Goal: Download file/media

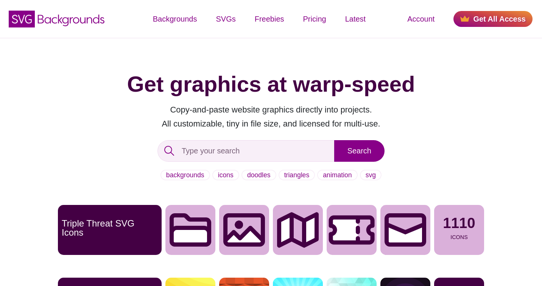
drag, startPoint x: 0, startPoint y: 0, endPoint x: 50, endPoint y: 94, distance: 106.8
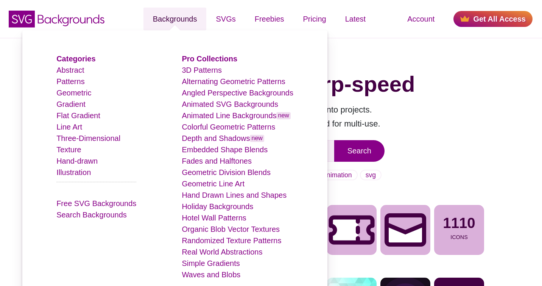
click at [187, 13] on link "Backgrounds" at bounding box center [174, 19] width 63 height 23
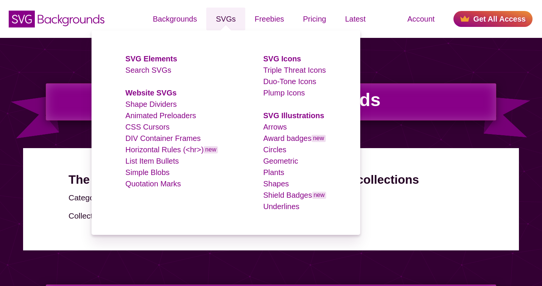
click at [235, 20] on link "SVGs" at bounding box center [225, 19] width 39 height 23
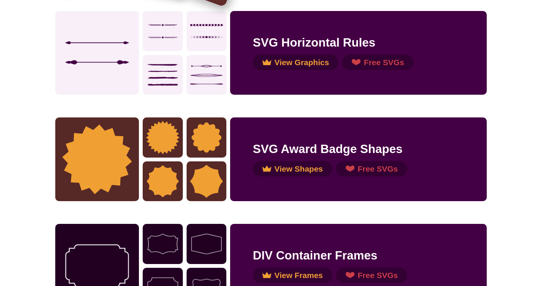
scroll to position [454, 0]
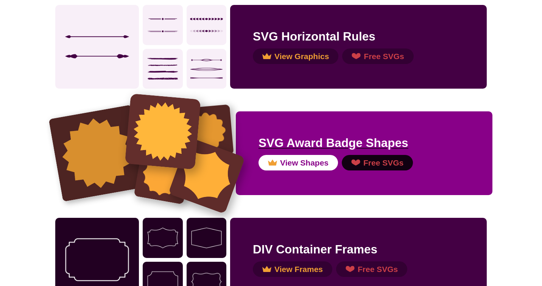
click at [263, 134] on h2 "SVG Award Badge Shapes" at bounding box center [363, 143] width 211 height 18
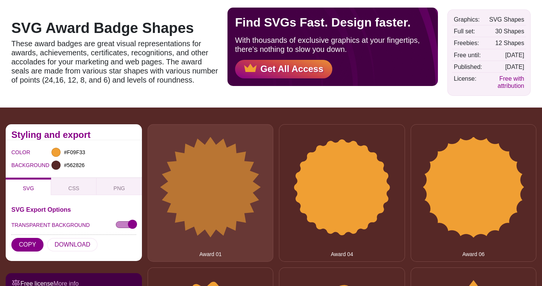
scroll to position [101, 0]
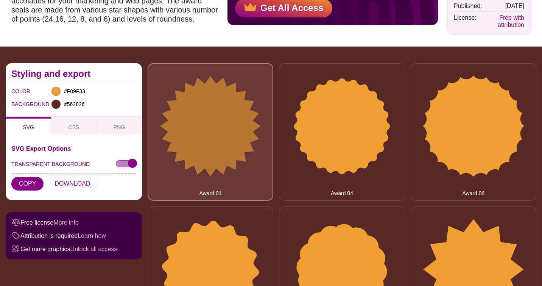
drag, startPoint x: 206, startPoint y: 126, endPoint x: 211, endPoint y: 134, distance: 9.0
click at [206, 126] on button "Award 01" at bounding box center [211, 131] width 126 height 137
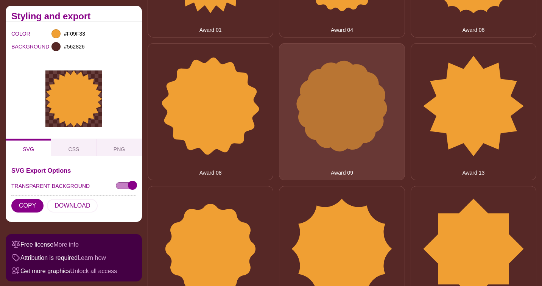
scroll to position [0, 0]
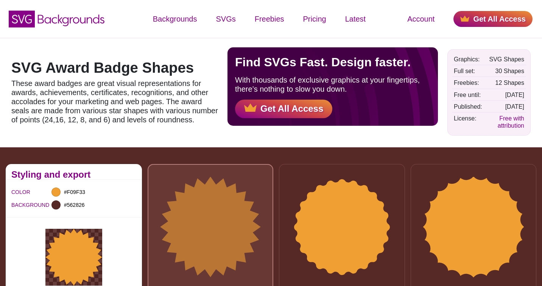
click at [230, 229] on button "Award 01" at bounding box center [211, 232] width 126 height 137
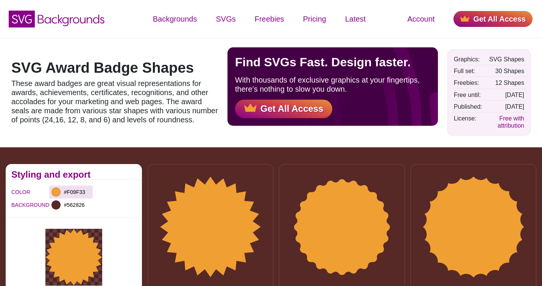
click at [58, 193] on div at bounding box center [55, 191] width 9 height 9
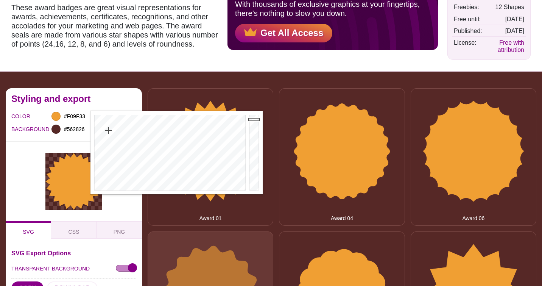
scroll to position [202, 0]
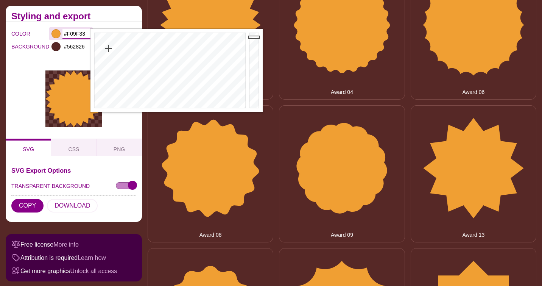
click at [75, 34] on input "#F09F33" at bounding box center [76, 34] width 28 height 10
paste input "1f53a"
type input "#1F53A3"
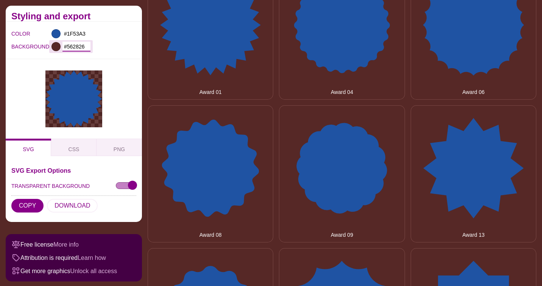
click at [72, 44] on input "#562826" at bounding box center [76, 47] width 28 height 10
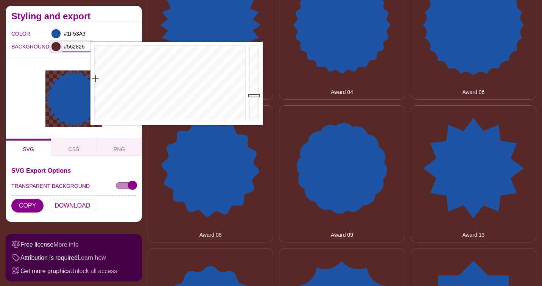
click at [72, 44] on input "#562826" at bounding box center [76, 47] width 28 height 10
paste input "#d8d8d8"
type input "#D8D8D8"
click at [9, 83] on div at bounding box center [74, 98] width 136 height 79
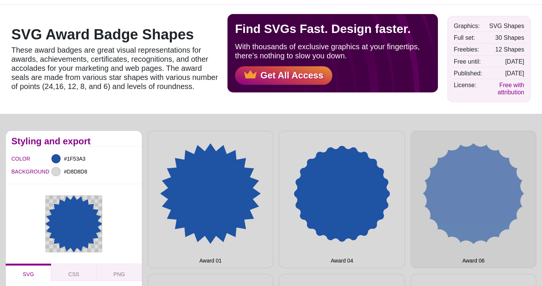
scroll to position [0, 0]
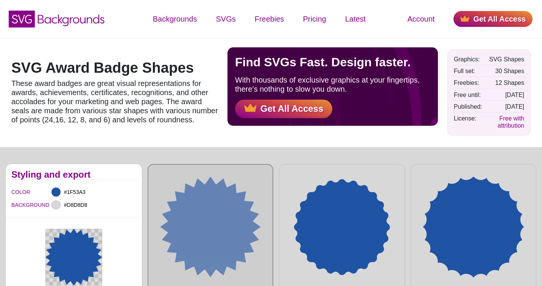
click at [229, 222] on button "Award 01" at bounding box center [211, 232] width 126 height 137
click at [202, 221] on button "Award 01" at bounding box center [211, 232] width 126 height 137
drag, startPoint x: 204, startPoint y: 220, endPoint x: 201, endPoint y: 246, distance: 26.6
click at [201, 246] on button "Award 01" at bounding box center [211, 232] width 126 height 137
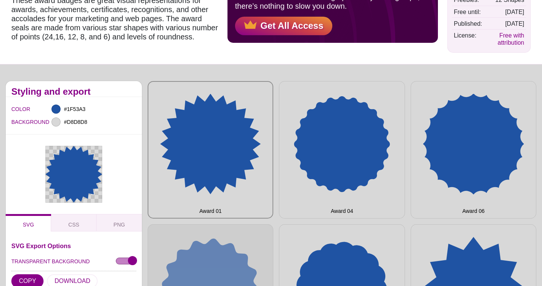
scroll to position [202, 0]
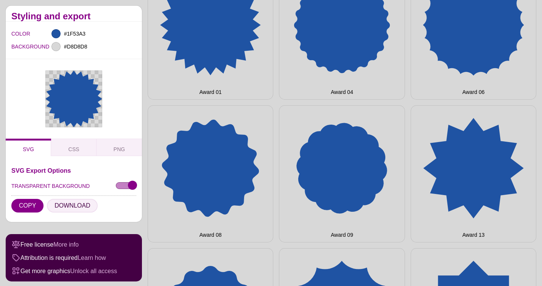
click at [76, 207] on button "DOWNLOAD" at bounding box center [72, 206] width 51 height 14
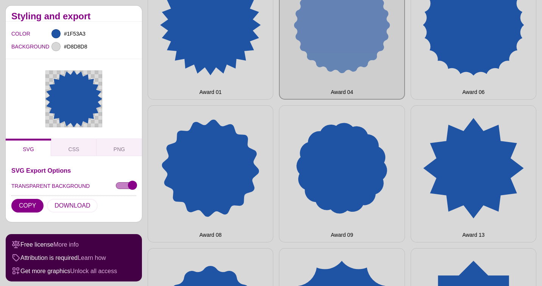
drag, startPoint x: 376, startPoint y: 34, endPoint x: 377, endPoint y: 51, distance: 17.8
click at [376, 34] on button "Award 04" at bounding box center [342, 30] width 126 height 137
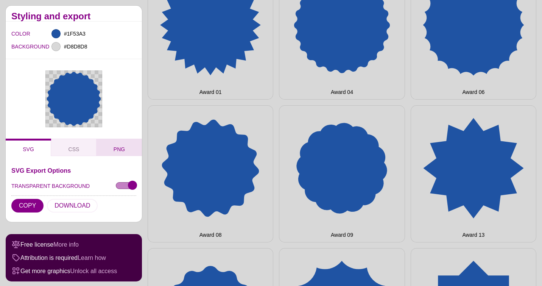
click at [116, 149] on span "PNG" at bounding box center [118, 149] width 17 height 8
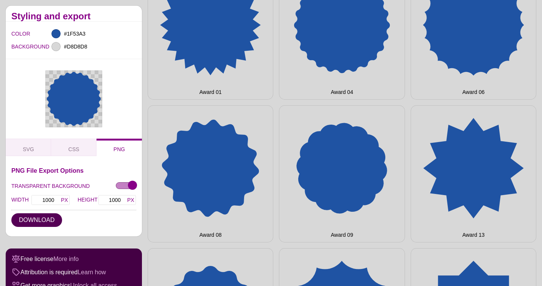
click at [45, 221] on button "DOWNLOAD" at bounding box center [36, 220] width 51 height 14
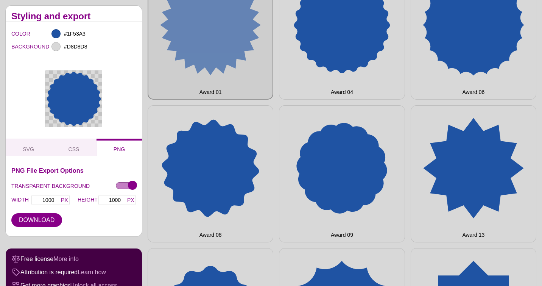
click at [175, 21] on button "Award 01" at bounding box center [211, 30] width 126 height 137
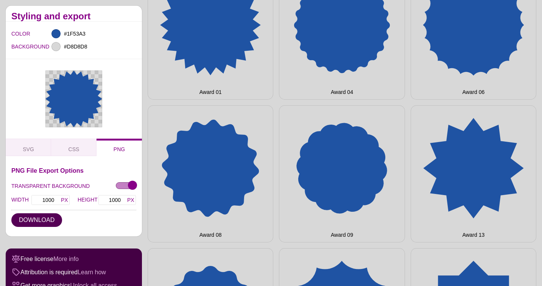
click at [36, 221] on button "DOWNLOAD" at bounding box center [36, 220] width 51 height 14
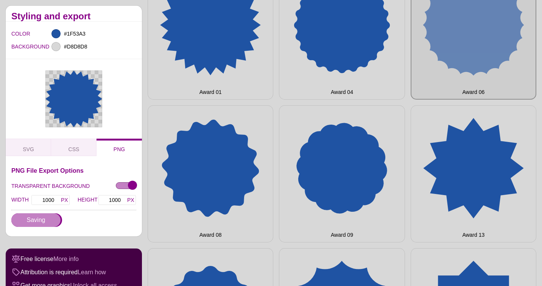
drag, startPoint x: 478, startPoint y: 34, endPoint x: 470, endPoint y: 50, distance: 18.6
click at [478, 34] on button "Award 06" at bounding box center [474, 30] width 126 height 137
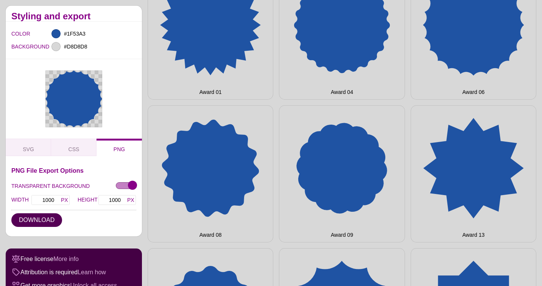
click at [38, 224] on button "DOWNLOAD" at bounding box center [36, 220] width 51 height 14
drag, startPoint x: 163, startPoint y: 191, endPoint x: 141, endPoint y: 214, distance: 32.1
click at [163, 191] on button "Award 08" at bounding box center [211, 173] width 126 height 137
click at [48, 221] on button "DOWNLOAD" at bounding box center [36, 220] width 51 height 14
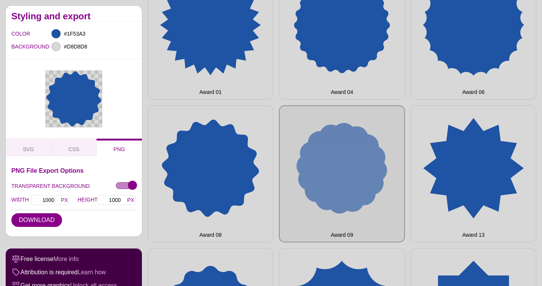
click at [386, 168] on button "Award 09" at bounding box center [342, 173] width 126 height 137
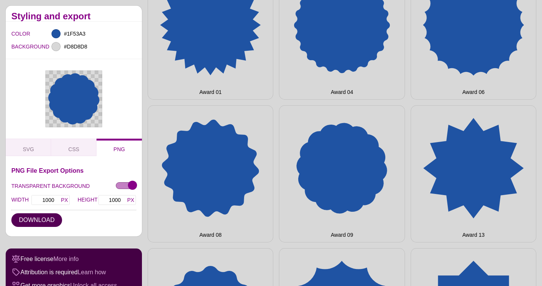
click at [51, 220] on button "DOWNLOAD" at bounding box center [36, 220] width 51 height 14
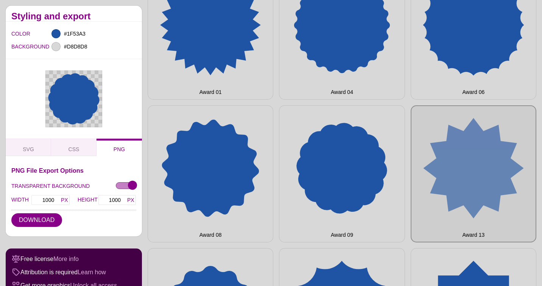
click at [483, 170] on button "Award 13" at bounding box center [474, 173] width 126 height 137
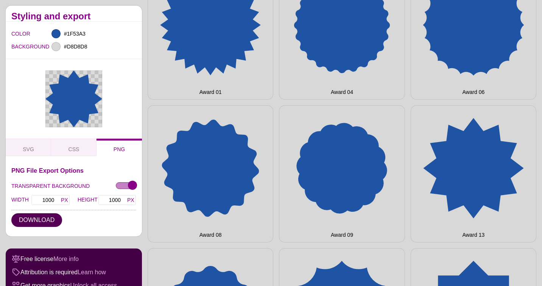
click at [49, 219] on button "DOWNLOAD" at bounding box center [36, 220] width 51 height 14
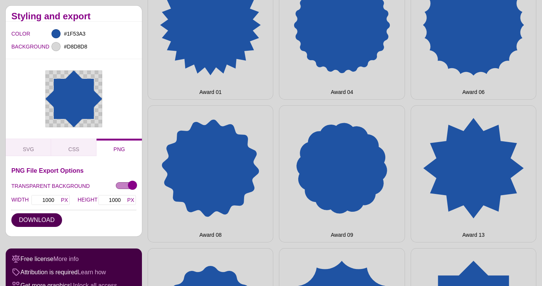
click at [55, 219] on button "DOWNLOAD" at bounding box center [36, 220] width 51 height 14
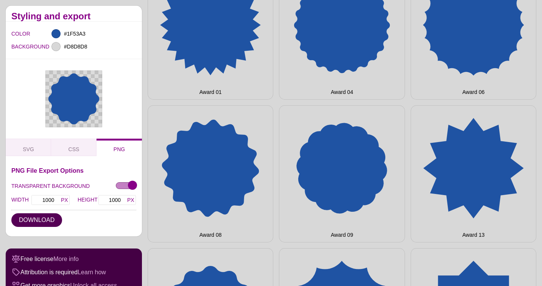
drag, startPoint x: 39, startPoint y: 224, endPoint x: 47, endPoint y: 227, distance: 8.6
click at [39, 224] on button "DOWNLOAD" at bounding box center [36, 220] width 51 height 14
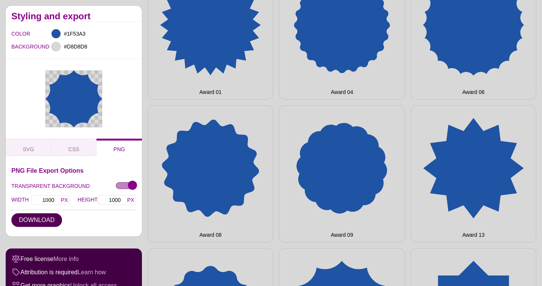
drag, startPoint x: 36, startPoint y: 220, endPoint x: 40, endPoint y: 217, distance: 4.6
click at [36, 221] on button "DOWNLOAD" at bounding box center [36, 220] width 51 height 14
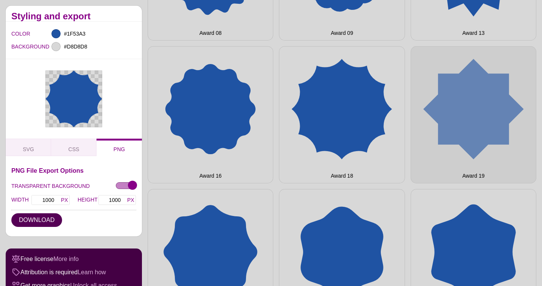
scroll to position [454, 0]
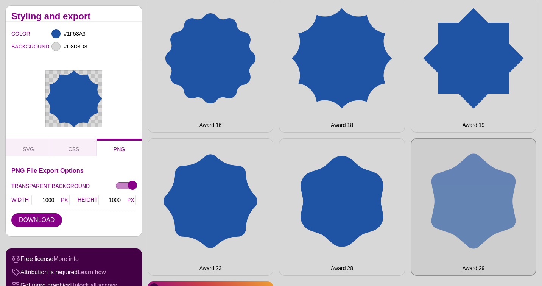
click at [468, 194] on button "Award 29" at bounding box center [474, 206] width 126 height 137
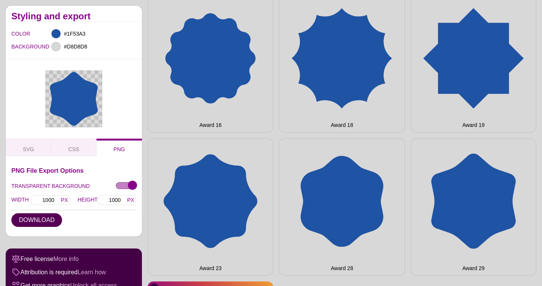
click at [44, 222] on button "DOWNLOAD" at bounding box center [36, 220] width 51 height 14
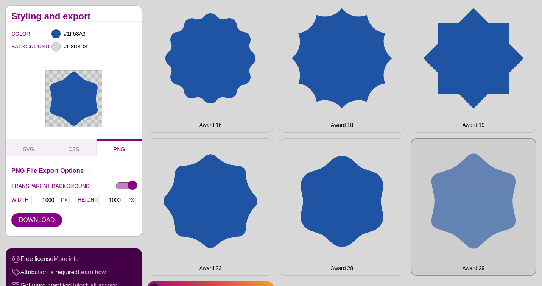
drag, startPoint x: 442, startPoint y: 194, endPoint x: 434, endPoint y: 197, distance: 8.9
click at [443, 194] on button "Award 29" at bounding box center [474, 206] width 126 height 137
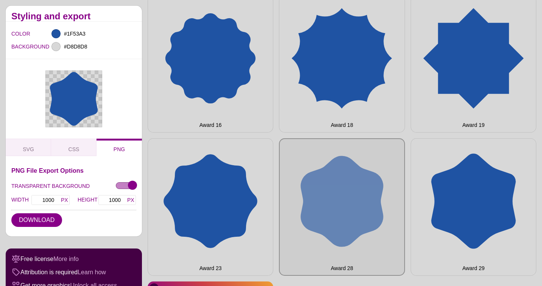
click at [364, 194] on button "Award 28" at bounding box center [342, 206] width 126 height 137
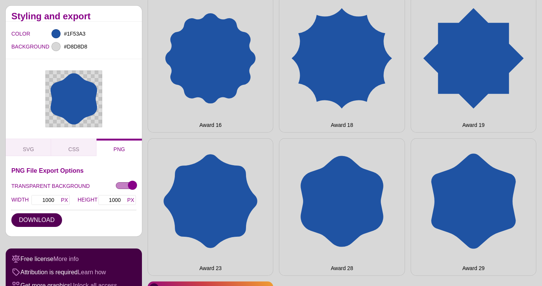
click at [21, 215] on button "DOWNLOAD" at bounding box center [36, 220] width 51 height 14
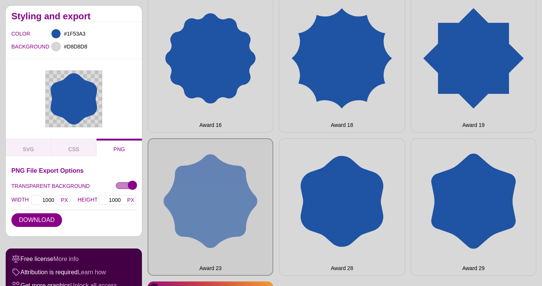
click at [166, 196] on button "Award 23" at bounding box center [211, 206] width 126 height 137
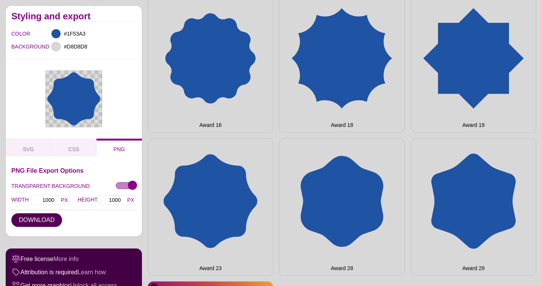
click at [29, 222] on button "DOWNLOAD" at bounding box center [36, 220] width 51 height 14
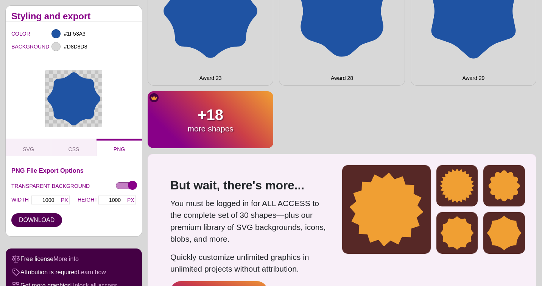
scroll to position [656, 0]
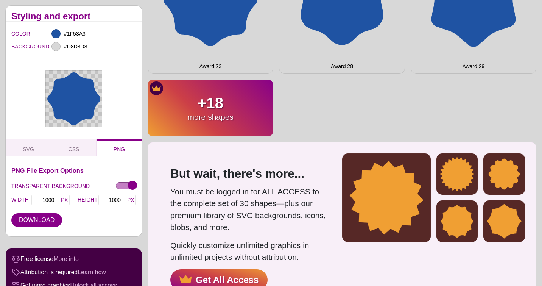
click at [220, 112] on p "more shapes" at bounding box center [211, 116] width 126 height 9
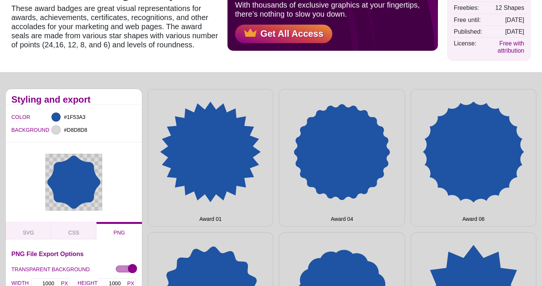
scroll to position [0, 0]
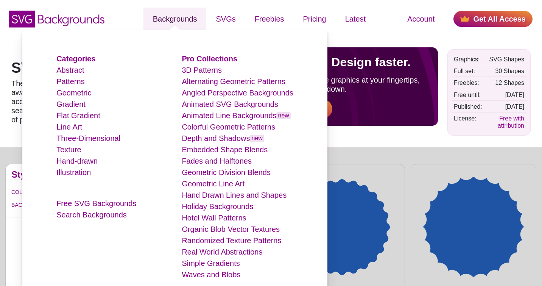
click at [189, 15] on link "Backgrounds" at bounding box center [174, 19] width 63 height 23
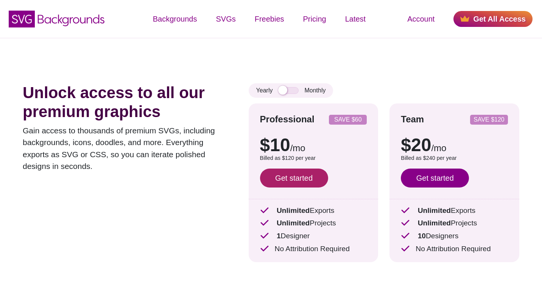
click at [300, 179] on link "Get started" at bounding box center [294, 177] width 68 height 19
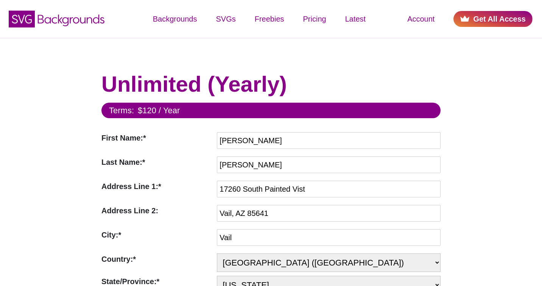
click at [501, 15] on link "Get All Access" at bounding box center [492, 19] width 79 height 16
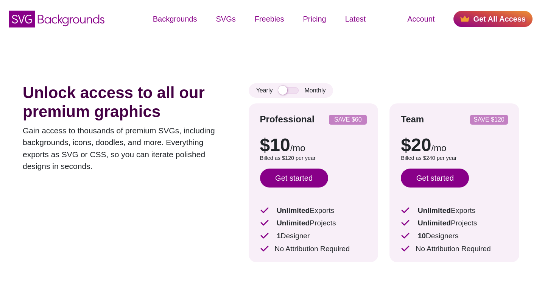
click at [325, 92] on div "Yearly Monthly" at bounding box center [291, 90] width 85 height 14
click at [319, 90] on div "Yearly Monthly" at bounding box center [291, 90] width 85 height 14
click at [282, 90] on input "checkbox" at bounding box center [288, 90] width 20 height 7
checkbox input "true"
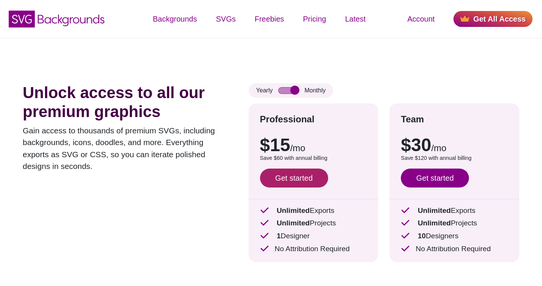
click at [285, 180] on link "Get started" at bounding box center [294, 177] width 68 height 19
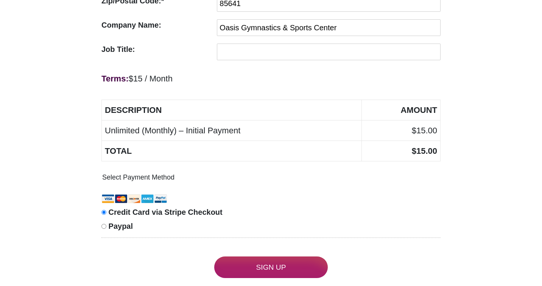
scroll to position [403, 0]
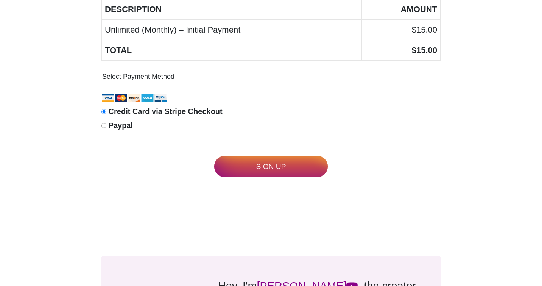
click at [289, 171] on input "Sign Up" at bounding box center [271, 167] width 114 height 22
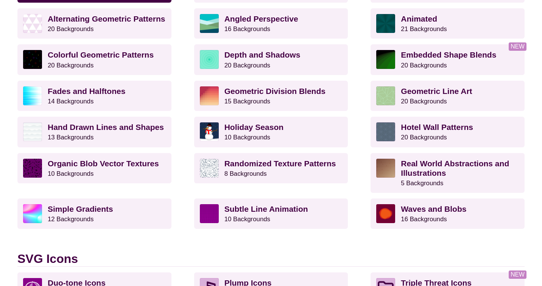
scroll to position [353, 0]
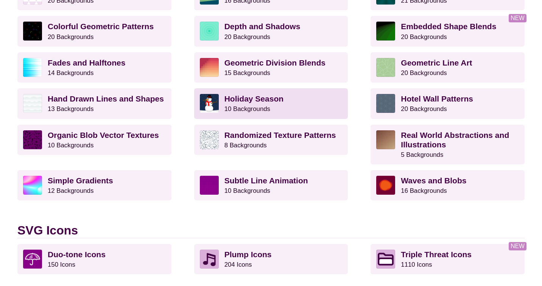
click at [281, 100] on strong "Holiday Season" at bounding box center [253, 98] width 59 height 9
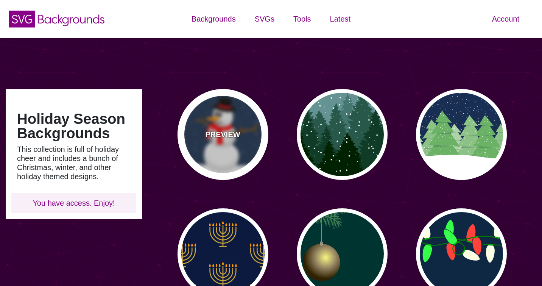
click at [216, 120] on div "PREVIEW" at bounding box center [222, 134] width 91 height 91
type input "#182E4E"
type input "#FF0000"
type input "#7A4810"
type input "20"
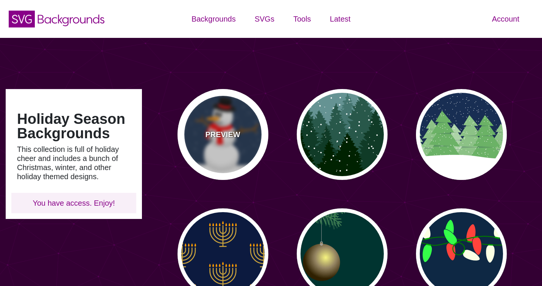
type input "10"
type input "0"
type input "0.25"
type input "0.5"
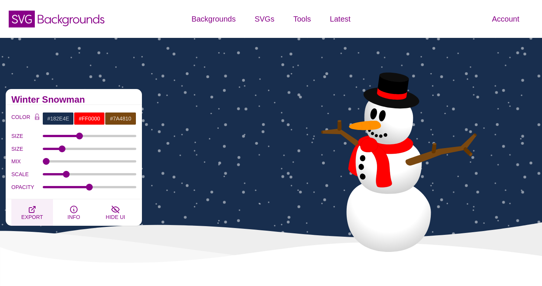
click at [31, 212] on icon "button" at bounding box center [32, 209] width 6 height 6
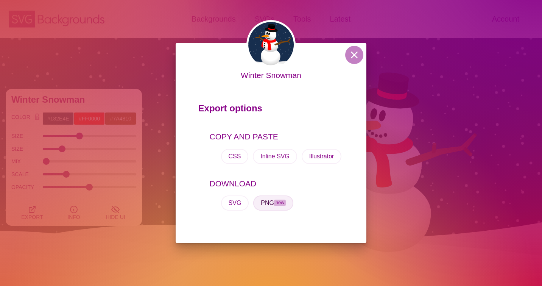
click at [268, 202] on button "PNG new" at bounding box center [273, 202] width 40 height 15
click at [473, 171] on div "Winter Snowman Export options COPY AND PASTE CSS Inline SVG Illustrator DOWNLOA…" at bounding box center [271, 143] width 542 height 286
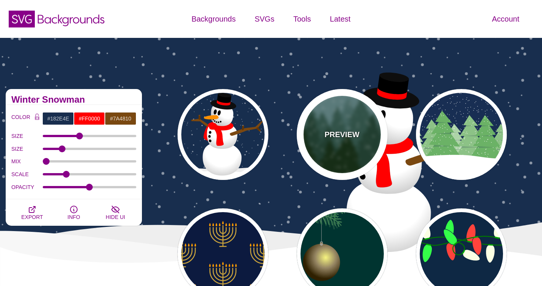
click at [326, 136] on p "PREVIEW" at bounding box center [341, 134] width 35 height 11
type input "#659393"
type input "#002200"
type input "#FFFFFF"
type input "0"
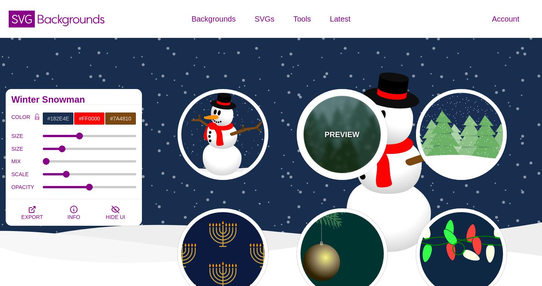
type input "20"
type input "10"
type input "0"
type input "0.25"
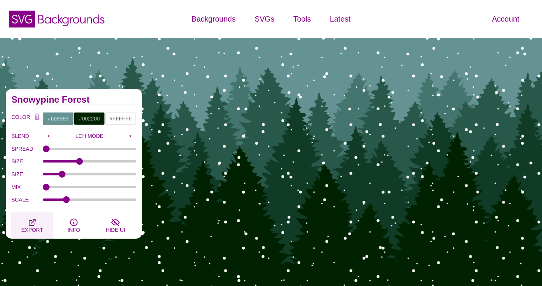
click at [31, 225] on icon "button" at bounding box center [32, 222] width 6 height 6
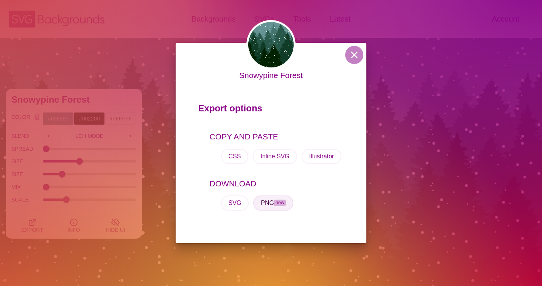
click at [272, 204] on button "PNG new" at bounding box center [273, 202] width 40 height 15
click at [430, 129] on div "Snowypine Forest Export options COPY AND PASTE CSS Inline SVG Illustrator DOWNL…" at bounding box center [271, 143] width 542 height 286
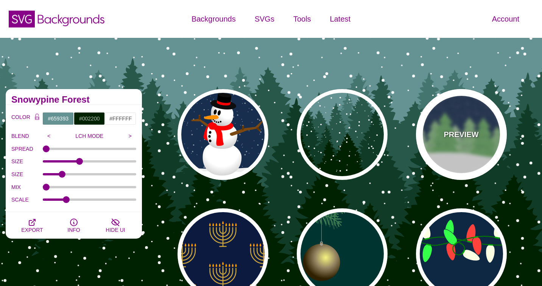
click at [462, 143] on div "PREVIEW" at bounding box center [461, 134] width 91 height 91
type input "#182E52"
type input "#6BB166"
type input "0"
type input "15"
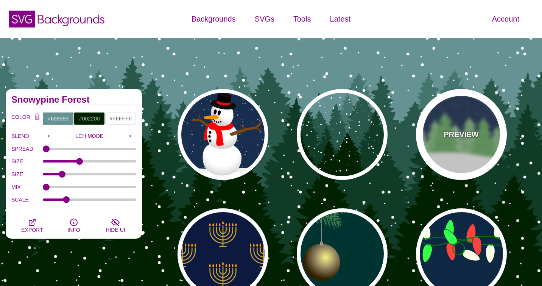
type input "0.2"
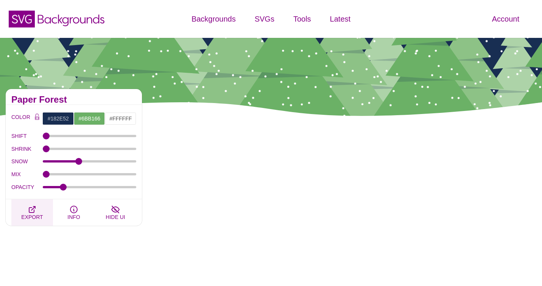
click at [34, 210] on icon "button" at bounding box center [32, 209] width 6 height 6
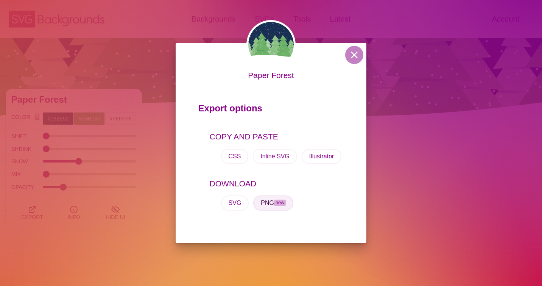
click at [276, 202] on span "new" at bounding box center [280, 202] width 12 height 6
click at [436, 139] on div "Paper Forest Export options COPY AND PASTE CSS Inline SVG Illustrator DOWNLOAD …" at bounding box center [271, 143] width 542 height 286
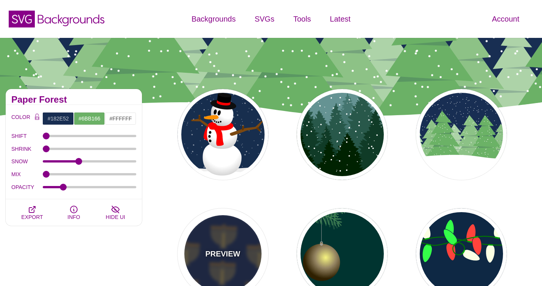
click at [235, 247] on div "PREVIEW" at bounding box center [222, 253] width 91 height 91
type input "#0C1A3F"
type input "#CCA43C"
type input "#FF9B00"
type input "0.2"
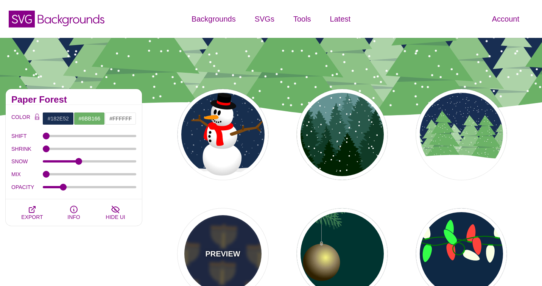
type input "0"
type input "3"
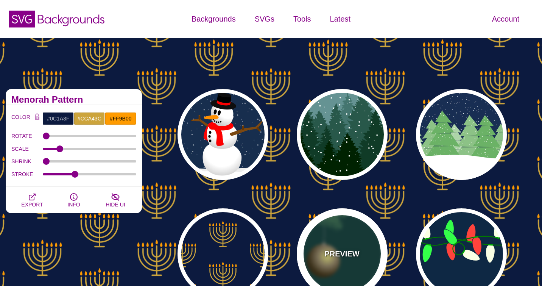
click at [333, 248] on p "PREVIEW" at bounding box center [341, 253] width 35 height 11
type input "#003431"
type input "#3E7C52"
type input "#AAAAAA"
type input "#2F2100"
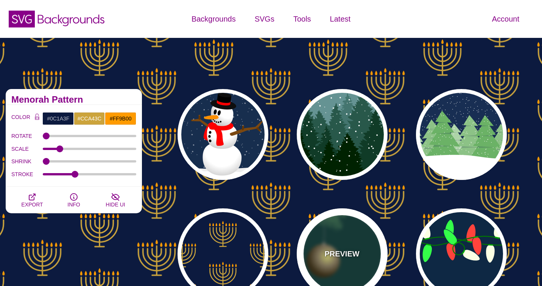
type input "#958462"
type input "#F6F580"
type input "3"
type input "0.4"
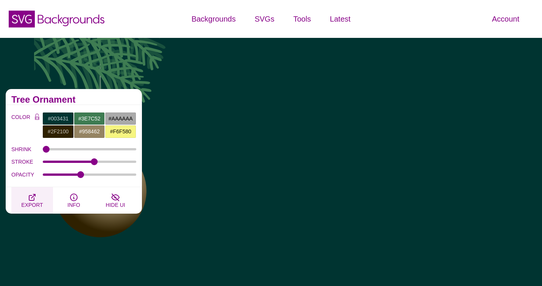
click at [31, 202] on span "EXPORT" at bounding box center [32, 205] width 22 height 6
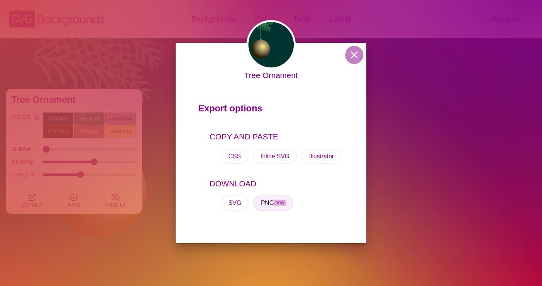
click at [261, 202] on button "PNG new" at bounding box center [273, 202] width 40 height 15
click at [425, 176] on div "Tree Ornament Export options COPY AND PASTE CSS Inline SVG Illustrator DOWNLOAD…" at bounding box center [271, 143] width 542 height 286
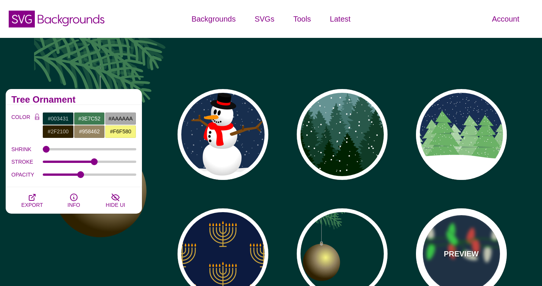
click at [451, 242] on div "PREVIEW" at bounding box center [461, 253] width 91 height 91
type input "#0E2844"
type input "#007800"
type input "#00AA00"
type input "#FAFFE4"
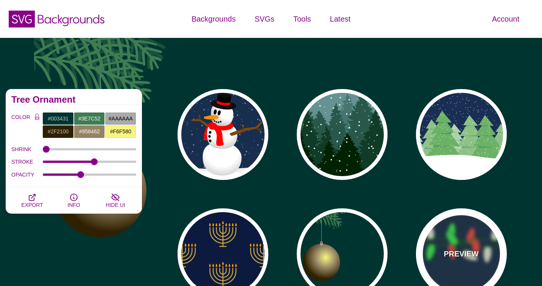
type input "#34FF49"
type input "#FF433C"
type input "2"
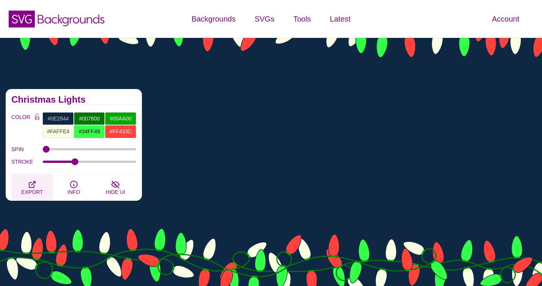
click at [31, 187] on icon "button" at bounding box center [32, 184] width 6 height 6
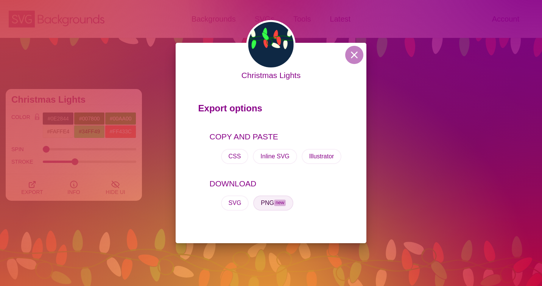
click at [263, 204] on button "PNG new" at bounding box center [273, 202] width 40 height 15
click at [428, 121] on div "Christmas Lights Export options COPY AND PASTE CSS Inline SVG Illustrator DOWNL…" at bounding box center [271, 143] width 542 height 286
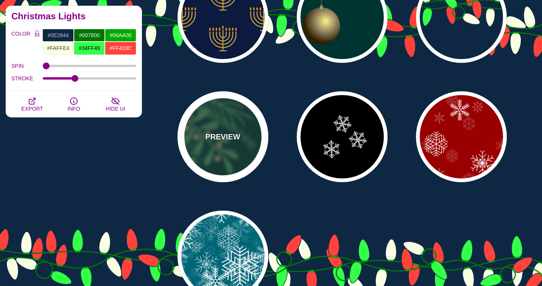
scroll to position [252, 0]
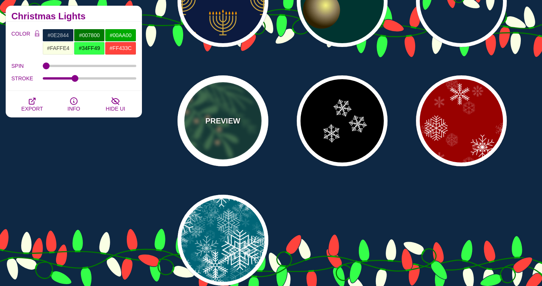
click at [210, 111] on div "PREVIEW" at bounding box center [222, 120] width 91 height 91
type input "#003431"
type input "#3E7C52"
type input "#958462"
type input "0.5"
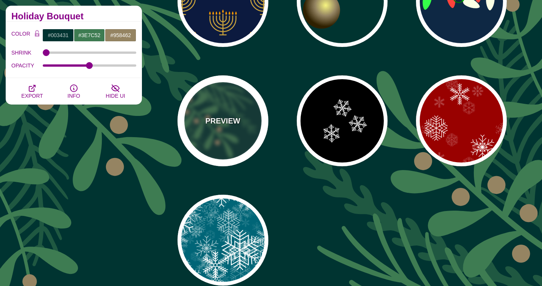
click at [219, 124] on p "PREVIEW" at bounding box center [222, 120] width 35 height 11
click at [232, 110] on div "PREVIEW" at bounding box center [222, 120] width 91 height 91
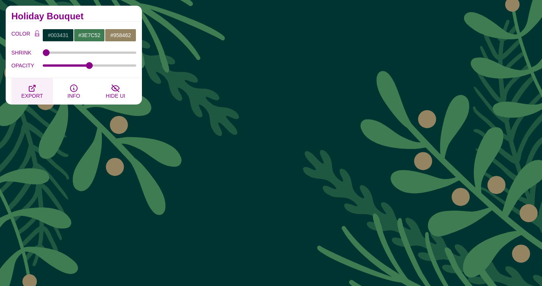
click at [31, 85] on icon "button" at bounding box center [32, 88] width 9 height 9
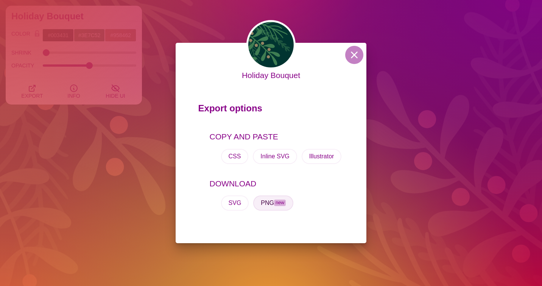
click at [268, 203] on button "PNG new" at bounding box center [273, 202] width 40 height 15
click at [445, 116] on div "Holiday Bouquet Export options COPY AND PASTE CSS Inline SVG Illustrator DOWNLO…" at bounding box center [271, 143] width 542 height 286
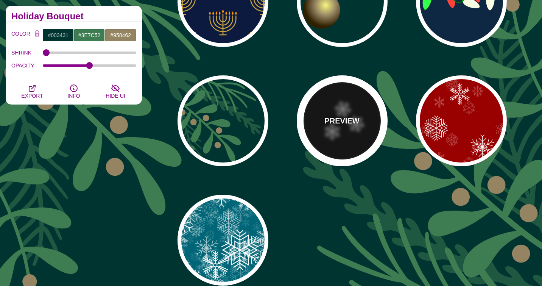
click at [342, 135] on div "PREVIEW" at bounding box center [342, 120] width 91 height 91
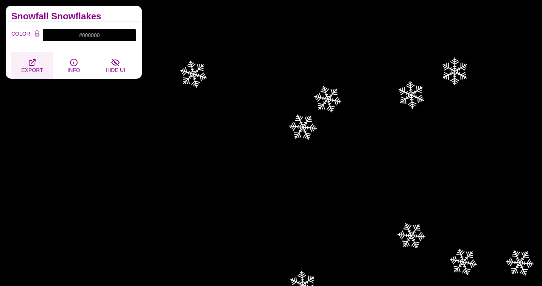
click at [31, 67] on span "EXPORT" at bounding box center [32, 70] width 22 height 6
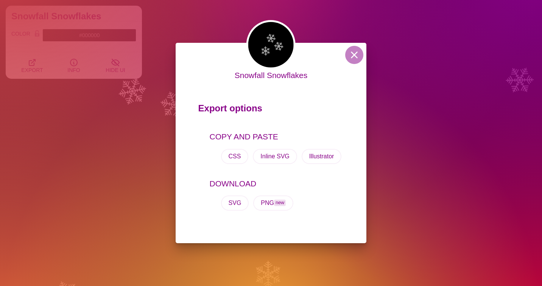
drag, startPoint x: 519, startPoint y: 76, endPoint x: 515, endPoint y: 72, distance: 5.4
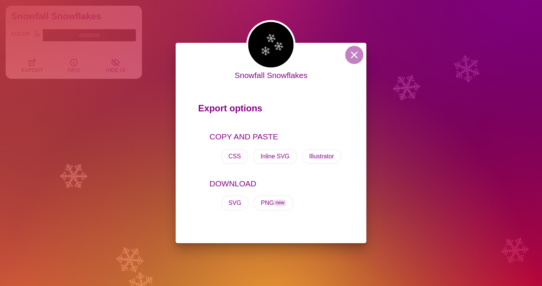
click at [519, 76] on div "Snowfall Snowflakes Export options COPY AND PASTE CSS Inline SVG Illustrator DO…" at bounding box center [271, 143] width 542 height 286
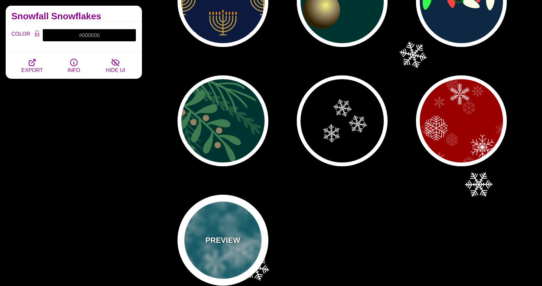
click at [222, 235] on p "PREVIEW" at bounding box center [222, 239] width 35 height 11
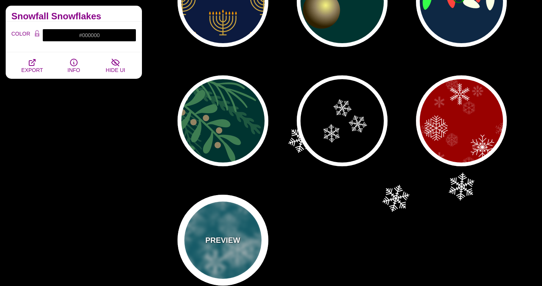
type input "#006677"
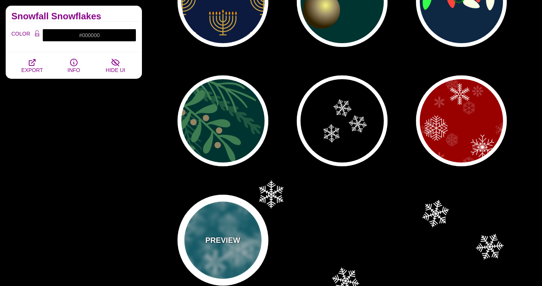
type input "1"
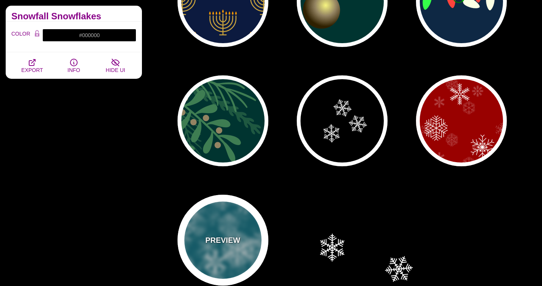
type input "3"
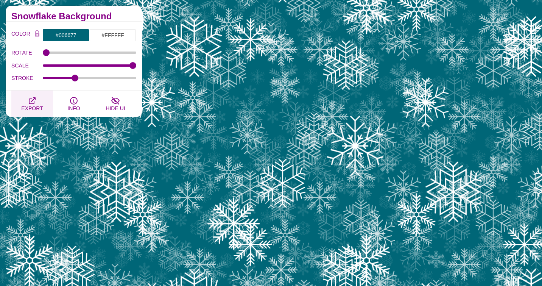
click at [32, 102] on icon "button" at bounding box center [32, 100] width 9 height 9
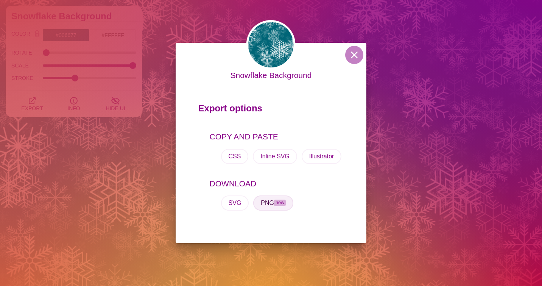
click at [275, 201] on span "new" at bounding box center [280, 202] width 12 height 6
click at [471, 176] on div "Snowflake Background Export options COPY AND PASTE CSS Inline SVG Illustrator D…" at bounding box center [271, 143] width 542 height 286
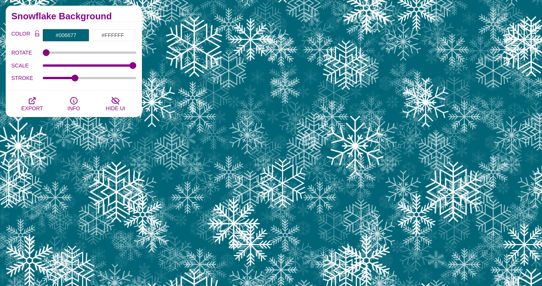
scroll to position [0, 0]
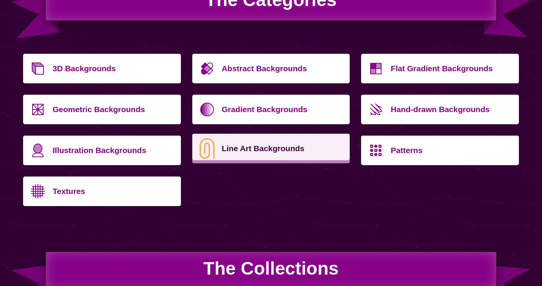
scroll to position [303, 0]
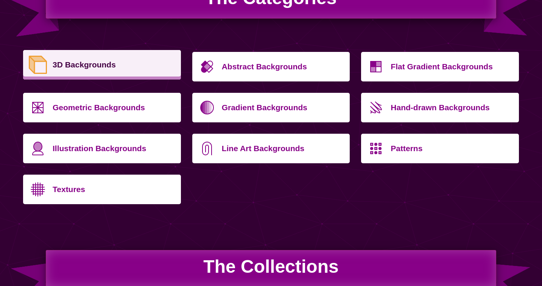
click at [132, 68] on p "3D Backgrounds" at bounding box center [114, 65] width 123 height 18
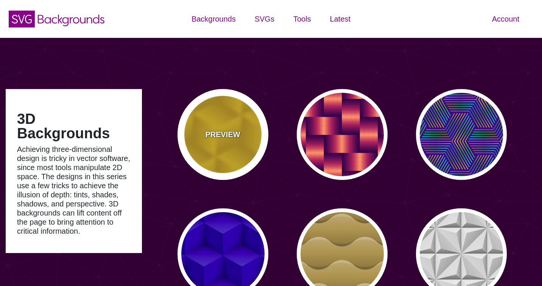
type input "#450057"
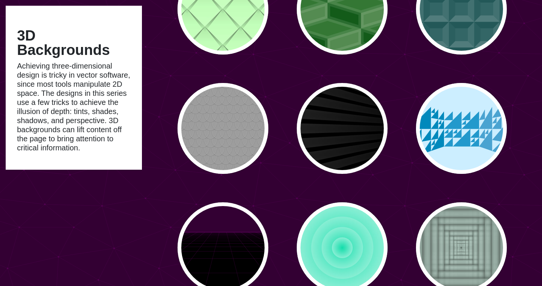
scroll to position [605, 0]
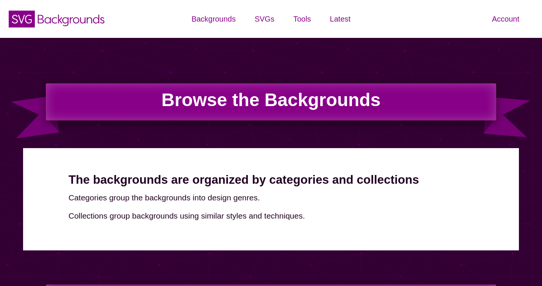
scroll to position [303, 0]
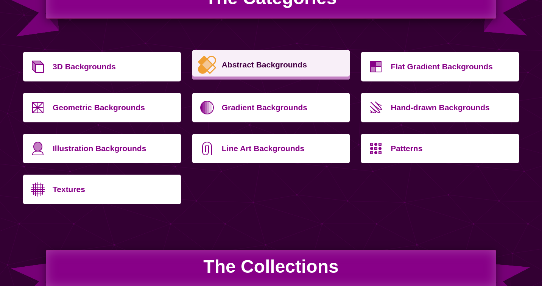
click at [285, 62] on p "Abstract Backgrounds" at bounding box center [283, 65] width 123 height 18
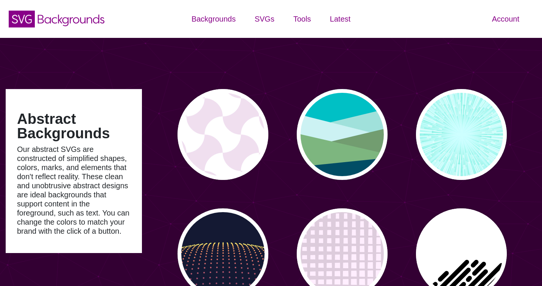
type input "#450057"
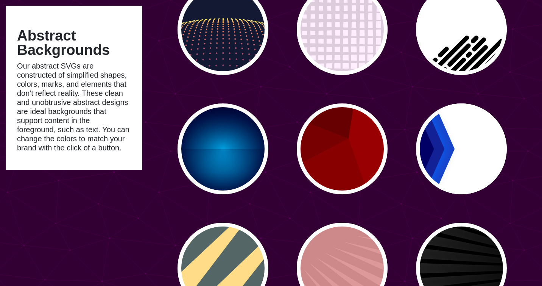
scroll to position [303, 0]
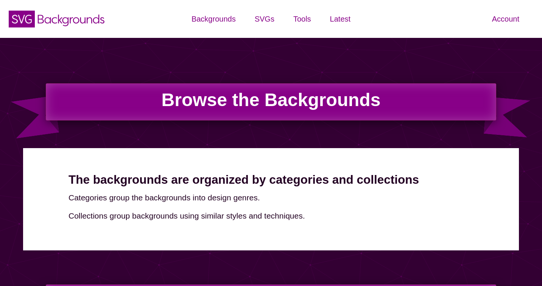
scroll to position [303, 0]
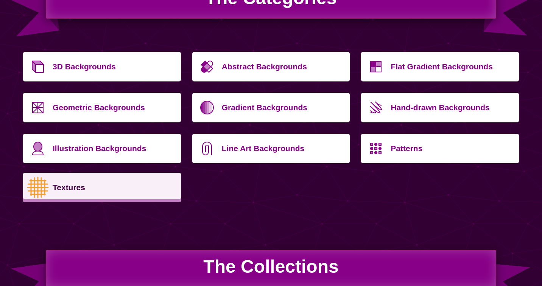
click at [91, 187] on p "Textures" at bounding box center [114, 187] width 123 height 18
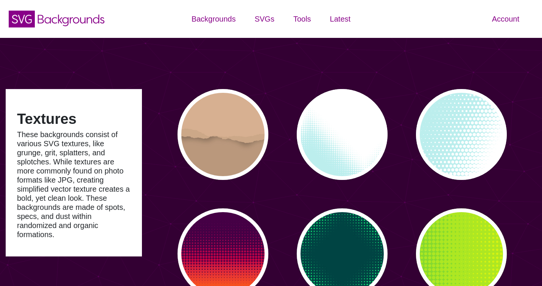
type input "#450057"
type input "#FFFFFF"
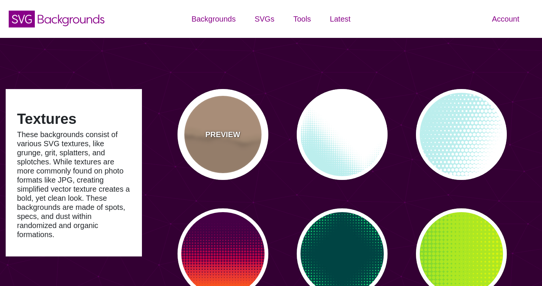
click at [236, 130] on p "PREVIEW" at bounding box center [222, 134] width 35 height 11
type input "#BA987C"
type input "#D7B090"
type input "#CCA788"
type input "0"
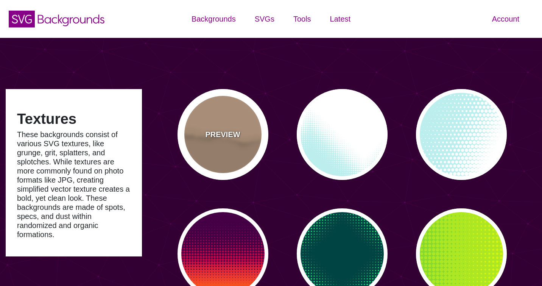
type input "0"
type input "0.5"
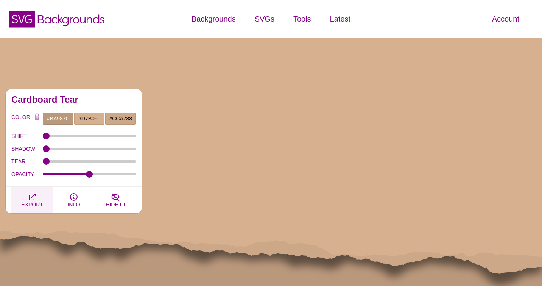
click at [35, 197] on icon "button" at bounding box center [32, 196] width 9 height 9
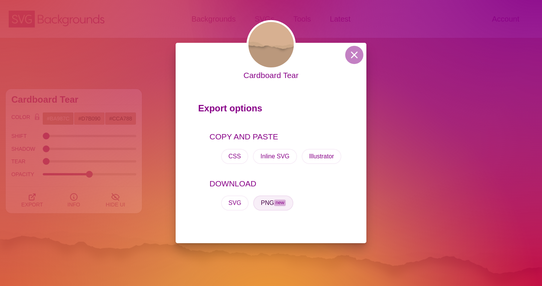
click at [278, 204] on span "new" at bounding box center [280, 202] width 12 height 6
click at [453, 129] on div "Cardboard Tear Export options COPY AND PASTE CSS Inline SVG Illustrator DOWNLOA…" at bounding box center [271, 143] width 542 height 286
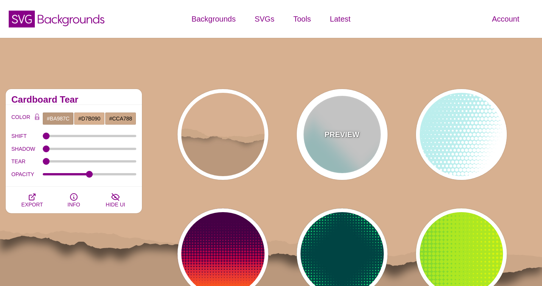
click at [315, 136] on div "PREVIEW" at bounding box center [342, 134] width 91 height 91
type input "#BBEEEE"
type input "#FFFFFF"
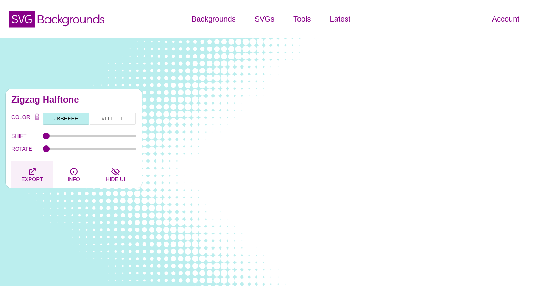
click at [28, 172] on icon "button" at bounding box center [32, 171] width 9 height 9
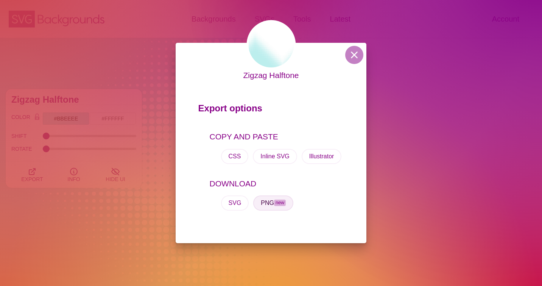
click at [270, 201] on button "PNG new" at bounding box center [273, 202] width 40 height 15
click at [413, 159] on div "Zigzag Halftone Export options COPY AND PASTE CSS Inline SVG Illustrator DOWNLO…" at bounding box center [271, 143] width 542 height 286
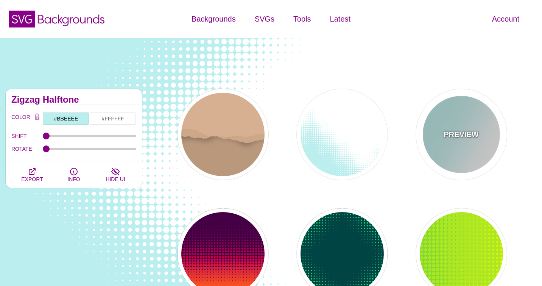
click at [457, 138] on p "PREVIEW" at bounding box center [460, 134] width 35 height 11
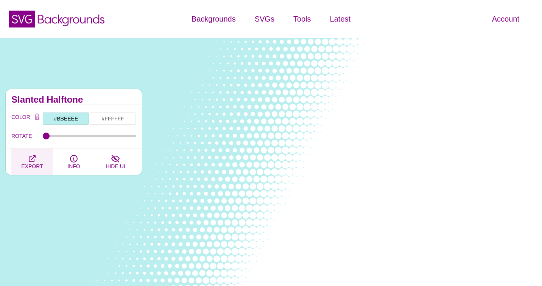
click at [36, 160] on icon "button" at bounding box center [32, 158] width 9 height 9
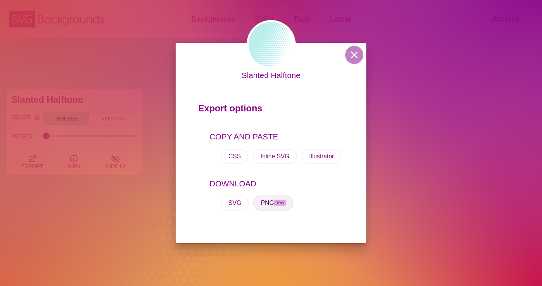
click at [265, 203] on button "PNG new" at bounding box center [273, 202] width 40 height 15
click at [89, 229] on div "Slanted Halftone Export options COPY AND PASTE CSS Inline SVG Illustrator DOWNL…" at bounding box center [271, 143] width 542 height 286
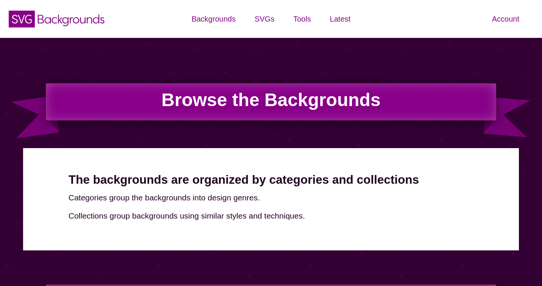
scroll to position [303, 0]
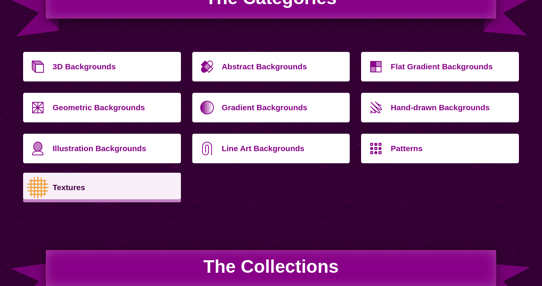
click at [127, 188] on p "Textures" at bounding box center [114, 187] width 123 height 18
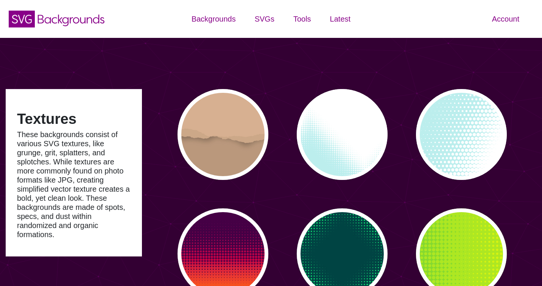
type input "#450057"
type input "#FFFFFF"
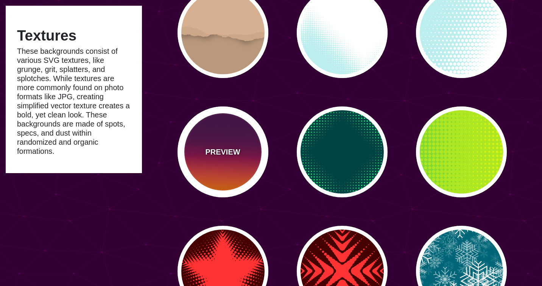
scroll to position [151, 0]
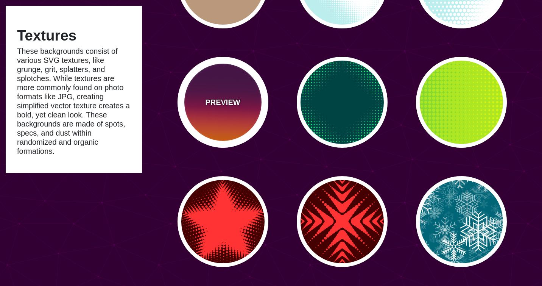
click at [235, 109] on div "PREVIEW" at bounding box center [222, 102] width 91 height 91
type input "#440044"
type input "#FF6600"
type input "0"
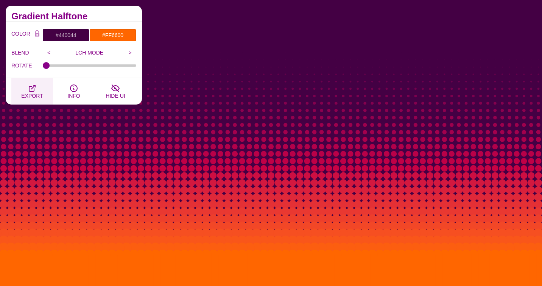
click at [35, 94] on span "EXPORT" at bounding box center [32, 96] width 22 height 6
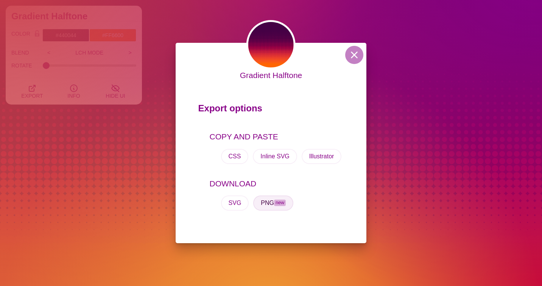
click at [268, 204] on button "PNG new" at bounding box center [273, 202] width 40 height 15
click at [138, 159] on div "Gradient Halftone Export options COPY AND PASTE CSS Inline SVG Illustrator DOWN…" at bounding box center [271, 143] width 542 height 286
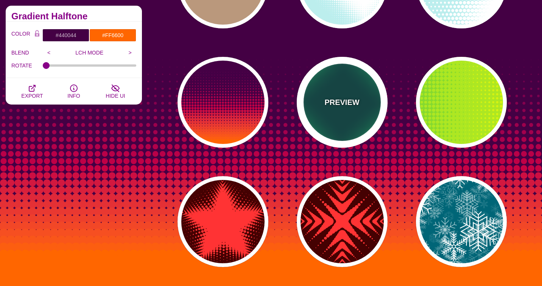
click at [326, 103] on p "PREVIEW" at bounding box center [341, 101] width 35 height 11
type input "#004444"
type input "#11EE77"
type input "0"
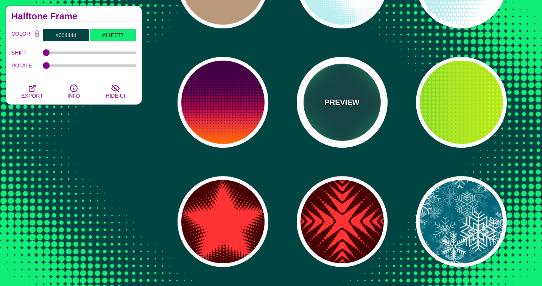
click at [346, 104] on p "PREVIEW" at bounding box center [341, 101] width 35 height 11
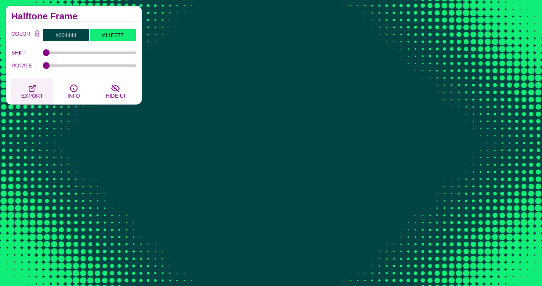
click at [32, 97] on span "EXPORT" at bounding box center [32, 96] width 22 height 6
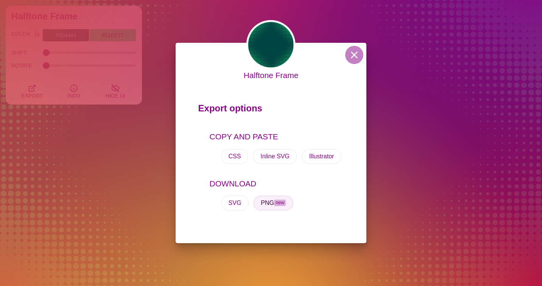
click at [277, 204] on span "new" at bounding box center [280, 202] width 12 height 6
click at [422, 158] on div "Halftone Frame Export options COPY AND PASTE CSS Inline SVG Illustrator DOWNLOA…" at bounding box center [271, 143] width 542 height 286
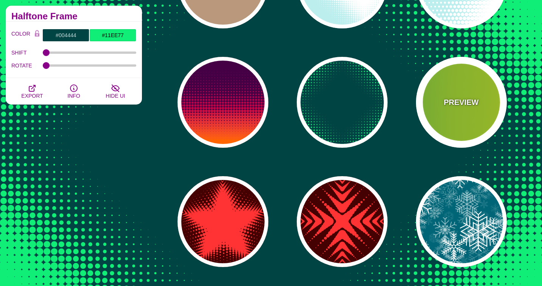
click at [474, 113] on div "PREVIEW" at bounding box center [461, 102] width 91 height 91
type input "#22BB44"
type input "#FFFF00"
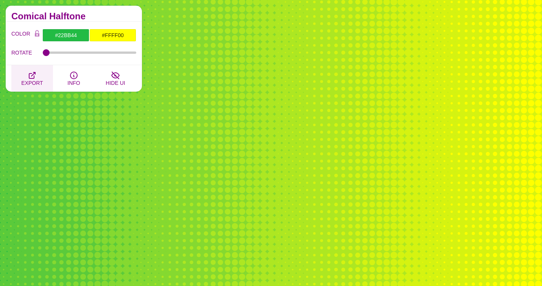
click at [35, 83] on span "EXPORT" at bounding box center [32, 83] width 22 height 6
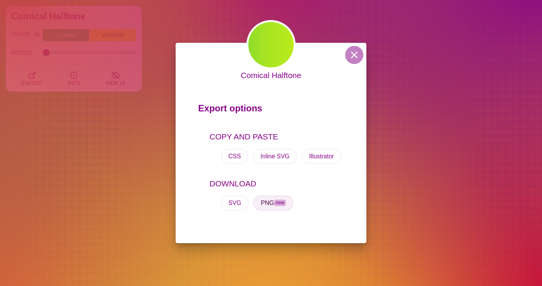
click at [266, 205] on button "PNG new" at bounding box center [273, 202] width 40 height 15
click at [436, 120] on div "Comical Halftone Export options COPY AND PASTE CSS Inline SVG Illustrator DOWNL…" at bounding box center [271, 143] width 542 height 286
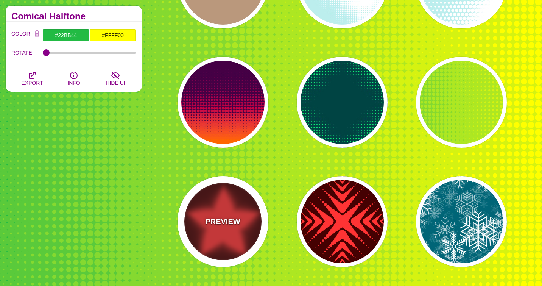
click at [212, 227] on div "PREVIEW" at bounding box center [222, 221] width 91 height 91
type input "#440000"
type input "#FF3333"
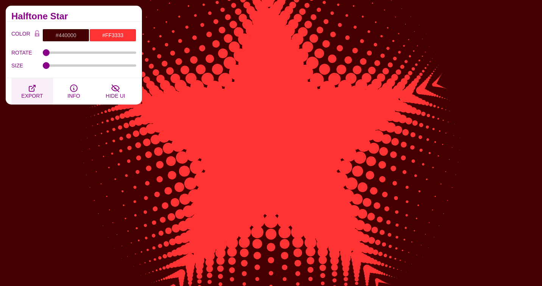
click at [25, 86] on button "EXPORT" at bounding box center [32, 91] width 42 height 26
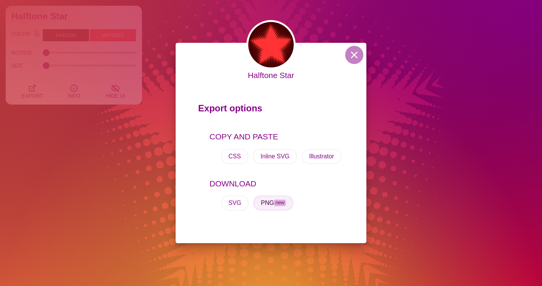
click at [271, 204] on button "PNG new" at bounding box center [273, 202] width 40 height 15
click at [414, 54] on div "Halftone Star Export options COPY AND PASTE CSS Inline SVG Illustrator DOWNLOAD…" at bounding box center [271, 143] width 542 height 286
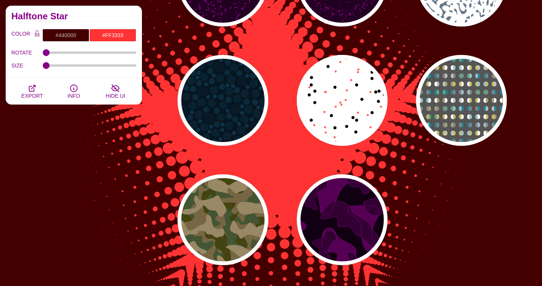
scroll to position [757, 0]
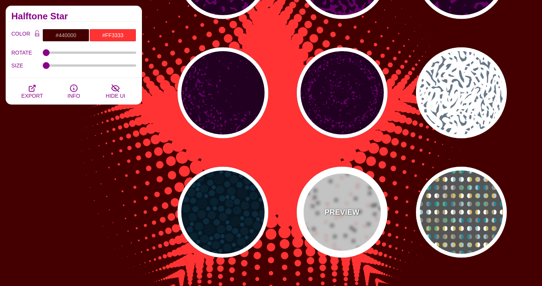
click at [335, 205] on div "PREVIEW" at bounding box center [342, 211] width 91 height 91
type input "#FFFFFF"
type input "#000000"
type input "#FF5E4F"
type input "30"
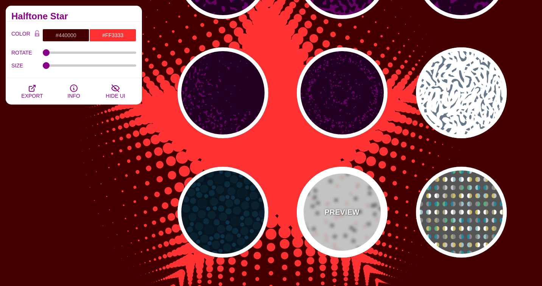
type input "20"
type input "0"
type input "0.25"
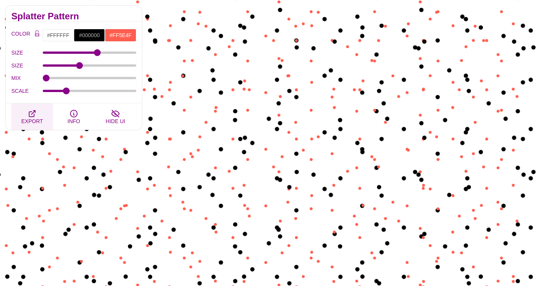
click at [39, 118] on span "EXPORT" at bounding box center [32, 121] width 22 height 6
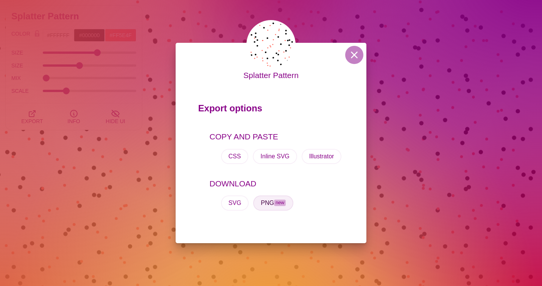
click at [269, 206] on button "PNG new" at bounding box center [273, 202] width 40 height 15
click at [445, 138] on div "Splatter Pattern Export options COPY AND PASTE CSS Inline SVG Illustrator DOWNL…" at bounding box center [271, 143] width 542 height 286
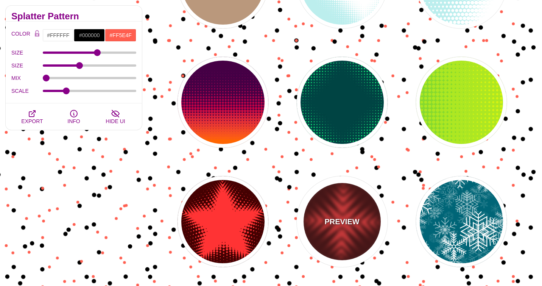
scroll to position [0, 0]
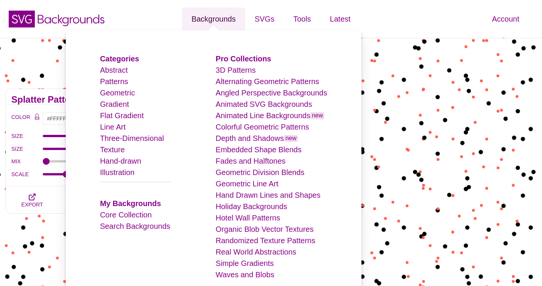
click at [226, 19] on link "Backgrounds" at bounding box center [213, 19] width 63 height 23
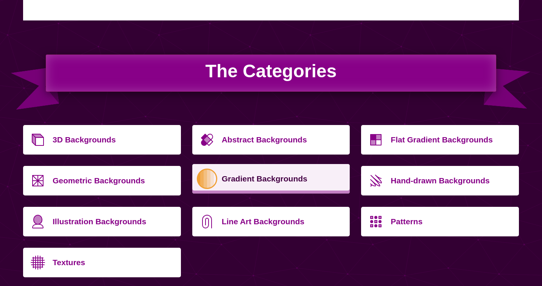
scroll to position [252, 0]
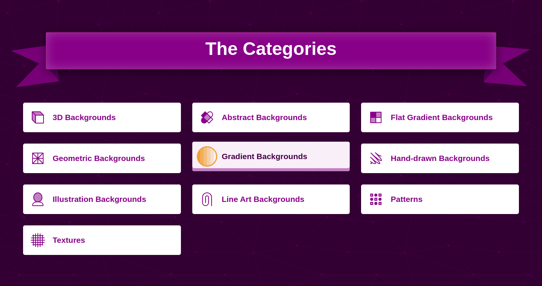
click at [243, 149] on p "Gradient Backgrounds" at bounding box center [283, 156] width 123 height 18
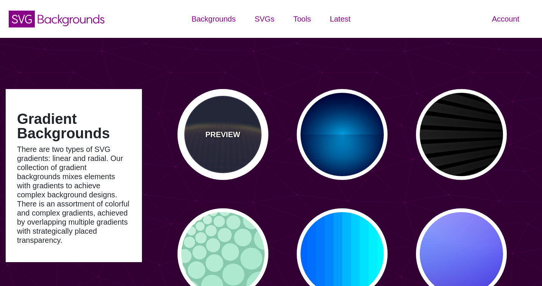
type input "#450057"
type input "#FFFFFF"
click at [222, 130] on p "PREVIEW" at bounding box center [222, 134] width 35 height 11
type input "#141933"
type input "#FFFF77"
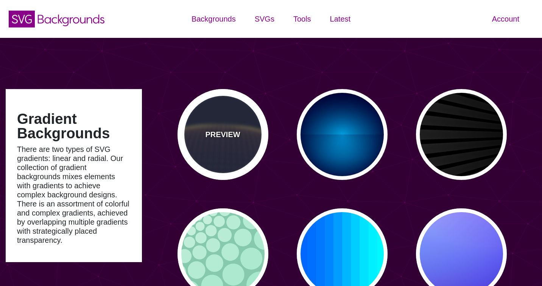
type input "0"
type input "5"
type input "0"
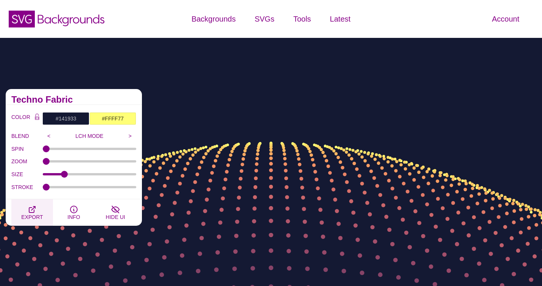
click at [33, 215] on span "EXPORT" at bounding box center [32, 217] width 22 height 6
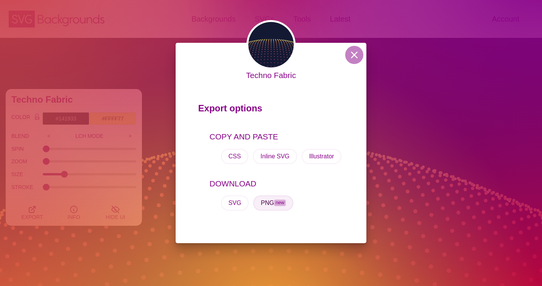
drag, startPoint x: 274, startPoint y: 206, endPoint x: 274, endPoint y: 217, distance: 11.4
click at [274, 206] on button "PNG new" at bounding box center [273, 202] width 40 height 15
click at [465, 99] on div "Techno Fabric Export options COPY AND PASTE CSS Inline SVG Illustrator DOWNLOAD…" at bounding box center [271, 143] width 542 height 286
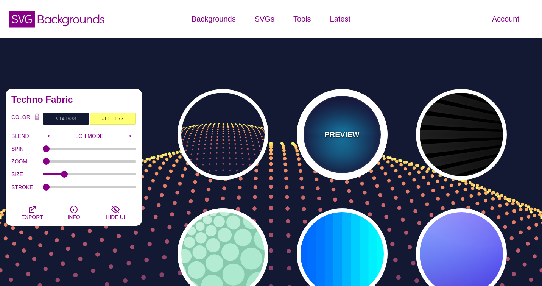
click at [302, 133] on div "PREVIEW" at bounding box center [342, 134] width 91 height 91
type input "#000033"
type input "#00BBFF"
type input "#000033"
type input "2000"
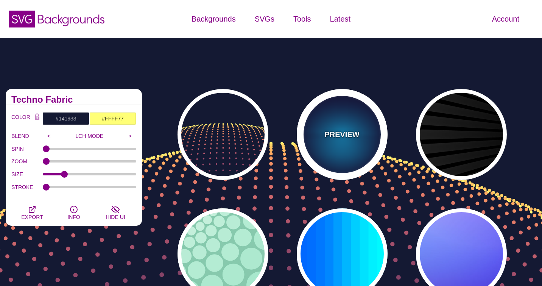
type input "0.5"
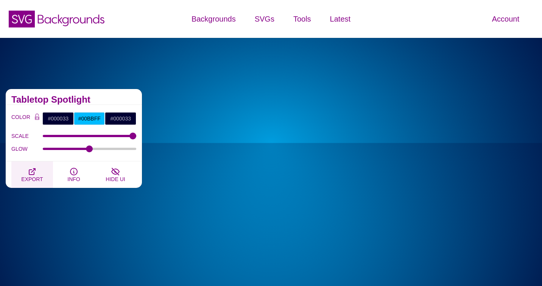
click at [31, 172] on icon "button" at bounding box center [32, 171] width 6 height 6
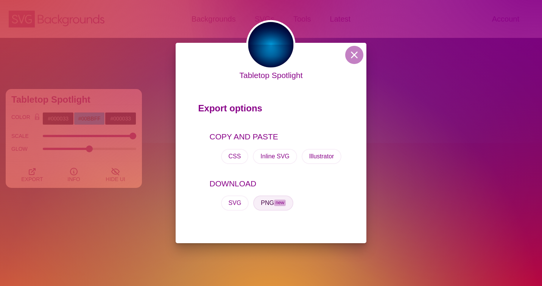
click at [289, 205] on button "PNG new" at bounding box center [273, 202] width 40 height 15
click at [27, 176] on div "Tabletop Spotlight Export options COPY AND PASTE CSS Inline SVG Illustrator DOW…" at bounding box center [271, 143] width 542 height 286
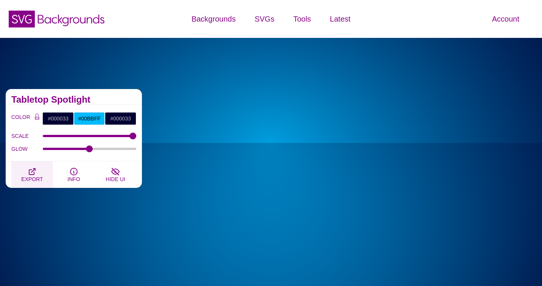
click at [27, 173] on button "EXPORT" at bounding box center [32, 174] width 42 height 26
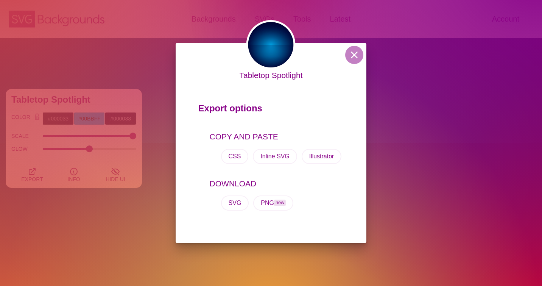
click at [363, 173] on div "Export options COPY AND PASTE CSS Inline SVG Illustrator DOWNLOAD SVG PNG new" at bounding box center [271, 159] width 191 height 143
click at [392, 177] on div "Tabletop Spotlight Export options COPY AND PASTE CSS Inline SVG Illustrator DOW…" at bounding box center [271, 143] width 542 height 286
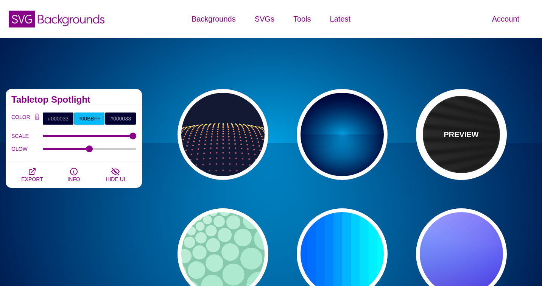
click at [454, 123] on div "PREVIEW" at bounding box center [461, 134] width 91 height 91
type input "#000000"
type input "#FFFFFF"
type input "0"
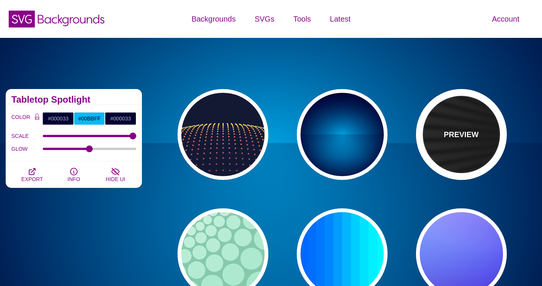
type input "0"
type input "50"
type input "0.2"
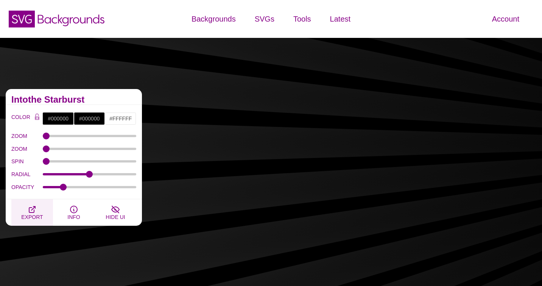
click at [26, 216] on span "EXPORT" at bounding box center [32, 217] width 22 height 6
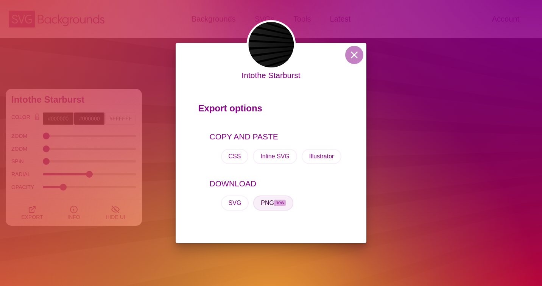
click at [275, 203] on span "new" at bounding box center [280, 202] width 12 height 6
click at [429, 81] on div "Intothe Starburst Export options COPY AND PASTE CSS Inline SVG Illustrator DOWN…" at bounding box center [271, 143] width 542 height 286
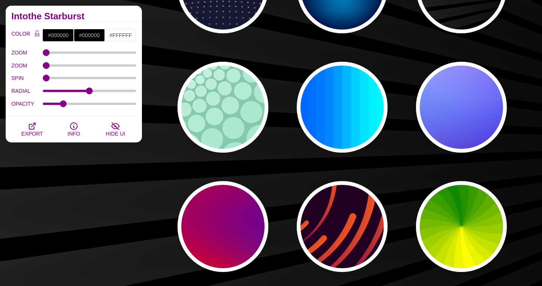
scroll to position [151, 0]
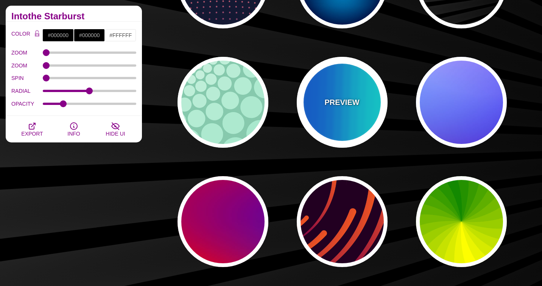
click at [319, 114] on div "PREVIEW" at bounding box center [342, 102] width 91 height 91
type input "#00FFFF"
type input "#0066FF"
type input "0.25"
type input "12"
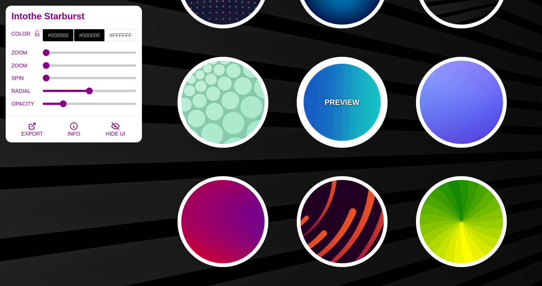
type input "999"
type input "0"
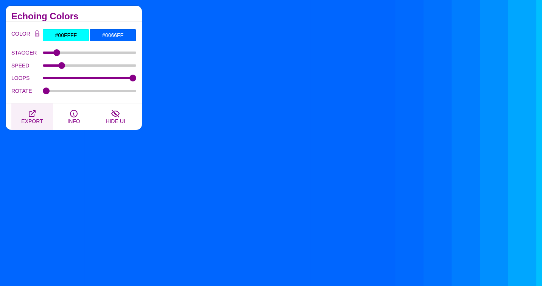
drag, startPoint x: 38, startPoint y: 116, endPoint x: 68, endPoint y: 116, distance: 30.3
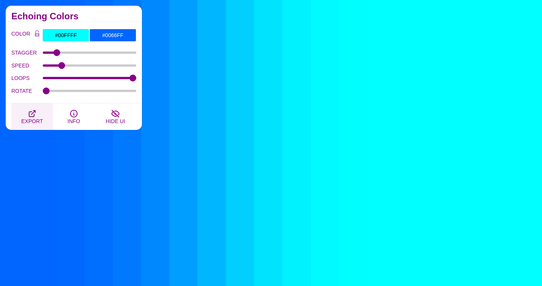
click at [38, 116] on button "EXPORT" at bounding box center [32, 116] width 42 height 26
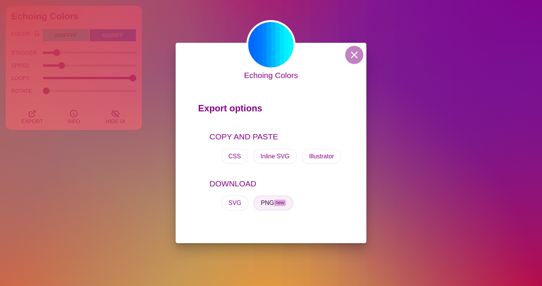
click at [281, 205] on span "new" at bounding box center [280, 202] width 12 height 6
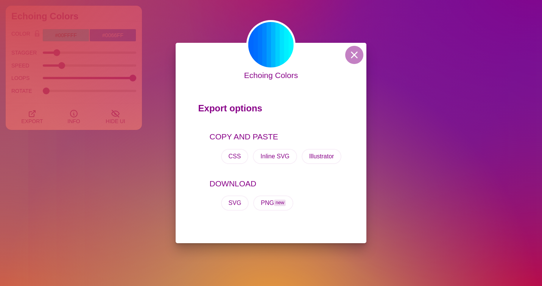
drag, startPoint x: 100, startPoint y: 210, endPoint x: 103, endPoint y: 207, distance: 4.8
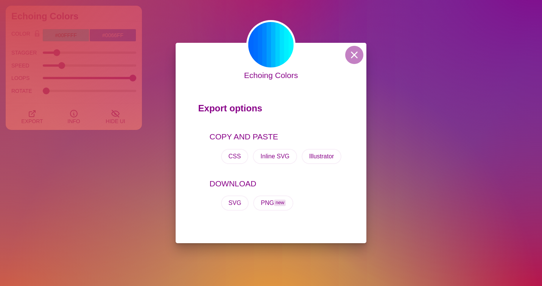
click at [100, 210] on div "Echoing Colors Export options COPY AND PASTE CSS Inline SVG Illustrator DOWNLOA…" at bounding box center [271, 143] width 542 height 286
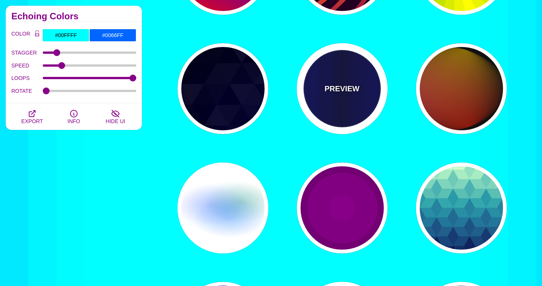
scroll to position [303, 0]
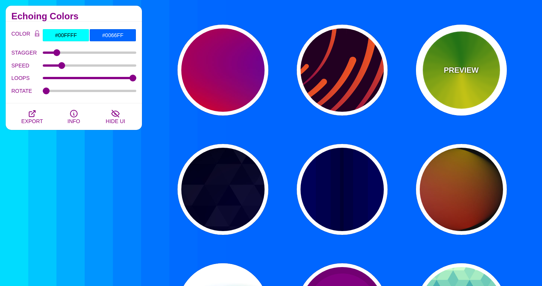
click at [443, 72] on div "PREVIEW" at bounding box center [461, 70] width 91 height 91
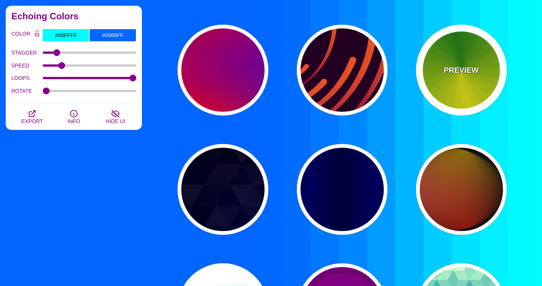
type input "#118800"
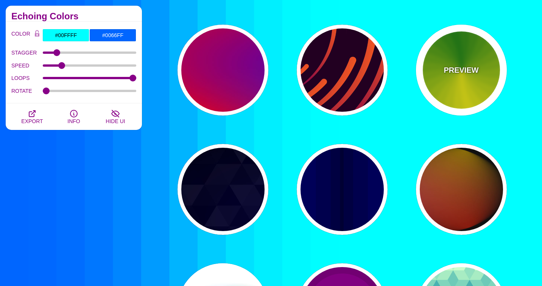
type input "#FFFF00"
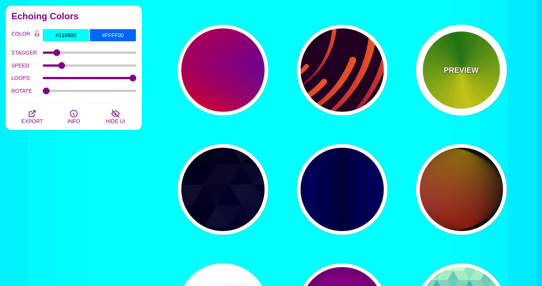
type input "4.8"
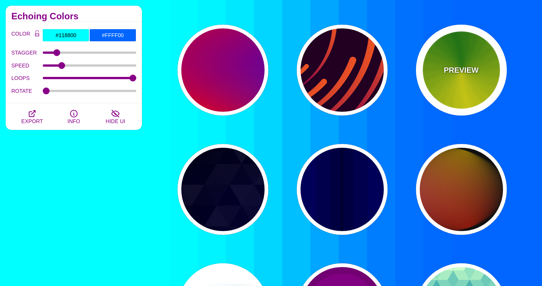
type input "0"
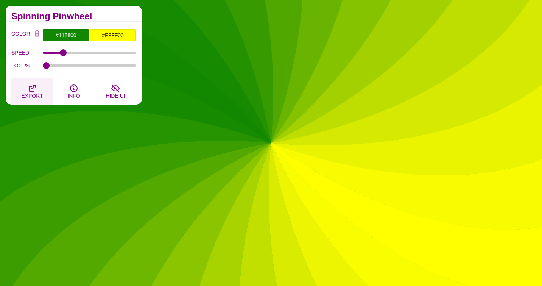
click at [27, 95] on span "EXPORT" at bounding box center [32, 96] width 22 height 6
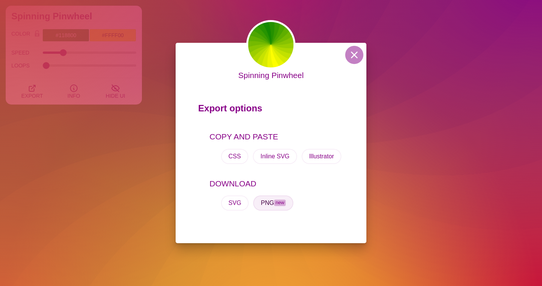
click at [265, 202] on button "PNG new" at bounding box center [273, 202] width 40 height 15
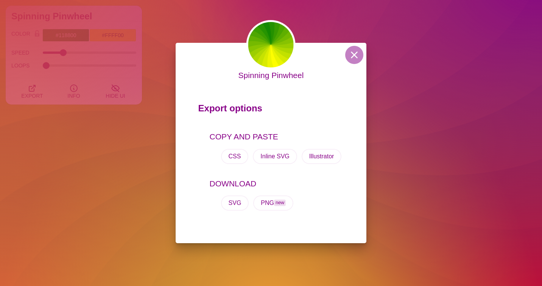
click at [121, 186] on div "Spinning Pinwheel Export options COPY AND PASTE CSS Inline SVG Illustrator DOWN…" at bounding box center [271, 143] width 542 height 286
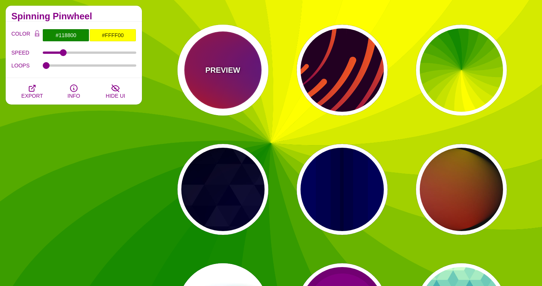
click at [220, 68] on p "PREVIEW" at bounding box center [222, 69] width 35 height 11
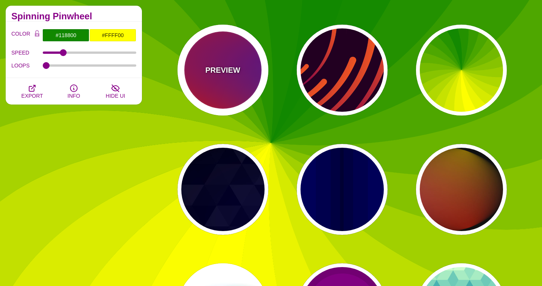
type input "#FF0000"
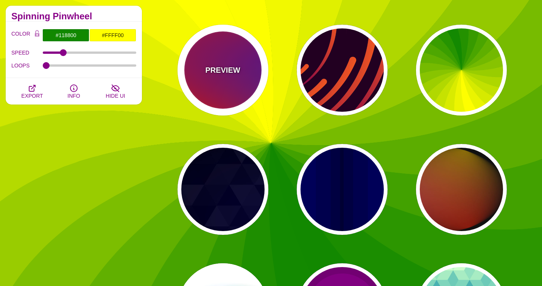
type input "#800080"
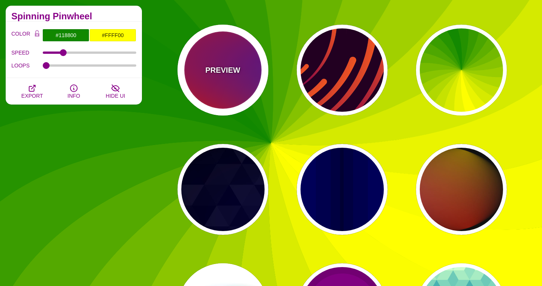
type input "#0000FF"
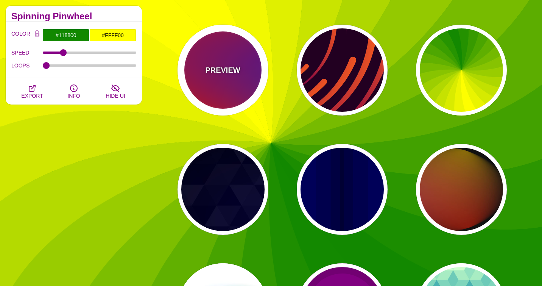
type input "#00EEBB"
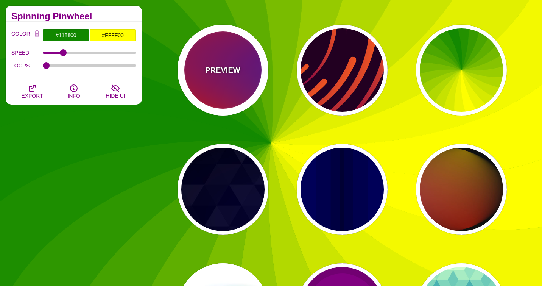
type input "#FFFF00"
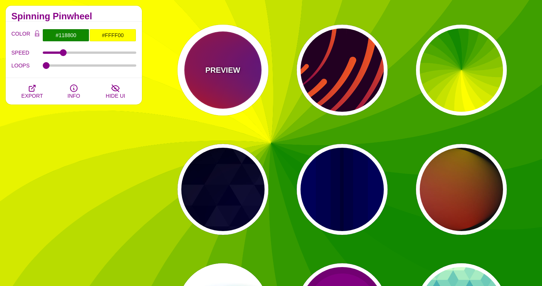
type input "#FFA500"
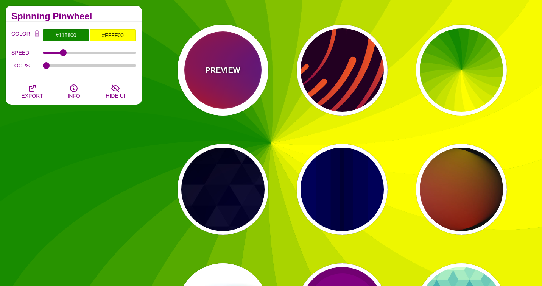
type input "1"
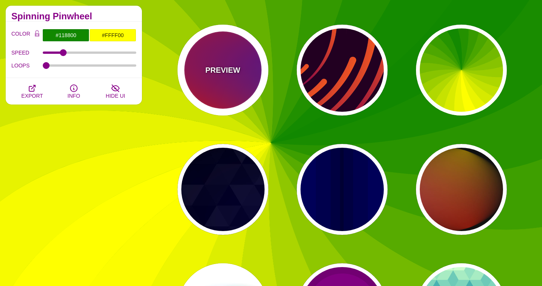
type input "20"
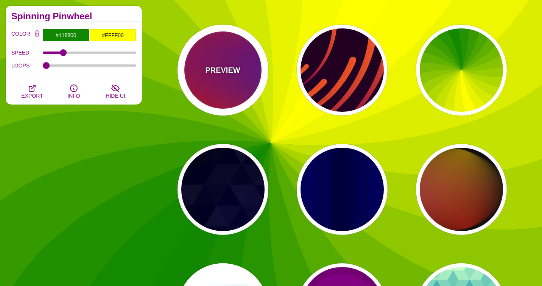
type input "0"
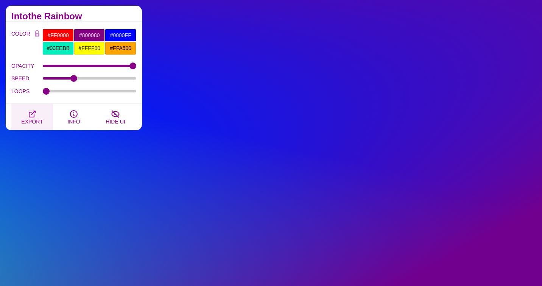
click at [28, 118] on span "EXPORT" at bounding box center [32, 121] width 22 height 6
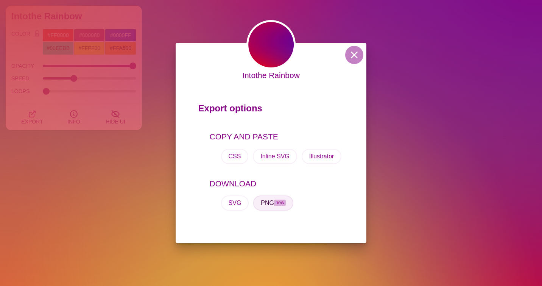
click at [272, 203] on button "PNG new" at bounding box center [273, 202] width 40 height 15
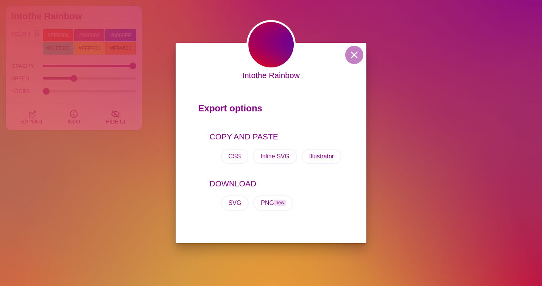
click at [461, 146] on div "Intothe Rainbow Export options COPY AND PASTE CSS Inline SVG Illustrator DOWNLO…" at bounding box center [271, 143] width 542 height 286
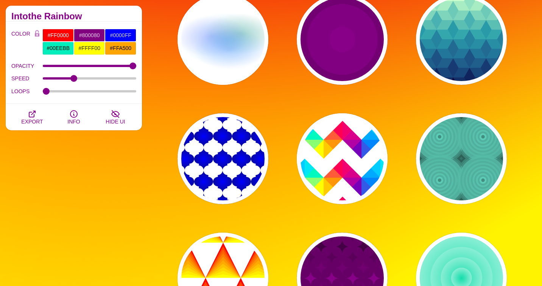
scroll to position [757, 0]
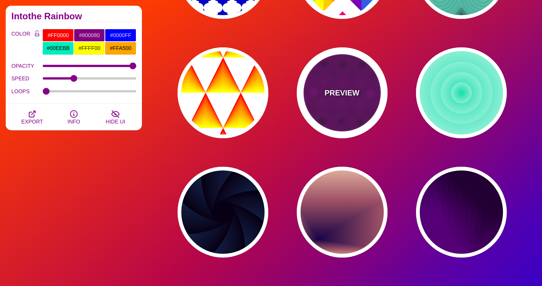
click at [340, 110] on div "PREVIEW" at bounding box center [342, 92] width 91 height 91
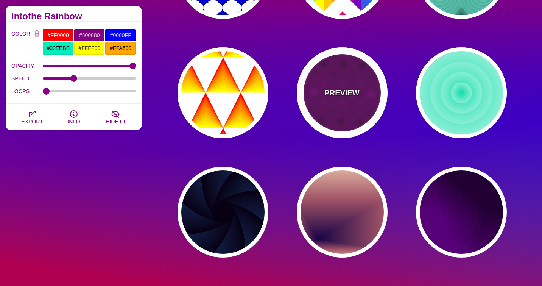
type input "#660066"
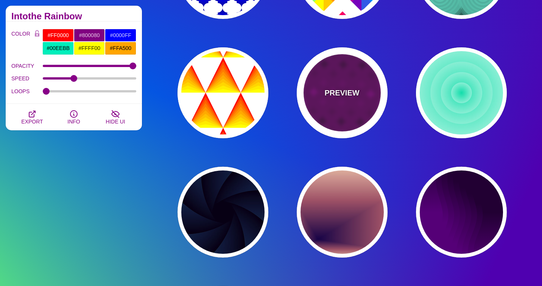
type input "#880088"
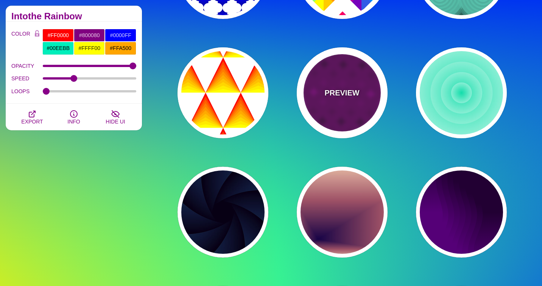
type input "#440044"
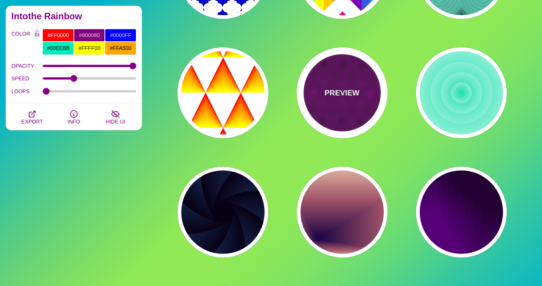
type input "0"
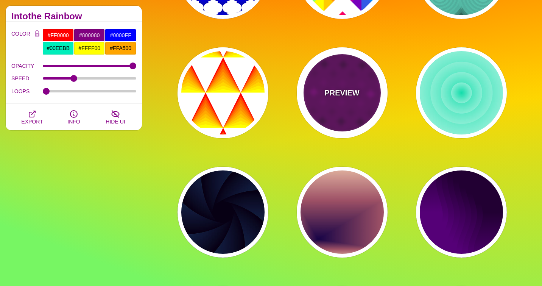
type input "1"
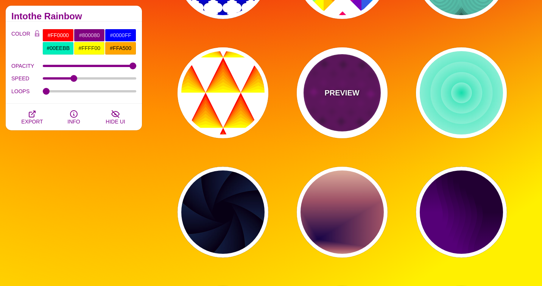
type input "1"
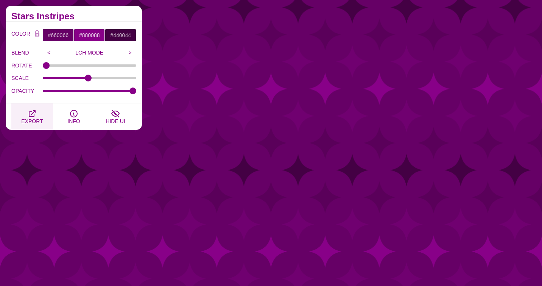
click at [30, 118] on span "EXPORT" at bounding box center [32, 121] width 22 height 6
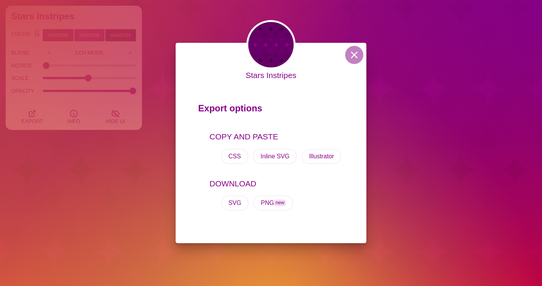
click at [262, 212] on div "SVG PNG new" at bounding box center [277, 202] width 134 height 27
click at [263, 206] on button "PNG new" at bounding box center [273, 202] width 40 height 15
click at [122, 195] on div "Stars Instripes Export options COPY AND PASTE CSS Inline SVG Illustrator DOWNLO…" at bounding box center [271, 143] width 542 height 286
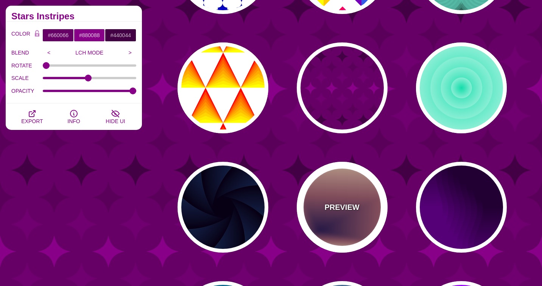
scroll to position [807, 0]
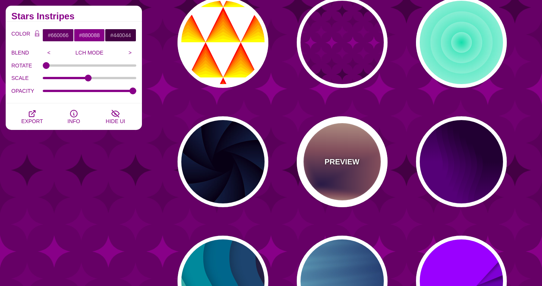
click at [384, 175] on div "PREVIEW" at bounding box center [342, 161] width 91 height 91
type input "#EEC6AB"
type input "#170346"
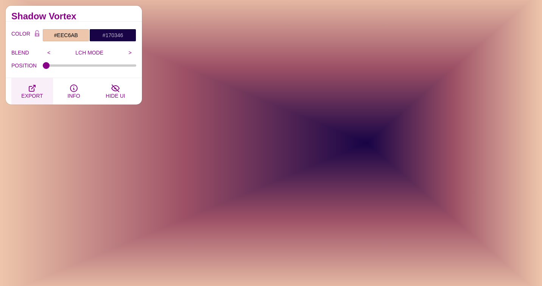
click at [26, 94] on span "EXPORT" at bounding box center [32, 96] width 22 height 6
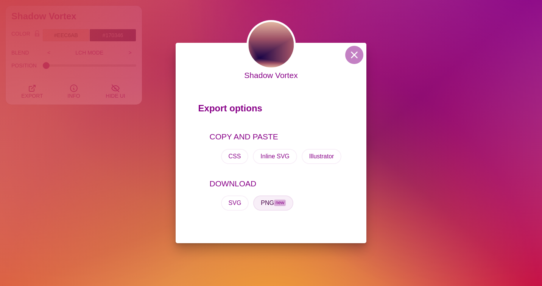
click at [268, 203] on button "PNG new" at bounding box center [273, 202] width 40 height 15
click at [95, 172] on div "Shadow Vortex Export options COPY AND PASTE CSS Inline SVG Illustrator DOWNLOAD…" at bounding box center [271, 143] width 542 height 286
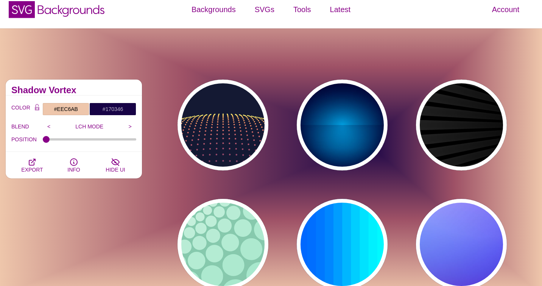
scroll to position [0, 0]
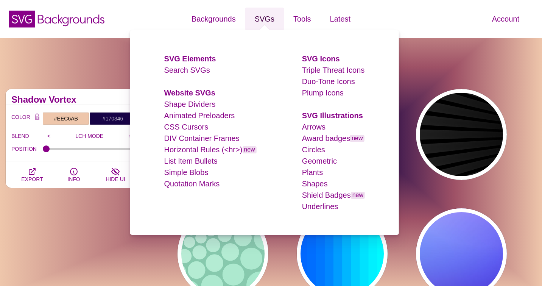
click at [268, 19] on link "SVGs" at bounding box center [264, 19] width 39 height 23
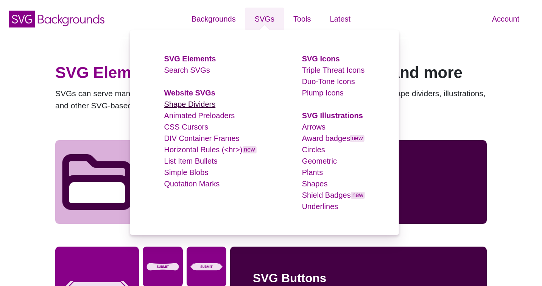
click at [179, 103] on link "Shape Dividers" at bounding box center [189, 104] width 51 height 8
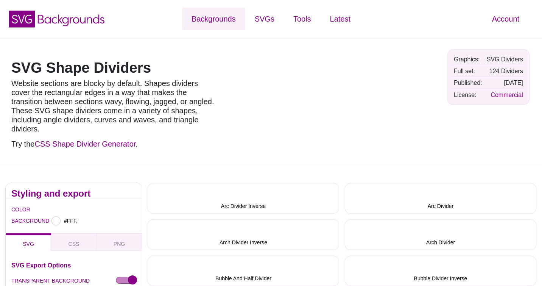
type input "#FFFFFF"
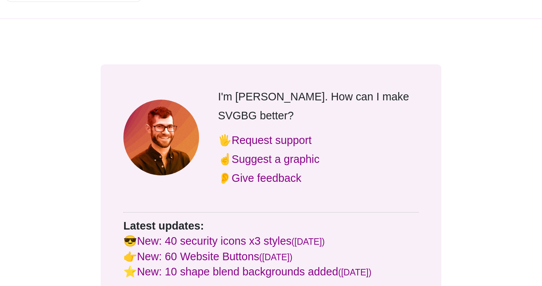
scroll to position [2270, 0]
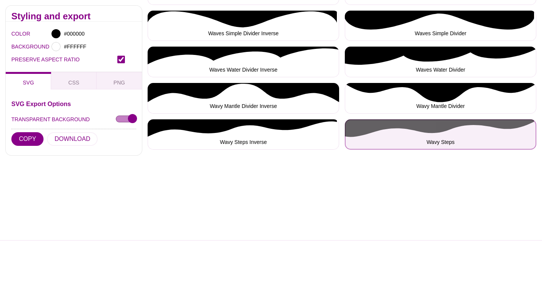
click at [447, 120] on button "Wavy Steps" at bounding box center [440, 134] width 191 height 31
type input "1000"
type input "100"
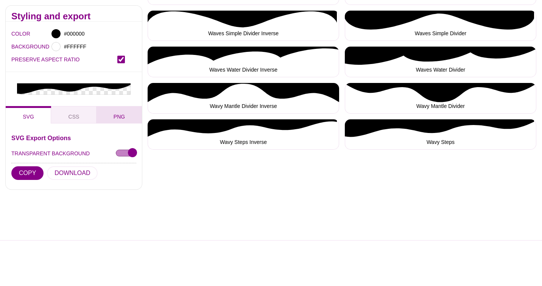
click at [119, 116] on span "PNG" at bounding box center [118, 116] width 17 height 8
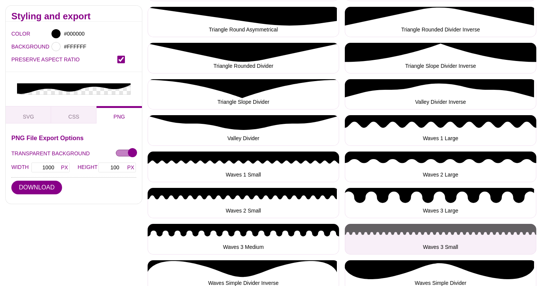
scroll to position [2220, 0]
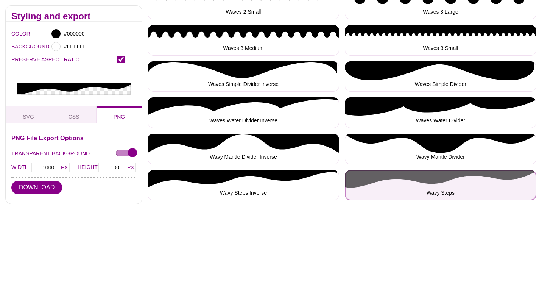
click at [421, 179] on button "Wavy Steps" at bounding box center [440, 185] width 191 height 31
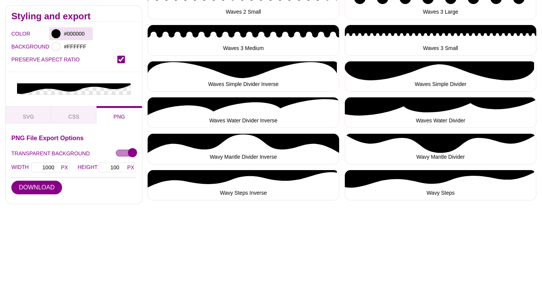
click at [61, 32] on div "#000000" at bounding box center [71, 33] width 44 height 13
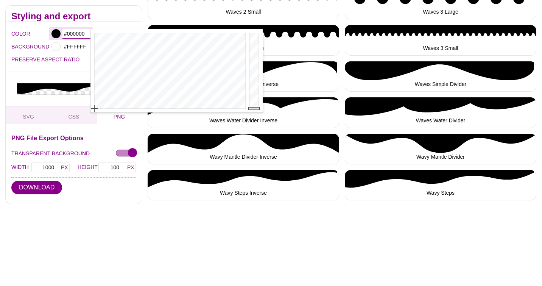
click at [75, 32] on input "#000000" at bounding box center [76, 34] width 28 height 10
paste input "1f53a3"
type input "#1F53A3"
click at [74, 48] on input "#FFFFFF" at bounding box center [76, 47] width 28 height 10
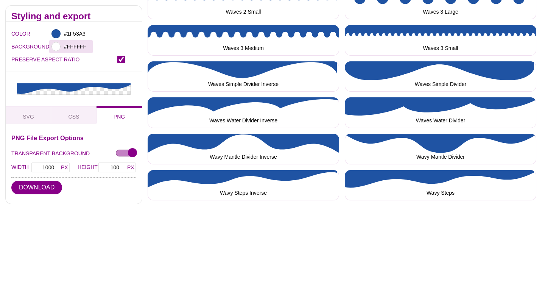
click at [52, 46] on div at bounding box center [55, 46] width 9 height 9
click at [47, 190] on button "DOWNLOAD" at bounding box center [36, 187] width 51 height 14
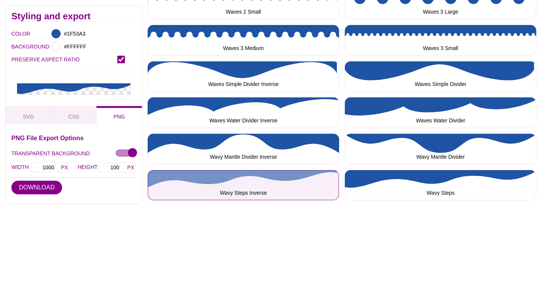
click at [167, 178] on button "Wavy Steps Inverse" at bounding box center [243, 185] width 191 height 31
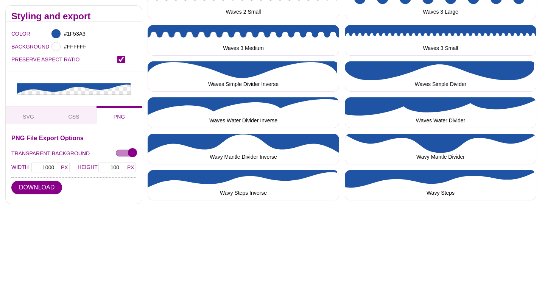
click at [41, 200] on div at bounding box center [74, 245] width 148 height 91
click at [33, 200] on div at bounding box center [74, 245] width 148 height 91
click at [19, 188] on button "DOWNLOAD" at bounding box center [36, 187] width 51 height 14
click at [54, 252] on div at bounding box center [74, 245] width 148 height 91
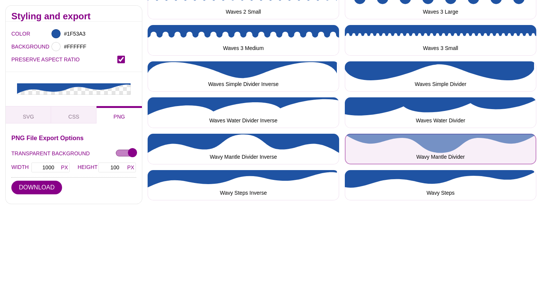
click at [456, 134] on button "Wavy Mantle Divider" at bounding box center [440, 149] width 191 height 31
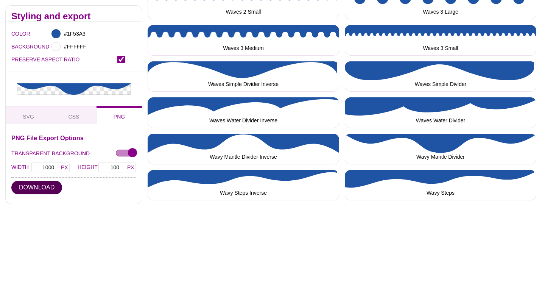
click at [43, 188] on button "DOWNLOAD" at bounding box center [36, 187] width 51 height 14
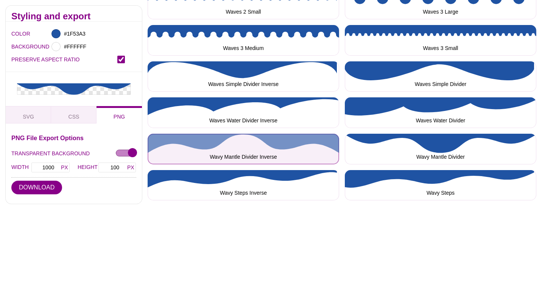
click at [162, 136] on button "Wavy Mantle Divider Inverse" at bounding box center [243, 149] width 191 height 31
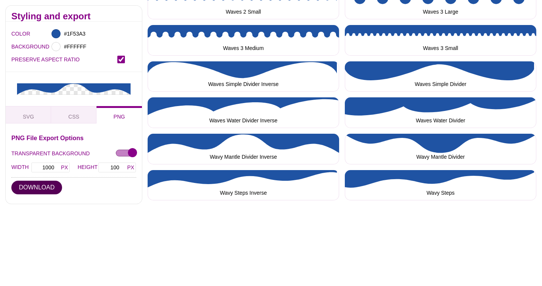
click at [47, 190] on button "DOWNLOAD" at bounding box center [36, 187] width 51 height 14
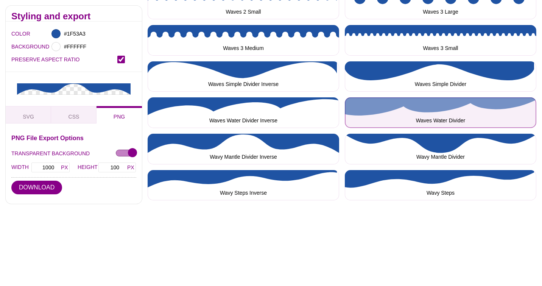
click at [474, 106] on button "Waves Water Divider" at bounding box center [440, 112] width 191 height 31
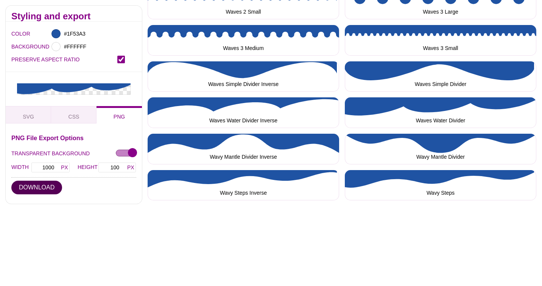
click at [40, 188] on button "DOWNLOAD" at bounding box center [36, 187] width 51 height 14
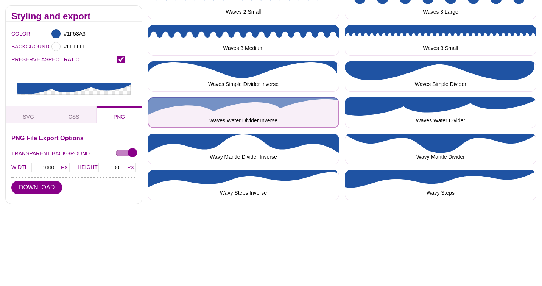
click at [171, 106] on button "Waves Water Divider Inverse" at bounding box center [243, 112] width 191 height 31
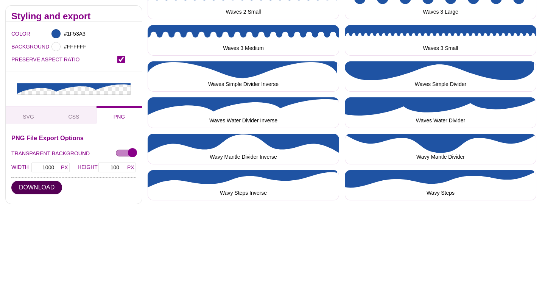
click at [52, 185] on button "DOWNLOAD" at bounding box center [36, 187] width 51 height 14
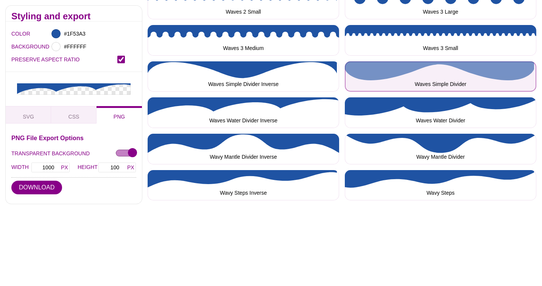
click at [506, 62] on button "Waves Simple Divider" at bounding box center [440, 76] width 191 height 31
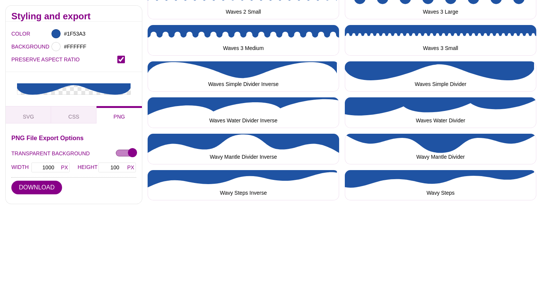
click at [37, 200] on div at bounding box center [74, 245] width 148 height 91
click at [41, 190] on button "DOWNLOAD" at bounding box center [36, 187] width 51 height 14
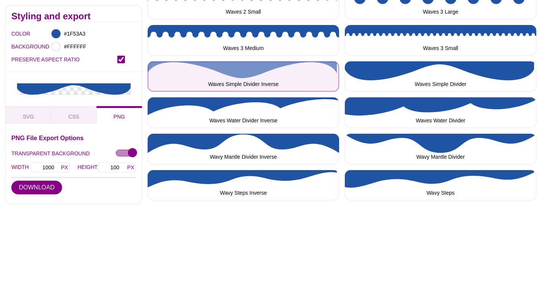
click at [156, 61] on button "Waves Simple Divider Inverse" at bounding box center [243, 76] width 191 height 31
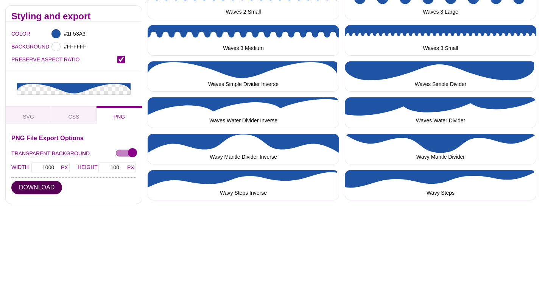
click at [55, 186] on button "DOWNLOAD" at bounding box center [36, 187] width 51 height 14
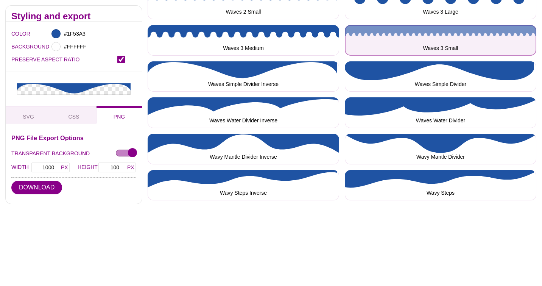
click at [482, 30] on button "Waves 3 Small" at bounding box center [440, 40] width 191 height 31
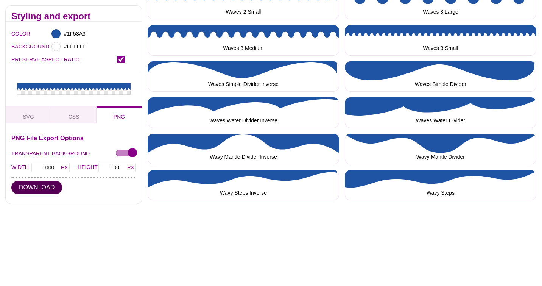
click at [37, 190] on button "DOWNLOAD" at bounding box center [36, 187] width 51 height 14
click at [159, 27] on button "Waves 3 Medium" at bounding box center [243, 40] width 191 height 31
click at [51, 189] on button "DOWNLOAD" at bounding box center [36, 187] width 51 height 14
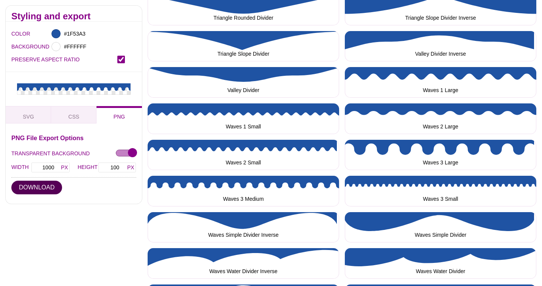
scroll to position [2068, 0]
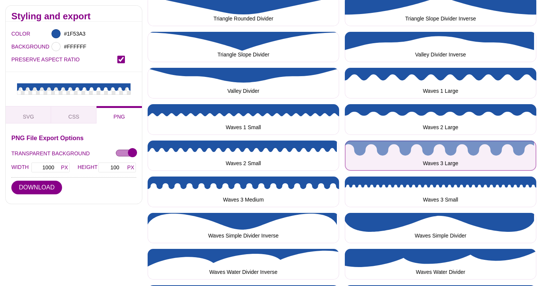
click at [490, 143] on button "Waves 3 Large" at bounding box center [440, 155] width 191 height 31
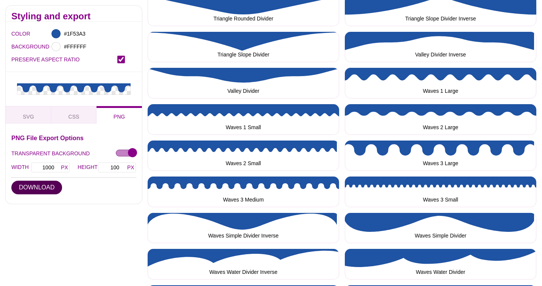
click at [28, 184] on button "DOWNLOAD" at bounding box center [36, 187] width 51 height 14
drag, startPoint x: 158, startPoint y: 139, endPoint x: 124, endPoint y: 162, distance: 40.6
click at [158, 140] on button "Waves 2 Small" at bounding box center [243, 155] width 191 height 31
click at [45, 190] on button "DOWNLOAD" at bounding box center [36, 187] width 51 height 14
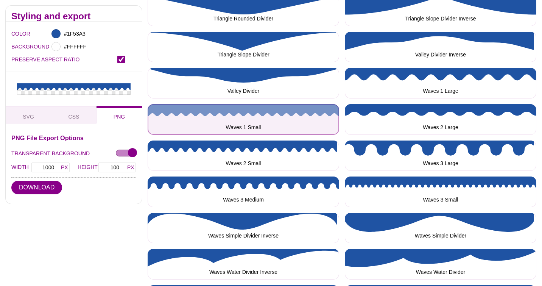
click at [159, 106] on button "Waves 1 Small" at bounding box center [243, 119] width 191 height 31
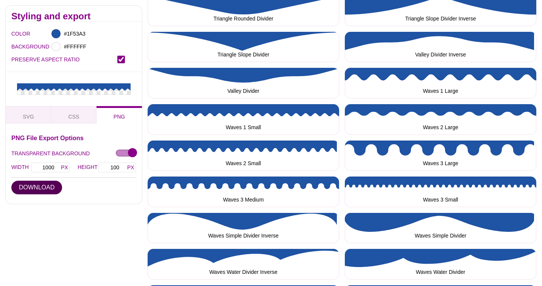
click at [41, 190] on button "DOWNLOAD" at bounding box center [36, 187] width 51 height 14
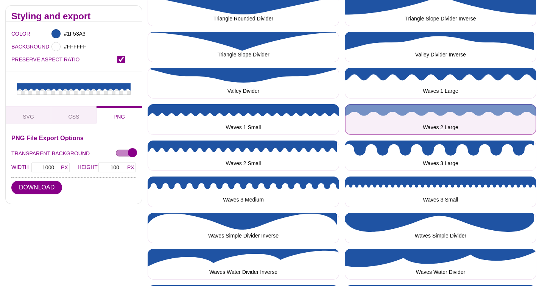
click at [440, 104] on button "Waves 2 Large" at bounding box center [440, 119] width 191 height 31
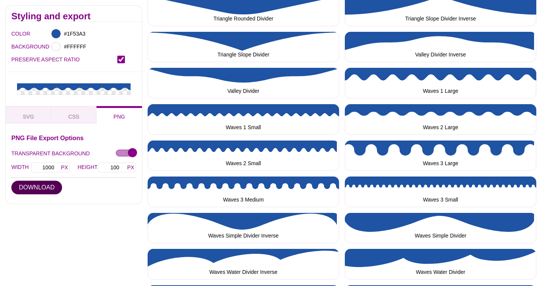
click at [44, 188] on button "DOWNLOAD" at bounding box center [36, 187] width 51 height 14
drag, startPoint x: 163, startPoint y: 73, endPoint x: 111, endPoint y: 124, distance: 72.5
click at [163, 73] on button "Valley Divider" at bounding box center [243, 83] width 191 height 31
click at [45, 185] on button "DOWNLOAD" at bounding box center [36, 187] width 51 height 14
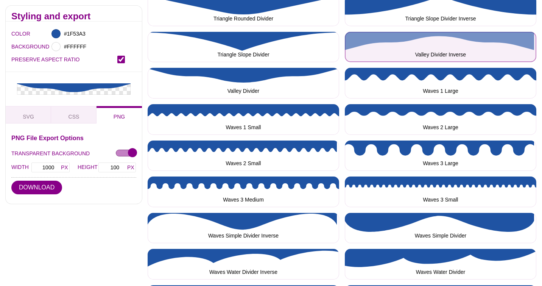
drag, startPoint x: 480, startPoint y: 33, endPoint x: 470, endPoint y: 39, distance: 11.8
click at [480, 32] on button "Valley Divider Inverse" at bounding box center [440, 47] width 191 height 31
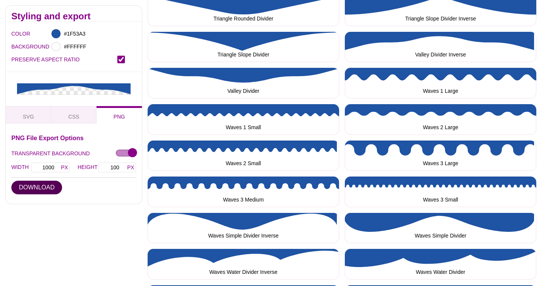
click at [32, 193] on button "DOWNLOAD" at bounding box center [36, 187] width 51 height 14
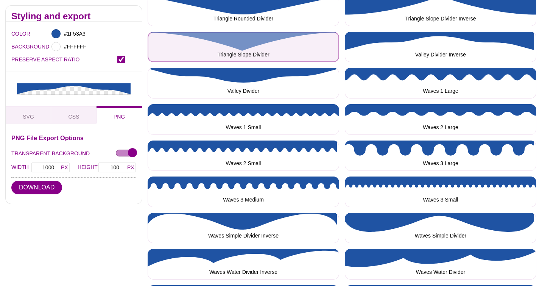
click at [154, 32] on button "Triangle Slope Divider" at bounding box center [243, 47] width 191 height 31
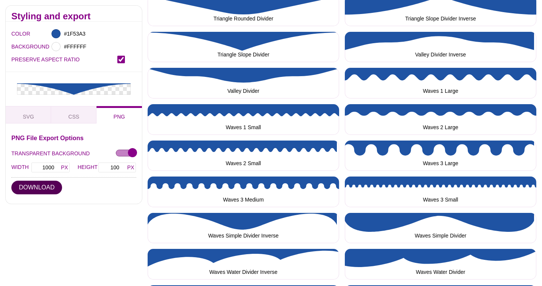
click at [43, 188] on button "DOWNLOAD" at bounding box center [36, 187] width 51 height 14
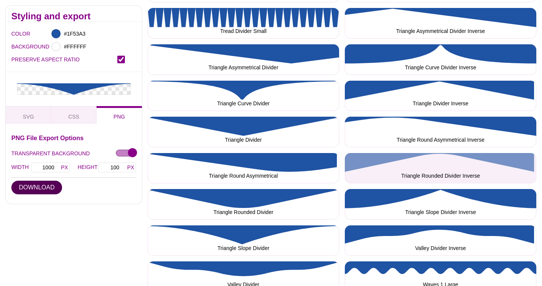
scroll to position [1867, 0]
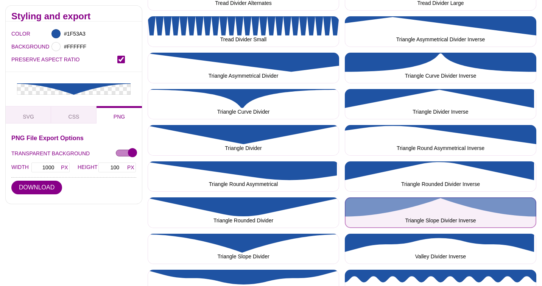
click at [464, 201] on button "Triangle Slope Divider Inverse" at bounding box center [440, 212] width 191 height 31
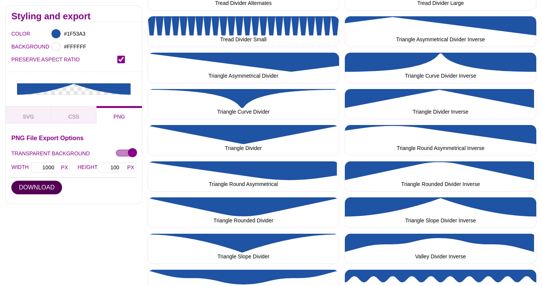
click at [47, 191] on button "DOWNLOAD" at bounding box center [36, 187] width 51 height 14
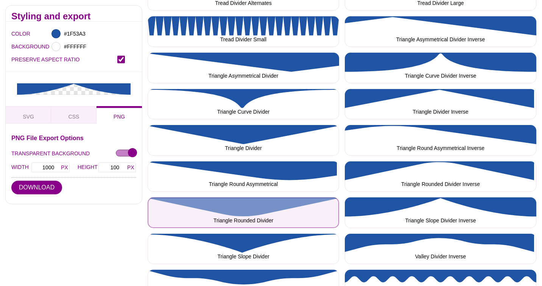
click at [156, 204] on button "Triangle Rounded Divider" at bounding box center [243, 212] width 191 height 31
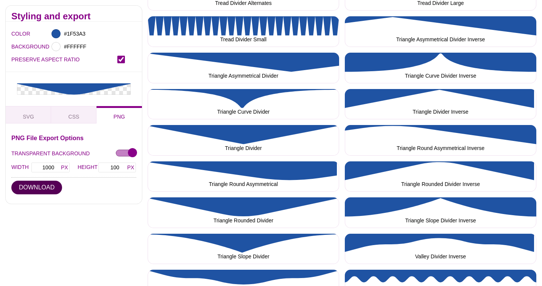
click at [33, 190] on button "DOWNLOAD" at bounding box center [36, 187] width 51 height 14
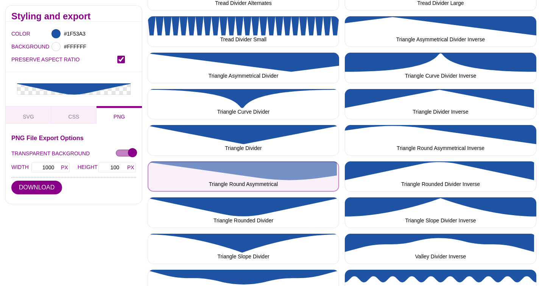
click at [160, 163] on button "Triangle Round Asymmetrical" at bounding box center [243, 176] width 191 height 31
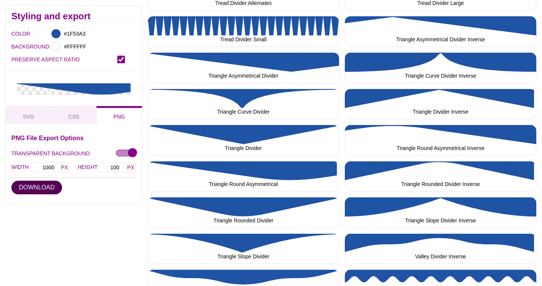
click at [55, 191] on button "DOWNLOAD" at bounding box center [36, 187] width 51 height 14
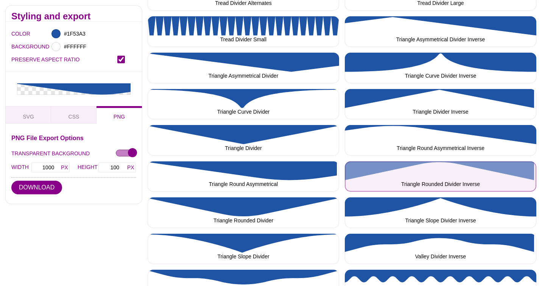
drag, startPoint x: 462, startPoint y: 162, endPoint x: 368, endPoint y: 179, distance: 95.7
click at [462, 162] on button "Triangle Rounded Divider Inverse" at bounding box center [440, 176] width 191 height 31
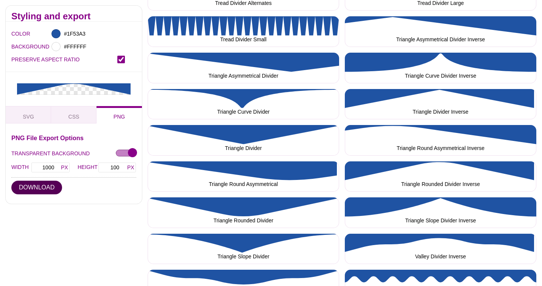
drag, startPoint x: 33, startPoint y: 187, endPoint x: 132, endPoint y: 168, distance: 100.6
click at [34, 188] on button "DOWNLOAD" at bounding box center [36, 187] width 51 height 14
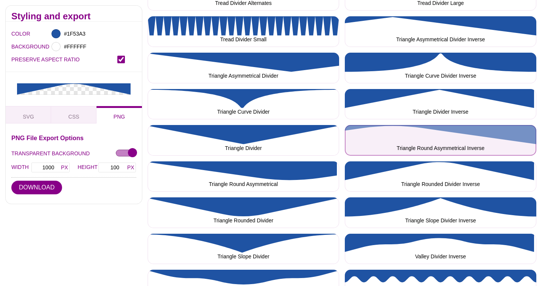
click at [464, 125] on button "Triangle Round Asymmetrical Inverse" at bounding box center [440, 140] width 191 height 31
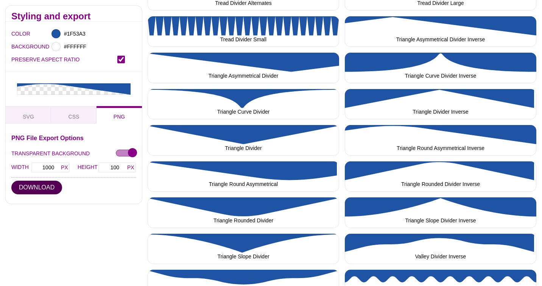
click at [50, 190] on button "DOWNLOAD" at bounding box center [36, 187] width 51 height 14
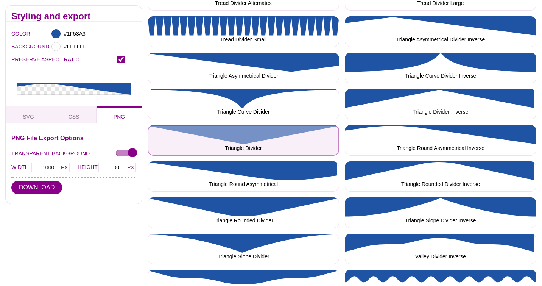
click at [154, 125] on button "Triangle Divider" at bounding box center [243, 140] width 191 height 31
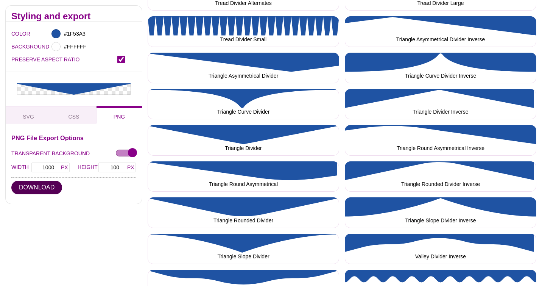
click at [47, 191] on button "DOWNLOAD" at bounding box center [36, 187] width 51 height 14
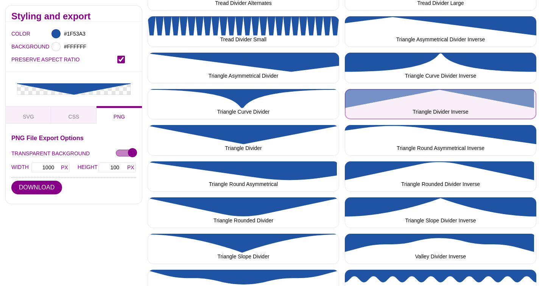
drag, startPoint x: 470, startPoint y: 98, endPoint x: 369, endPoint y: 121, distance: 102.9
click at [470, 98] on button "Triangle Divider Inverse" at bounding box center [440, 104] width 191 height 31
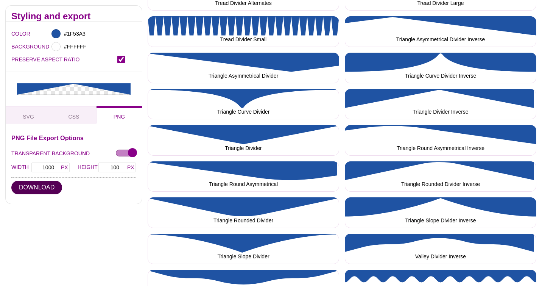
click at [47, 188] on button "DOWNLOAD" at bounding box center [36, 187] width 51 height 14
drag, startPoint x: 163, startPoint y: 94, endPoint x: 139, endPoint y: 117, distance: 33.5
click at [163, 94] on button "Triangle Curve Divider" at bounding box center [243, 104] width 191 height 31
click at [47, 187] on button "DOWNLOAD" at bounding box center [36, 187] width 51 height 14
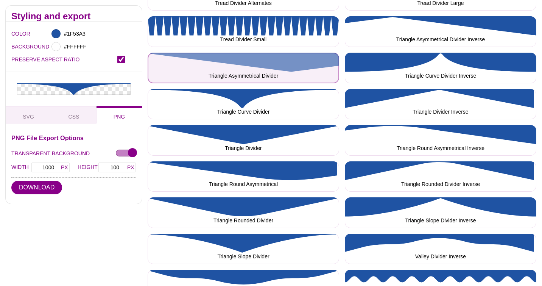
click at [160, 57] on button "Triangle Asymmetrical Divider" at bounding box center [243, 68] width 191 height 31
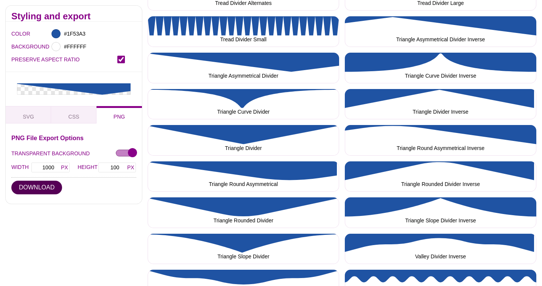
click at [33, 193] on button "DOWNLOAD" at bounding box center [36, 187] width 51 height 14
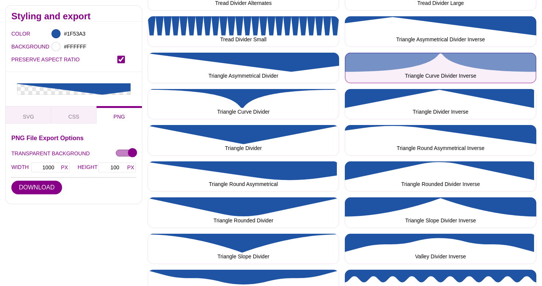
click at [425, 58] on button "Triangle Curve Divider Inverse" at bounding box center [440, 68] width 191 height 31
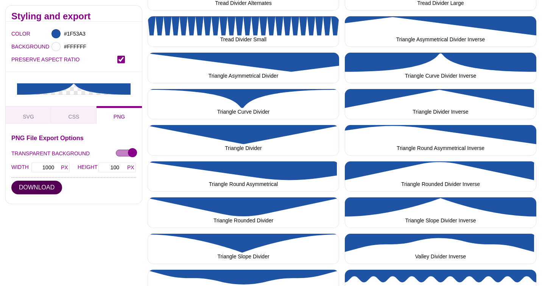
click at [37, 190] on button "DOWNLOAD" at bounding box center [36, 187] width 51 height 14
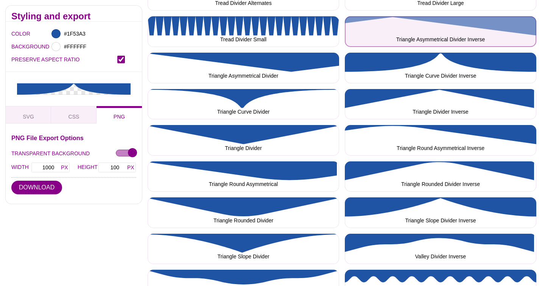
click at [495, 26] on button "Triangle Asymmetrical Divider Inverse" at bounding box center [440, 31] width 191 height 31
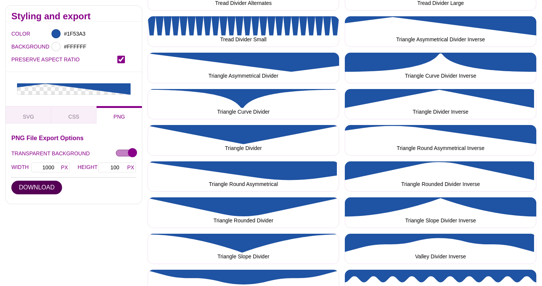
click at [50, 191] on button "DOWNLOAD" at bounding box center [36, 187] width 51 height 14
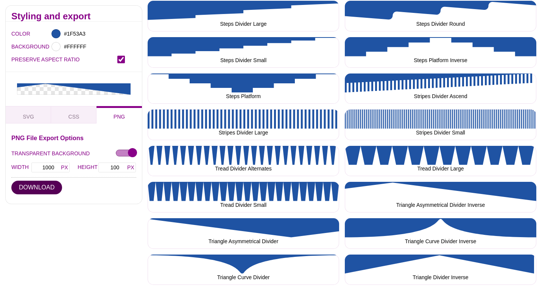
scroll to position [1614, 0]
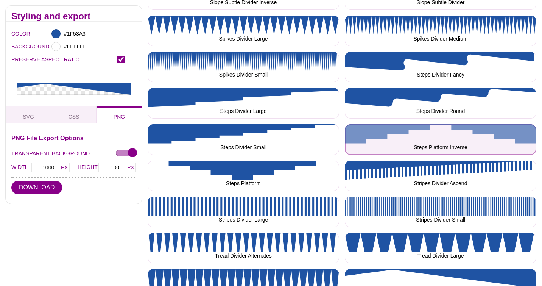
click at [482, 132] on button "Steps Platform Inverse" at bounding box center [440, 139] width 191 height 31
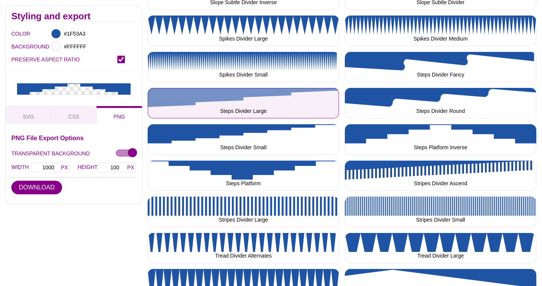
click at [170, 97] on button "Steps Divider Large" at bounding box center [243, 103] width 191 height 31
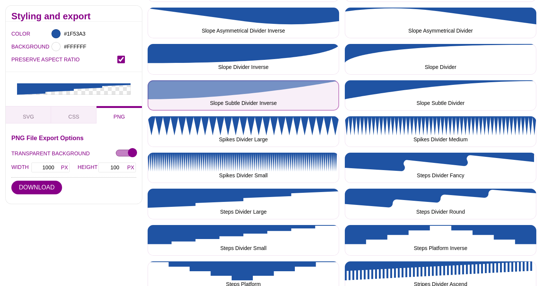
click at [159, 83] on button "Slope Subtle Divider Inverse" at bounding box center [243, 95] width 191 height 31
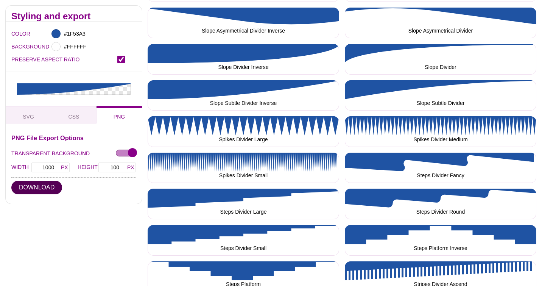
click at [53, 188] on button "DOWNLOAD" at bounding box center [36, 187] width 51 height 14
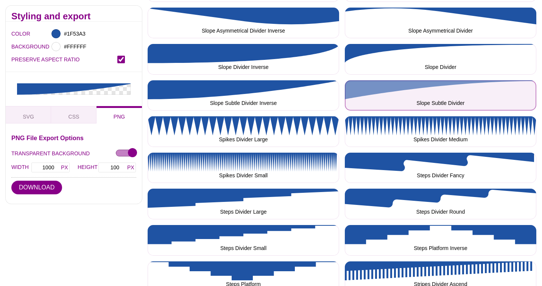
click at [459, 83] on button "Slope Subtle Divider" at bounding box center [440, 95] width 191 height 31
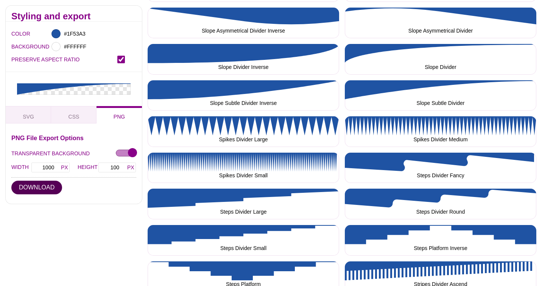
click at [42, 186] on button "DOWNLOAD" at bounding box center [36, 187] width 51 height 14
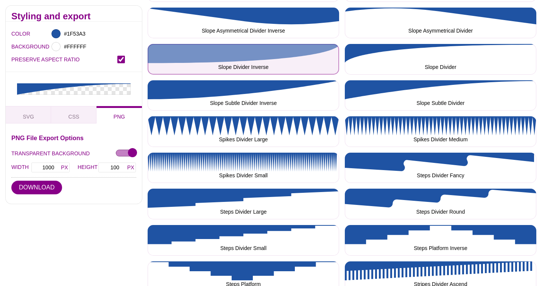
click at [164, 47] on button "Slope Divider Inverse" at bounding box center [243, 59] width 191 height 31
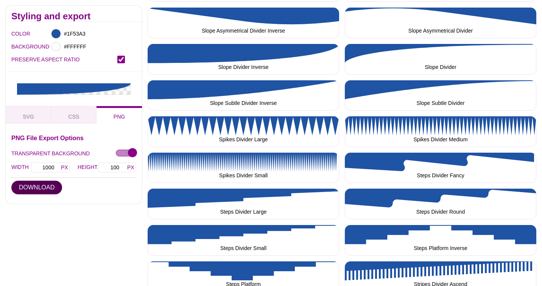
drag, startPoint x: 50, startPoint y: 190, endPoint x: 106, endPoint y: 157, distance: 64.1
click at [50, 190] on button "DOWNLOAD" at bounding box center [36, 187] width 51 height 14
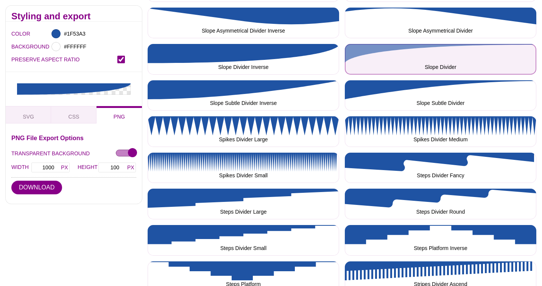
click at [403, 51] on button "Slope Divider" at bounding box center [440, 59] width 191 height 31
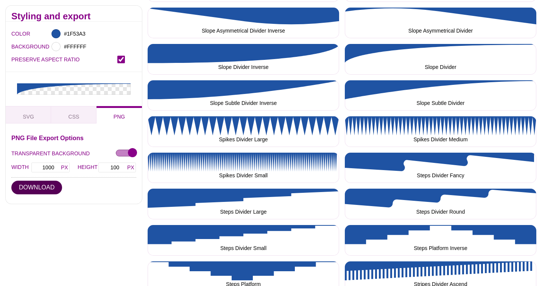
click at [44, 191] on button "DOWNLOAD" at bounding box center [36, 187] width 51 height 14
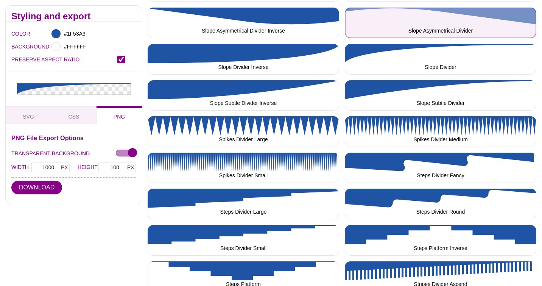
click at [441, 9] on button "Slope Asymmetrical Divider" at bounding box center [440, 23] width 191 height 31
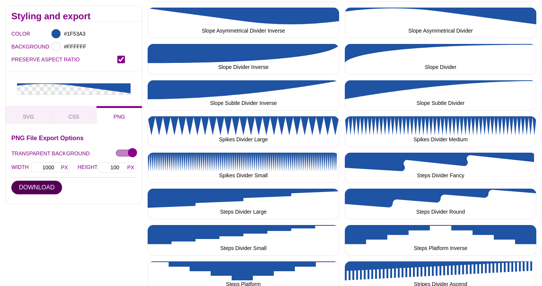
click at [48, 191] on button "DOWNLOAD" at bounding box center [36, 187] width 51 height 14
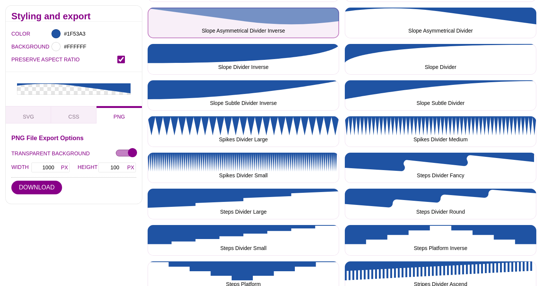
click at [170, 9] on button "Slope Asymmetrical Divider Inverse" at bounding box center [243, 23] width 191 height 31
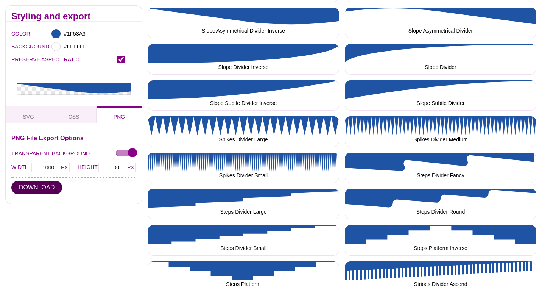
click at [43, 183] on button "DOWNLOAD" at bounding box center [36, 187] width 51 height 14
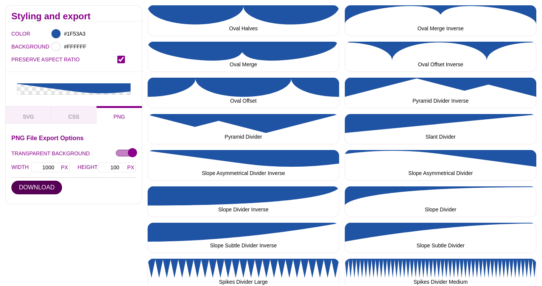
scroll to position [1362, 0]
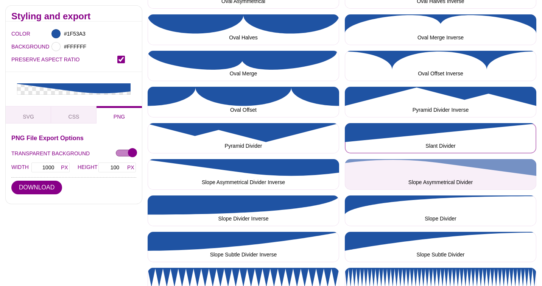
drag, startPoint x: 477, startPoint y: 128, endPoint x: 368, endPoint y: 152, distance: 111.3
click at [477, 128] on button "Slant Divider" at bounding box center [440, 138] width 191 height 31
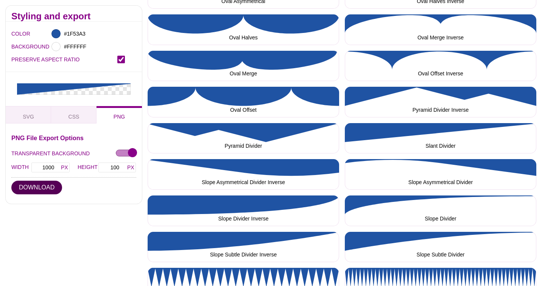
click at [44, 186] on button "DOWNLOAD" at bounding box center [36, 187] width 51 height 14
drag, startPoint x: 161, startPoint y: 126, endPoint x: 142, endPoint y: 139, distance: 23.0
click at [161, 126] on button "Pyramid Divider" at bounding box center [243, 138] width 191 height 31
click at [37, 189] on button "DOWNLOAD" at bounding box center [36, 187] width 51 height 14
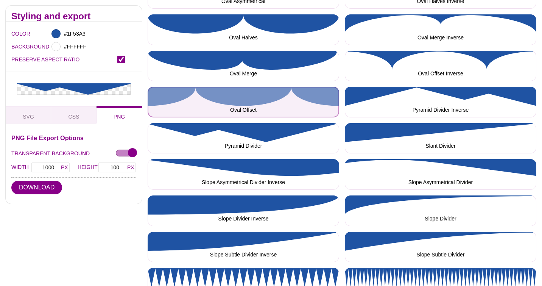
click at [153, 91] on button "Oval Offset" at bounding box center [243, 102] width 191 height 31
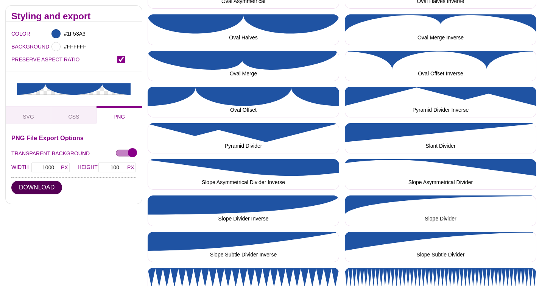
click at [33, 190] on button "DOWNLOAD" at bounding box center [36, 187] width 51 height 14
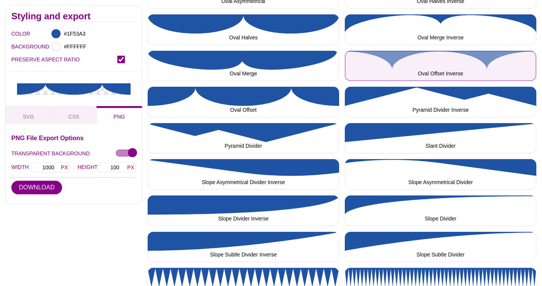
click at [441, 54] on button "Oval Offset Inverse" at bounding box center [440, 66] width 191 height 31
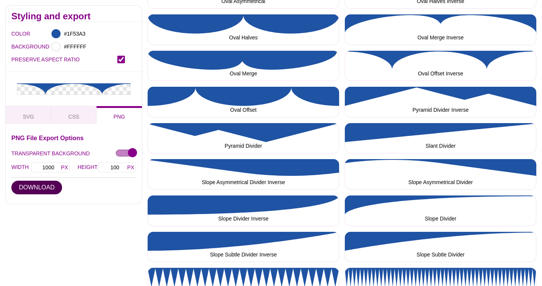
click at [35, 188] on button "DOWNLOAD" at bounding box center [36, 187] width 51 height 14
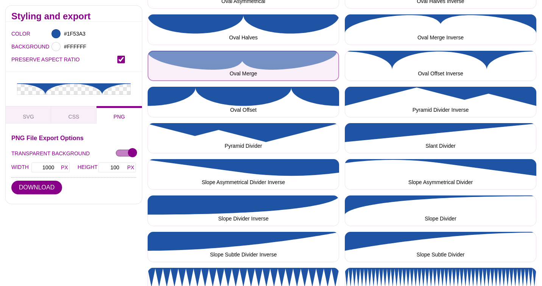
click at [156, 55] on button "Oval Merge" at bounding box center [243, 66] width 191 height 31
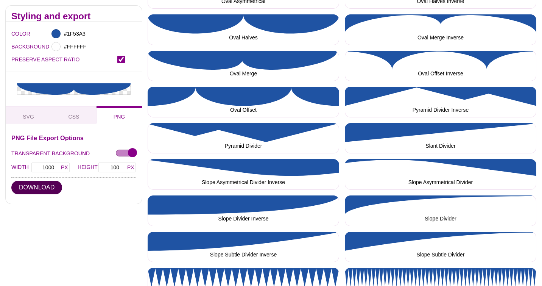
click at [40, 190] on button "DOWNLOAD" at bounding box center [36, 187] width 51 height 14
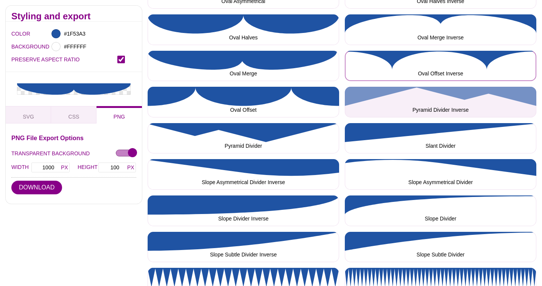
drag, startPoint x: 439, startPoint y: 56, endPoint x: 368, endPoint y: 80, distance: 74.9
click at [439, 56] on button "Oval Offset Inverse" at bounding box center [440, 66] width 191 height 31
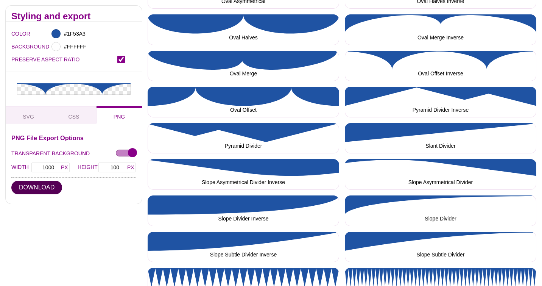
click at [42, 193] on button "DOWNLOAD" at bounding box center [36, 187] width 51 height 14
drag, startPoint x: 162, startPoint y: 24, endPoint x: 73, endPoint y: 124, distance: 133.7
click at [162, 24] on button "Oval Halves" at bounding box center [243, 29] width 191 height 31
drag, startPoint x: 47, startPoint y: 188, endPoint x: 86, endPoint y: 152, distance: 53.6
click at [47, 188] on button "DOWNLOAD" at bounding box center [36, 187] width 51 height 14
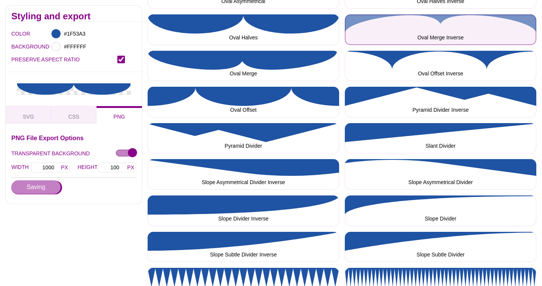
click at [419, 22] on button "Oval Merge Inverse" at bounding box center [440, 29] width 191 height 31
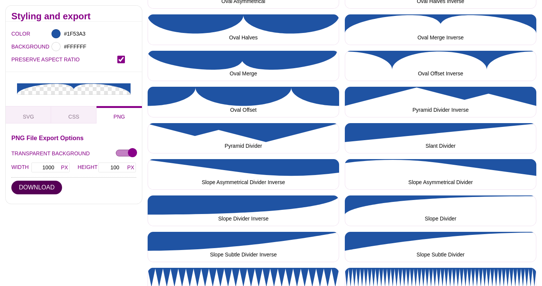
click at [32, 188] on button "DOWNLOAD" at bounding box center [36, 187] width 51 height 14
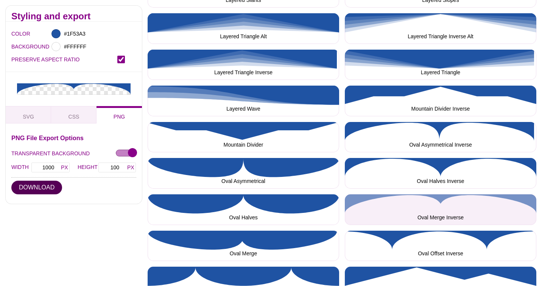
scroll to position [1160, 0]
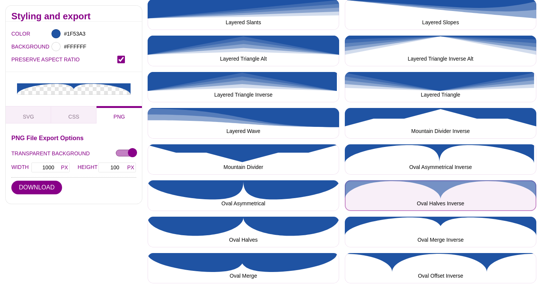
click at [461, 188] on button "Oval Halves Inverse" at bounding box center [440, 195] width 191 height 31
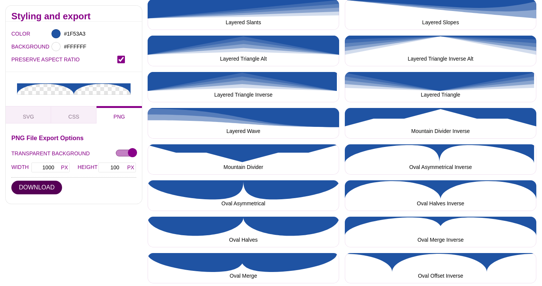
click at [28, 190] on button "DOWNLOAD" at bounding box center [36, 187] width 51 height 14
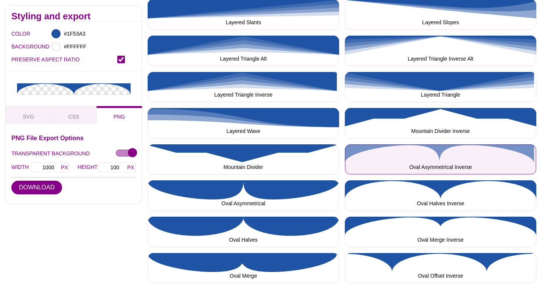
click at [405, 144] on button "Oval Asymmetrical Inverse" at bounding box center [440, 159] width 191 height 31
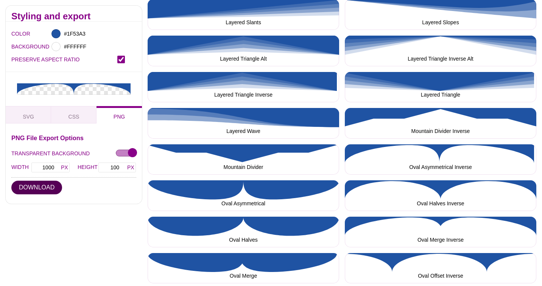
click at [41, 189] on button "DOWNLOAD" at bounding box center [36, 187] width 51 height 14
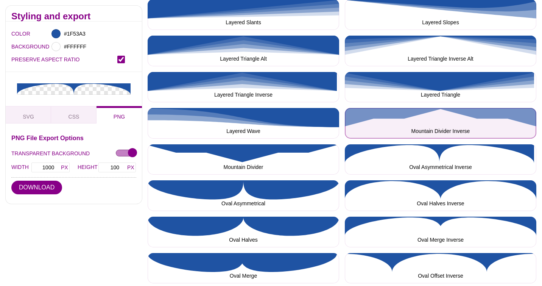
click at [412, 108] on button "Mountain Divider Inverse" at bounding box center [440, 123] width 191 height 31
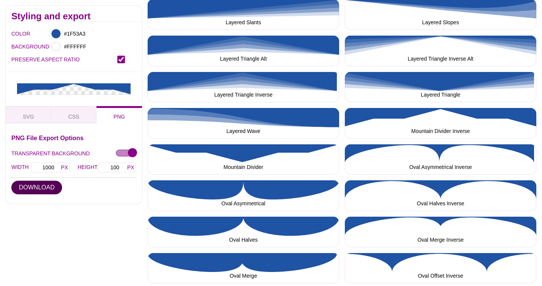
click at [28, 184] on button "DOWNLOAD" at bounding box center [36, 187] width 51 height 14
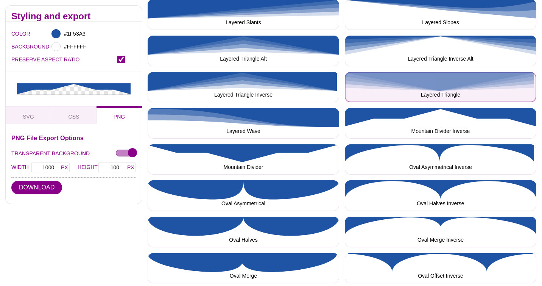
click at [444, 75] on button "Layered Triangle" at bounding box center [440, 87] width 191 height 31
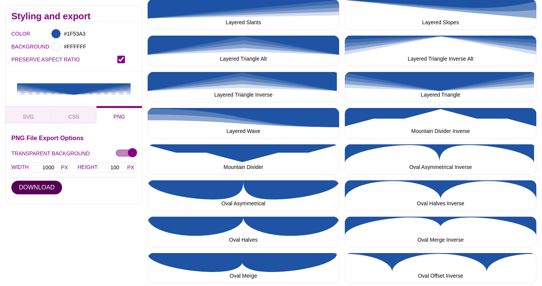
click at [23, 187] on button "DOWNLOAD" at bounding box center [36, 187] width 51 height 14
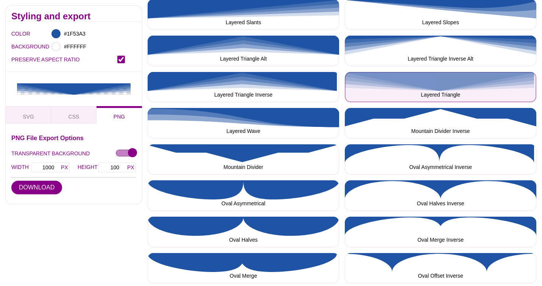
click at [440, 74] on button "Layered Triangle" at bounding box center [440, 87] width 191 height 31
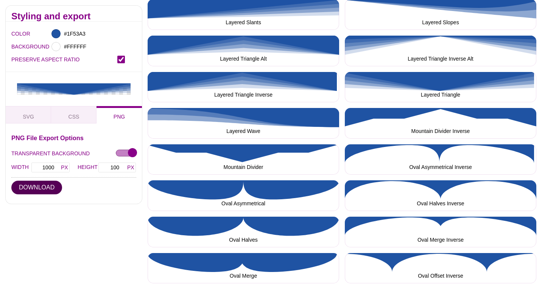
click at [50, 188] on button "DOWNLOAD" at bounding box center [36, 187] width 51 height 14
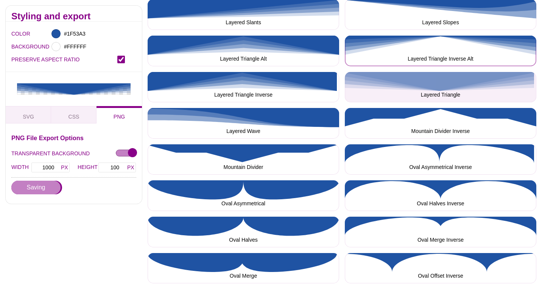
click at [433, 36] on button "Layered Triangle Inverse Alt" at bounding box center [440, 51] width 191 height 31
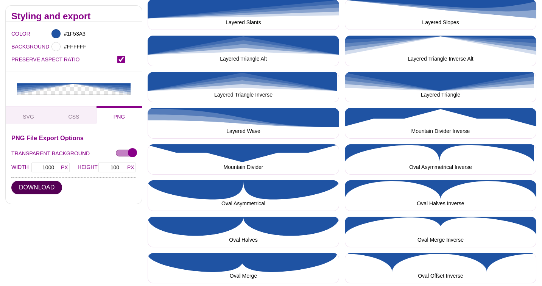
click at [33, 185] on button "DOWNLOAD" at bounding box center [36, 187] width 51 height 14
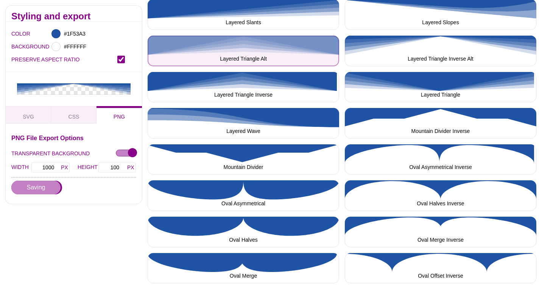
click at [166, 42] on button "Layered Triangle Alt" at bounding box center [243, 51] width 191 height 31
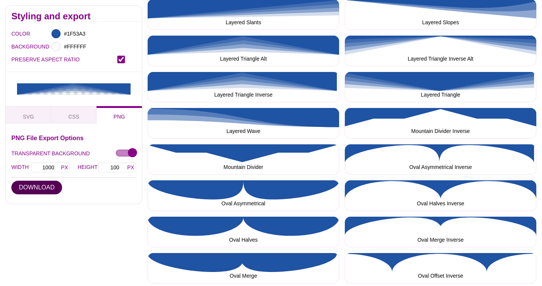
click at [44, 188] on button "DOWNLOAD" at bounding box center [36, 187] width 51 height 14
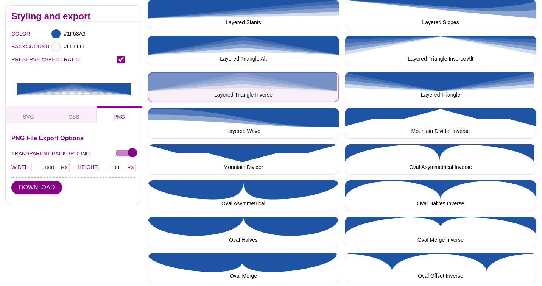
click at [156, 80] on button "Layered Triangle Inverse" at bounding box center [243, 87] width 191 height 31
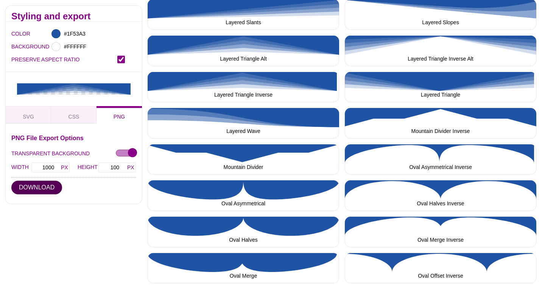
click at [48, 188] on button "DOWNLOAD" at bounding box center [36, 187] width 51 height 14
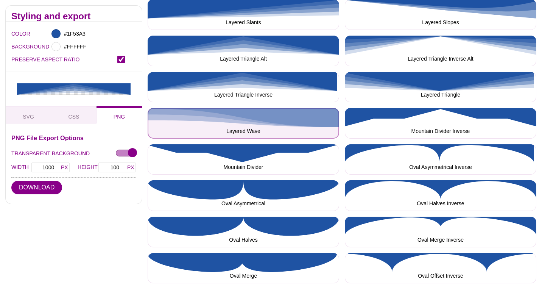
click at [152, 111] on button "Layered Wave" at bounding box center [243, 123] width 191 height 31
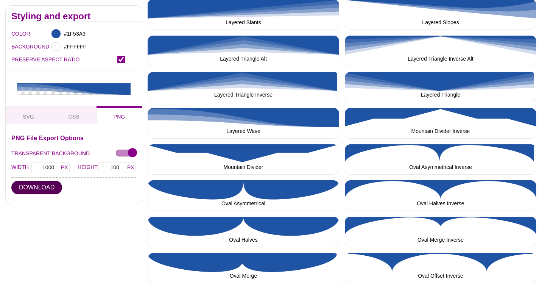
click at [44, 189] on button "DOWNLOAD" at bounding box center [36, 187] width 51 height 14
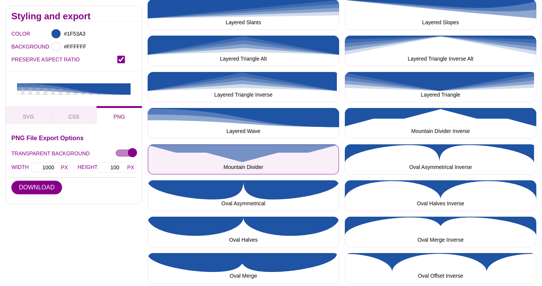
click at [162, 144] on button "Mountain Divider" at bounding box center [243, 159] width 191 height 31
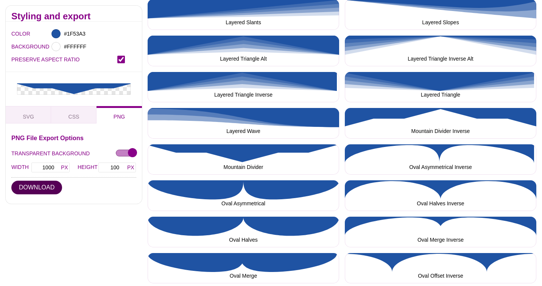
click at [43, 190] on button "DOWNLOAD" at bounding box center [36, 187] width 51 height 14
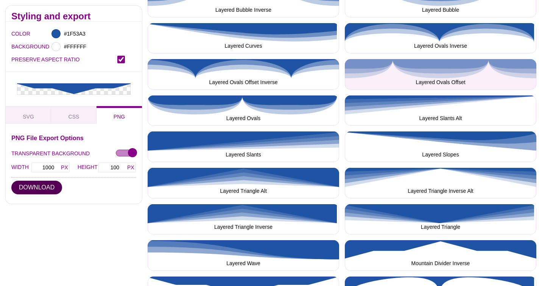
scroll to position [1009, 0]
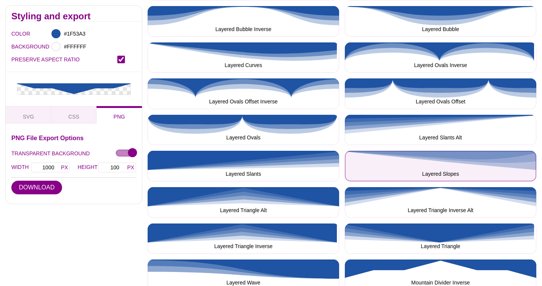
click at [476, 151] on button "Layered Slopes" at bounding box center [440, 166] width 191 height 31
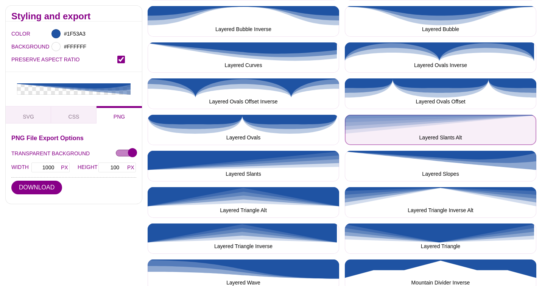
click at [435, 118] on button "Layered Slants Alt" at bounding box center [440, 130] width 191 height 31
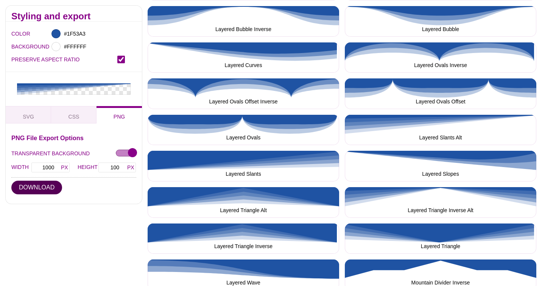
click at [39, 185] on button "DOWNLOAD" at bounding box center [36, 187] width 51 height 14
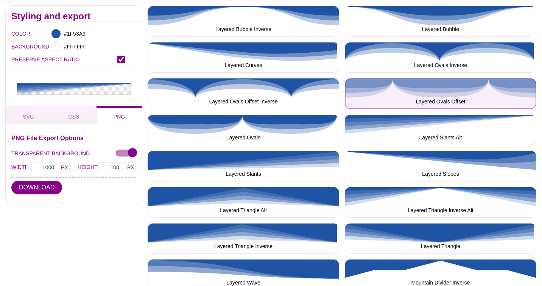
click at [464, 78] on button "Layered Ovals Offset" at bounding box center [440, 93] width 191 height 31
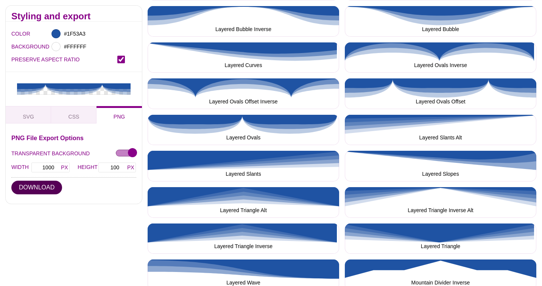
click at [48, 188] on button "DOWNLOAD" at bounding box center [36, 187] width 51 height 14
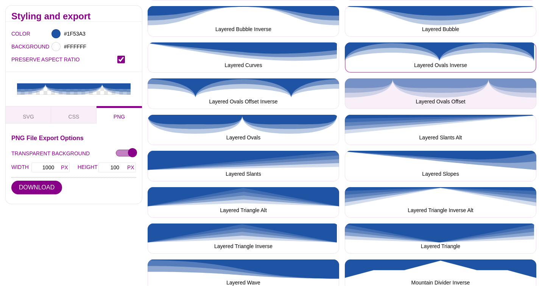
drag, startPoint x: 421, startPoint y: 52, endPoint x: 371, endPoint y: 72, distance: 54.2
click at [422, 52] on button "Layered Ovals Inverse" at bounding box center [440, 57] width 191 height 31
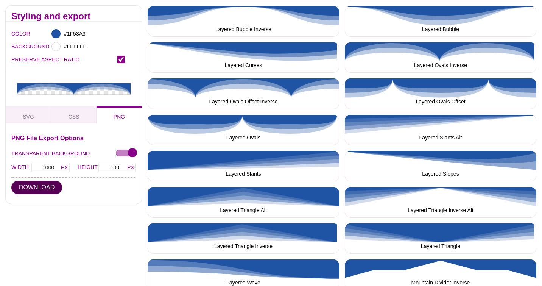
click at [26, 186] on button "DOWNLOAD" at bounding box center [36, 187] width 51 height 14
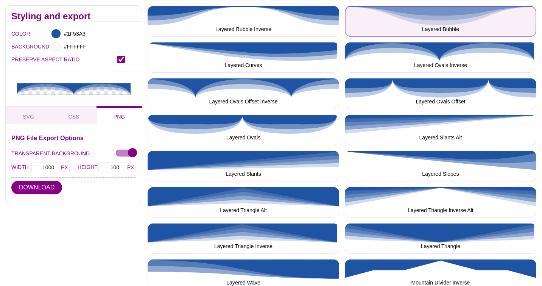
click at [454, 10] on button "Layered Bubble" at bounding box center [440, 21] width 191 height 31
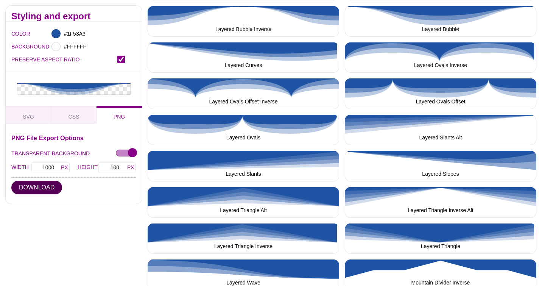
click at [38, 190] on button "DOWNLOAD" at bounding box center [36, 187] width 51 height 14
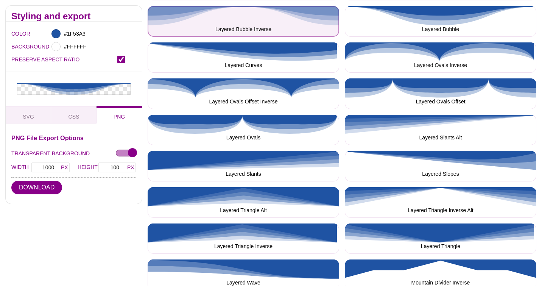
click at [160, 15] on button "Layered Bubble Inverse" at bounding box center [243, 21] width 191 height 31
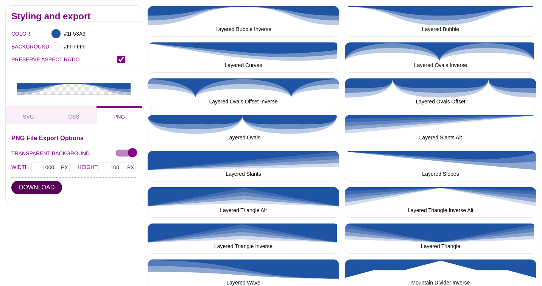
drag, startPoint x: 30, startPoint y: 186, endPoint x: 46, endPoint y: 149, distance: 40.5
click at [29, 186] on button "DOWNLOAD" at bounding box center [36, 187] width 51 height 14
drag, startPoint x: 166, startPoint y: 48, endPoint x: 129, endPoint y: 82, distance: 50.7
click at [166, 48] on button "Layered Curves" at bounding box center [243, 57] width 191 height 31
drag, startPoint x: 38, startPoint y: 192, endPoint x: 64, endPoint y: 154, distance: 46.3
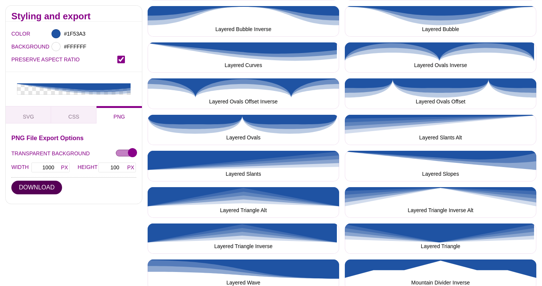
click at [38, 191] on button "DOWNLOAD" at bounding box center [36, 187] width 51 height 14
drag, startPoint x: 157, startPoint y: 79, endPoint x: 98, endPoint y: 134, distance: 80.8
click at [157, 79] on button "Layered Ovals Offset Inverse" at bounding box center [243, 93] width 191 height 31
click at [54, 186] on button "DOWNLOAD" at bounding box center [36, 187] width 51 height 14
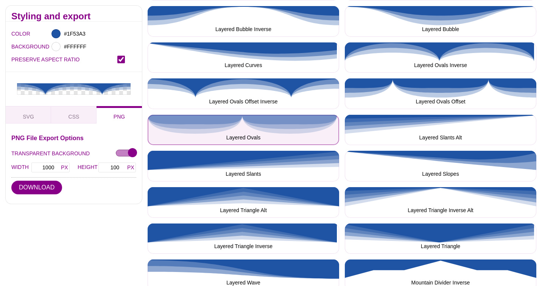
click at [152, 116] on button "Layered Ovals" at bounding box center [243, 130] width 191 height 31
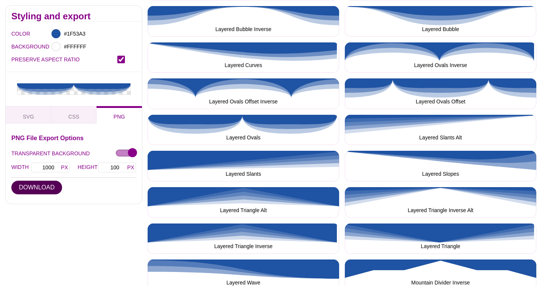
click at [44, 189] on button "DOWNLOAD" at bounding box center [36, 187] width 51 height 14
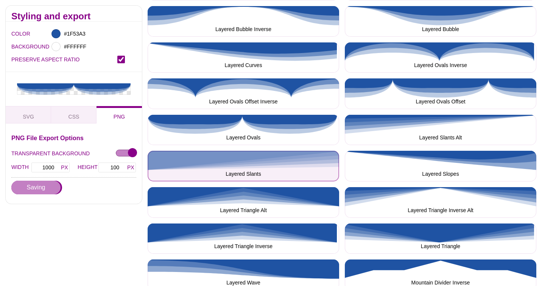
click at [157, 151] on button "Layered Slants" at bounding box center [243, 166] width 191 height 31
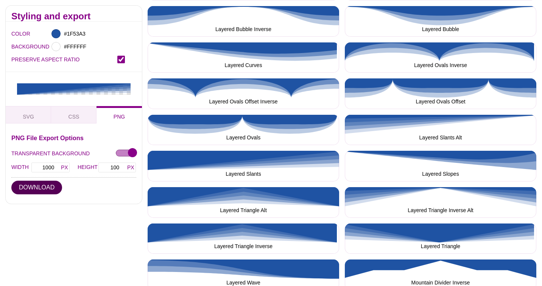
drag, startPoint x: 40, startPoint y: 187, endPoint x: 46, endPoint y: 180, distance: 9.5
click at [40, 187] on button "DOWNLOAD" at bounding box center [36, 187] width 51 height 14
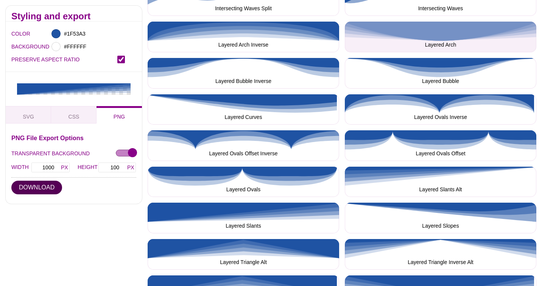
scroll to position [857, 0]
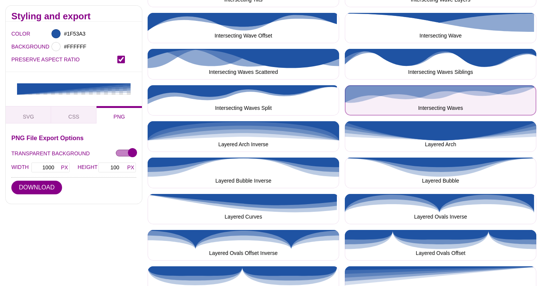
click at [458, 93] on button "Intersecting Waves" at bounding box center [440, 100] width 191 height 31
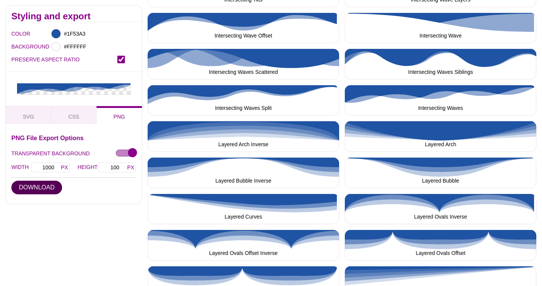
click at [42, 187] on button "DOWNLOAD" at bounding box center [36, 187] width 51 height 14
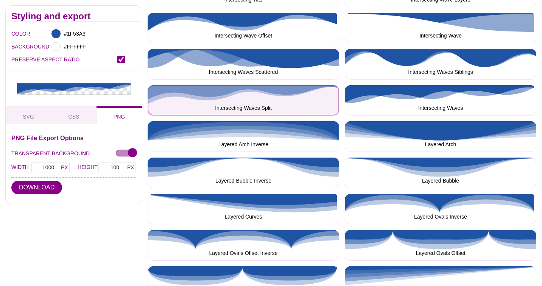
click at [152, 92] on button "Intersecting Waves Split" at bounding box center [243, 100] width 191 height 31
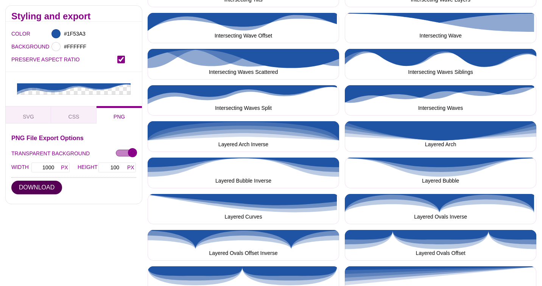
click at [16, 189] on button "DOWNLOAD" at bounding box center [36, 187] width 51 height 14
drag, startPoint x: 153, startPoint y: 59, endPoint x: 144, endPoint y: 68, distance: 13.4
click at [153, 59] on button "Intersecting Waves Scattered" at bounding box center [243, 64] width 191 height 31
click at [30, 195] on div "PNG File Export Options TRANSPARENT BACKGROUND WIDTH 1000 HEIGHT 100 DOWNLOAD" at bounding box center [73, 166] width 125 height 63
click at [33, 190] on button "DOWNLOAD" at bounding box center [36, 187] width 51 height 14
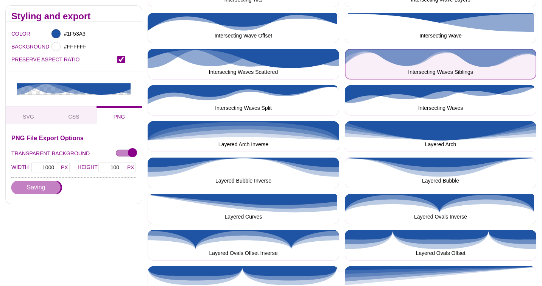
click at [404, 55] on button "Intersecting Waves Siblings" at bounding box center [440, 64] width 191 height 31
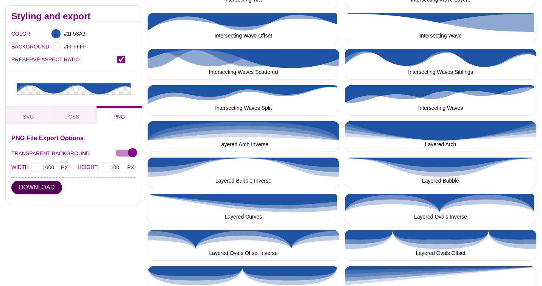
click at [47, 187] on button "DOWNLOAD" at bounding box center [36, 187] width 51 height 14
drag, startPoint x: 159, startPoint y: 17, endPoint x: 118, endPoint y: 63, distance: 61.9
click at [159, 17] on button "Intersecting Wave Offset" at bounding box center [243, 28] width 191 height 31
click at [50, 188] on button "DOWNLOAD" at bounding box center [36, 187] width 51 height 14
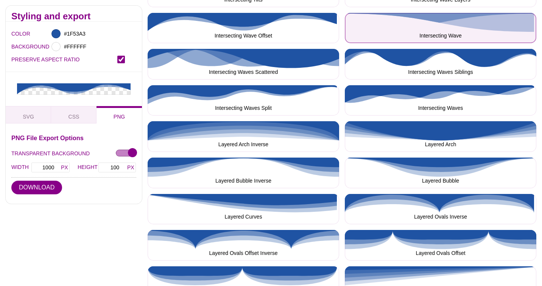
drag, startPoint x: 470, startPoint y: 16, endPoint x: 457, endPoint y: 24, distance: 15.4
click at [470, 17] on button "Intersecting Wave" at bounding box center [440, 28] width 191 height 31
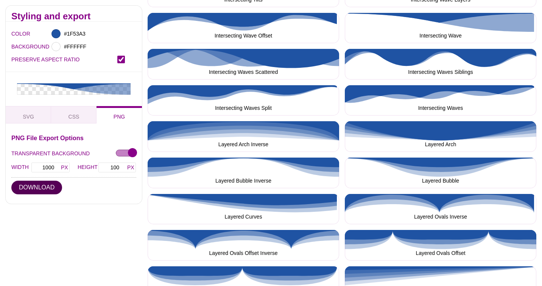
click at [45, 188] on button "DOWNLOAD" at bounding box center [36, 187] width 51 height 14
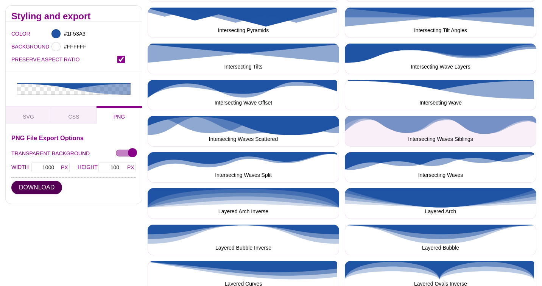
scroll to position [706, 0]
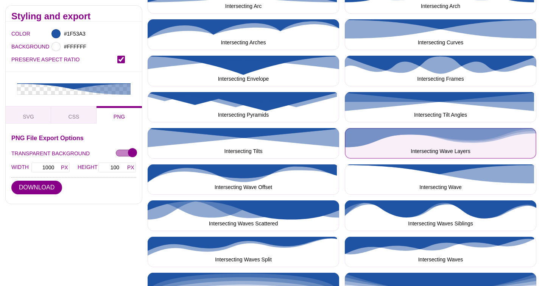
click at [483, 132] on button "Intersecting Wave Layers" at bounding box center [440, 143] width 191 height 31
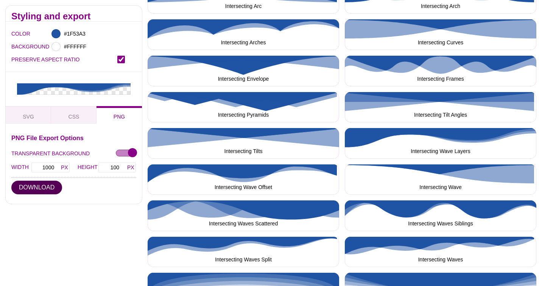
click at [50, 187] on button "DOWNLOAD" at bounding box center [36, 187] width 51 height 14
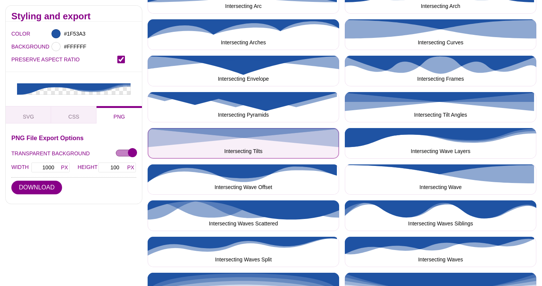
click at [159, 139] on button "Intersecting Tilts" at bounding box center [243, 143] width 191 height 31
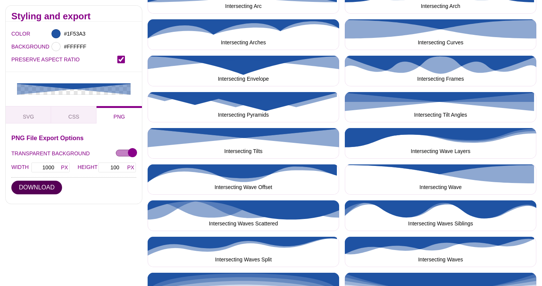
click at [44, 186] on button "DOWNLOAD" at bounding box center [36, 187] width 51 height 14
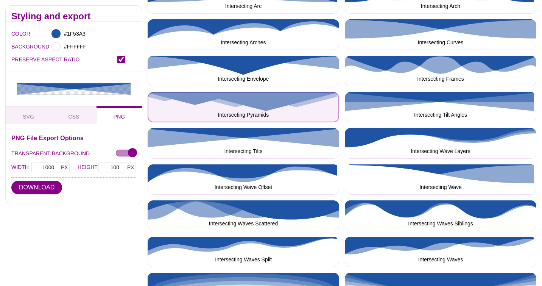
drag, startPoint x: 174, startPoint y: 92, endPoint x: 117, endPoint y: 132, distance: 70.3
click at [174, 92] on button "Intersecting Pyramids" at bounding box center [243, 107] width 191 height 31
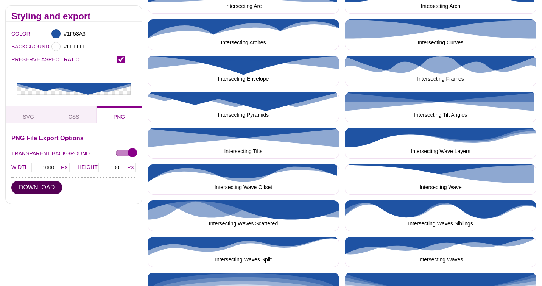
click at [46, 190] on button "DOWNLOAD" at bounding box center [36, 187] width 51 height 14
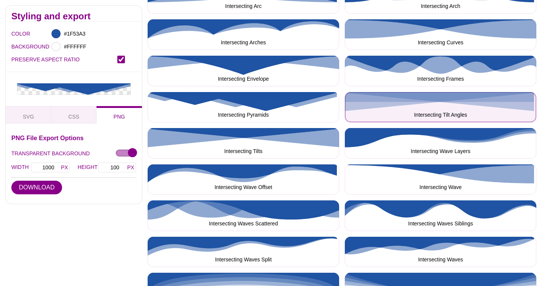
click at [400, 99] on button "Intersecting Tilt Angles" at bounding box center [440, 107] width 191 height 31
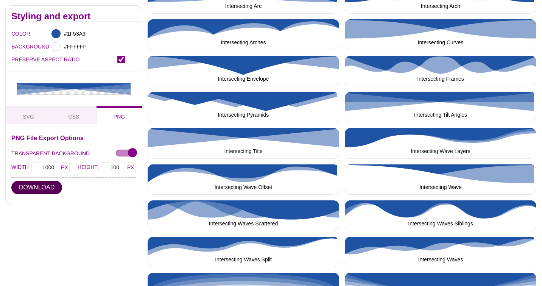
drag, startPoint x: 47, startPoint y: 187, endPoint x: 50, endPoint y: 185, distance: 4.0
click at [48, 186] on button "DOWNLOAD" at bounding box center [36, 187] width 51 height 14
drag, startPoint x: 440, startPoint y: 60, endPoint x: 369, endPoint y: 81, distance: 73.9
click at [439, 61] on button "Intersecting Frames" at bounding box center [440, 71] width 191 height 31
drag, startPoint x: 47, startPoint y: 188, endPoint x: 77, endPoint y: 131, distance: 64.5
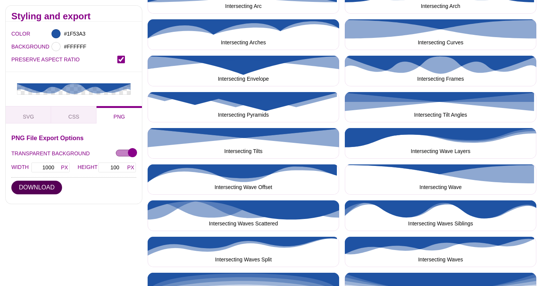
click at [47, 187] on button "DOWNLOAD" at bounding box center [36, 187] width 51 height 14
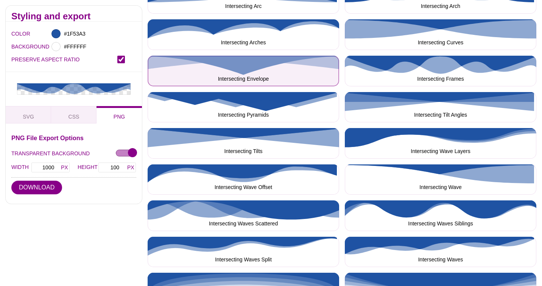
click at [155, 72] on button "Intersecting Envelope" at bounding box center [243, 71] width 191 height 31
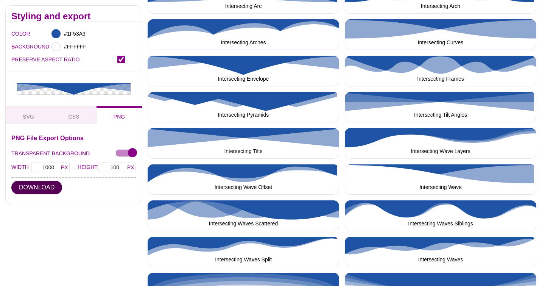
click at [54, 180] on button "DOWNLOAD" at bounding box center [36, 187] width 51 height 14
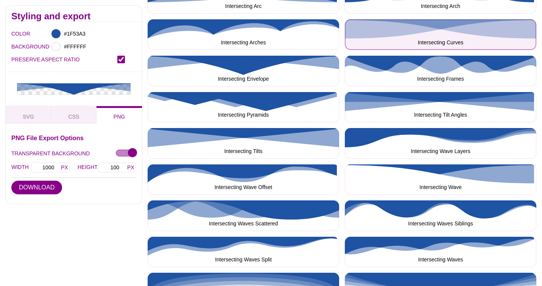
click at [451, 24] on button "Intersecting Curves" at bounding box center [440, 34] width 191 height 31
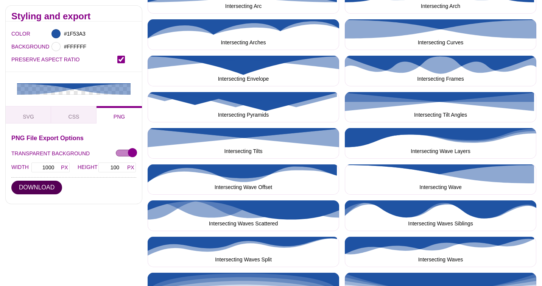
drag, startPoint x: 37, startPoint y: 188, endPoint x: 100, endPoint y: 70, distance: 133.7
click at [37, 187] on button "DOWNLOAD" at bounding box center [36, 187] width 51 height 14
drag, startPoint x: 152, startPoint y: 29, endPoint x: 109, endPoint y: 71, distance: 60.2
click at [152, 29] on button "Intersecting Arches" at bounding box center [243, 34] width 191 height 31
click at [35, 186] on button "DOWNLOAD" at bounding box center [36, 187] width 51 height 14
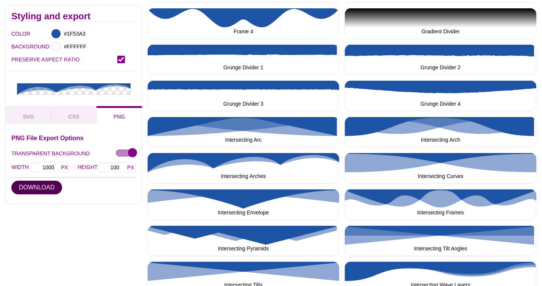
scroll to position [555, 0]
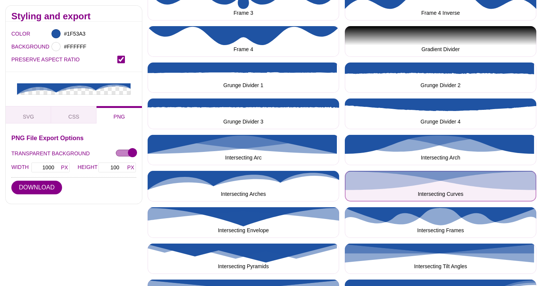
drag, startPoint x: 447, startPoint y: 176, endPoint x: 377, endPoint y: 177, distance: 70.4
click at [447, 176] on button "Intersecting Curves" at bounding box center [440, 186] width 191 height 31
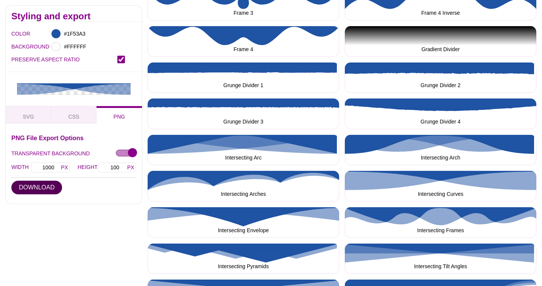
click at [50, 188] on button "DOWNLOAD" at bounding box center [36, 187] width 51 height 14
drag, startPoint x: 170, startPoint y: 180, endPoint x: 117, endPoint y: 180, distance: 53.4
click at [170, 180] on button "Intersecting Arches" at bounding box center [243, 186] width 191 height 31
drag, startPoint x: 23, startPoint y: 185, endPoint x: 72, endPoint y: 156, distance: 56.3
click at [24, 185] on button "DOWNLOAD" at bounding box center [36, 187] width 51 height 14
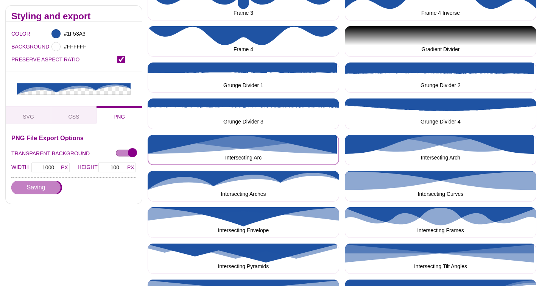
drag, startPoint x: 156, startPoint y: 135, endPoint x: 94, endPoint y: 163, distance: 68.2
click at [156, 135] on button "Intersecting Arc" at bounding box center [243, 150] width 191 height 31
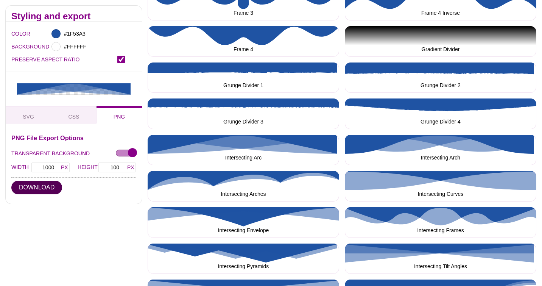
click at [47, 185] on button "DOWNLOAD" at bounding box center [36, 187] width 51 height 14
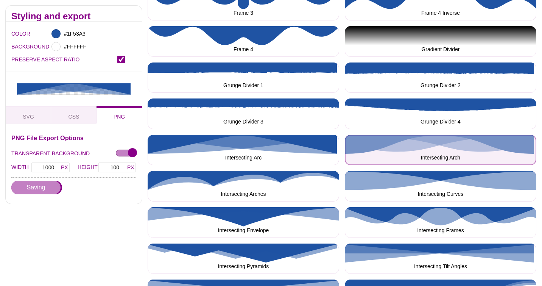
drag, startPoint x: 431, startPoint y: 134, endPoint x: 370, endPoint y: 147, distance: 62.3
click at [431, 135] on button "Intersecting Arch" at bounding box center [440, 150] width 191 height 31
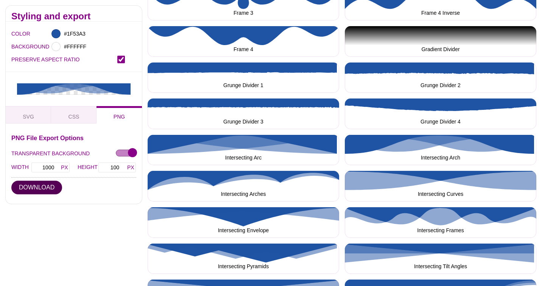
click at [46, 183] on button "DOWNLOAD" at bounding box center [36, 187] width 51 height 14
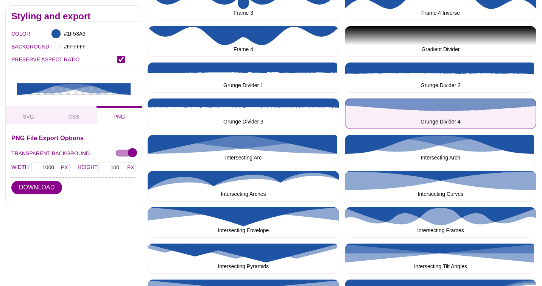
click at [410, 98] on button "Grunge Divider 4" at bounding box center [440, 113] width 191 height 31
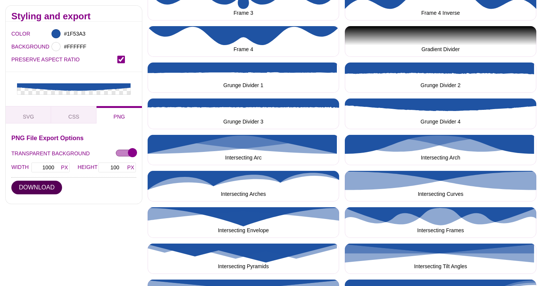
drag, startPoint x: 40, startPoint y: 188, endPoint x: 44, endPoint y: 181, distance: 7.8
click at [39, 188] on button "DOWNLOAD" at bounding box center [36, 187] width 51 height 14
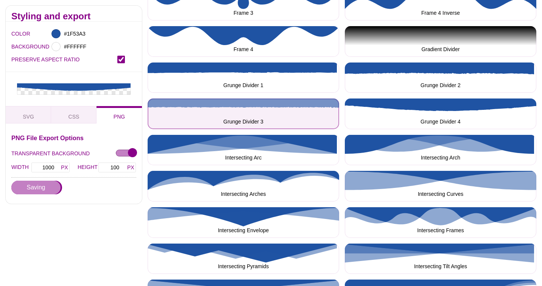
click at [152, 110] on button "Grunge Divider 3" at bounding box center [243, 113] width 191 height 31
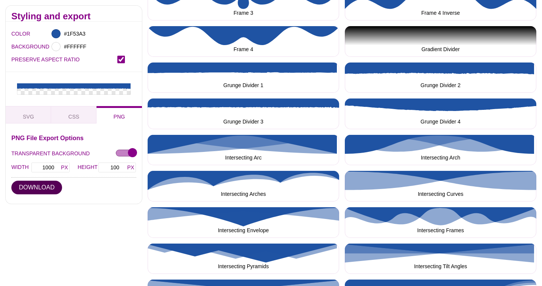
click at [41, 192] on button "DOWNLOAD" at bounding box center [36, 187] width 51 height 14
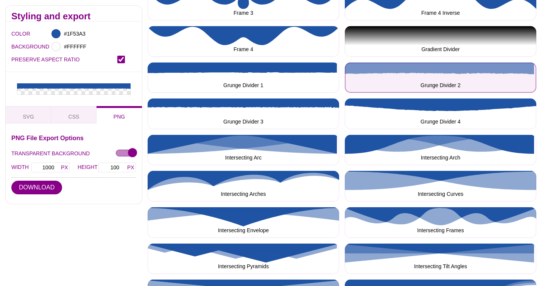
drag, startPoint x: 394, startPoint y: 68, endPoint x: 370, endPoint y: 79, distance: 25.9
click at [394, 68] on button "Grunge Divider 2" at bounding box center [440, 77] width 191 height 31
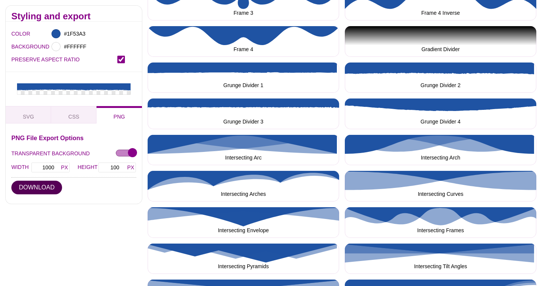
drag, startPoint x: 45, startPoint y: 190, endPoint x: 91, endPoint y: 116, distance: 86.8
click at [45, 189] on button "DOWNLOAD" at bounding box center [36, 187] width 51 height 14
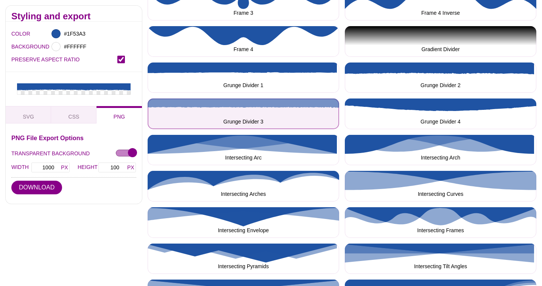
click at [157, 101] on button "Grunge Divider 3" at bounding box center [243, 113] width 191 height 31
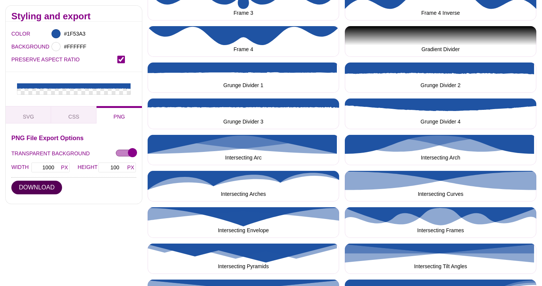
drag, startPoint x: 50, startPoint y: 190, endPoint x: 50, endPoint y: 184, distance: 5.3
click at [49, 188] on button "DOWNLOAD" at bounding box center [36, 187] width 51 height 14
drag, startPoint x: 154, startPoint y: 63, endPoint x: 144, endPoint y: 80, distance: 20.0
click at [154, 63] on button "Grunge Divider 1" at bounding box center [243, 77] width 191 height 31
click at [37, 188] on button "DOWNLOAD" at bounding box center [36, 187] width 51 height 14
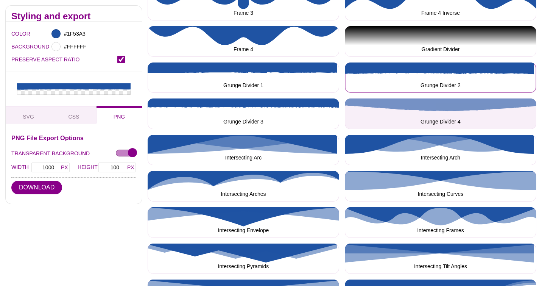
drag, startPoint x: 440, startPoint y: 79, endPoint x: 369, endPoint y: 100, distance: 73.9
click at [437, 79] on button "Grunge Divider 2" at bounding box center [440, 77] width 191 height 31
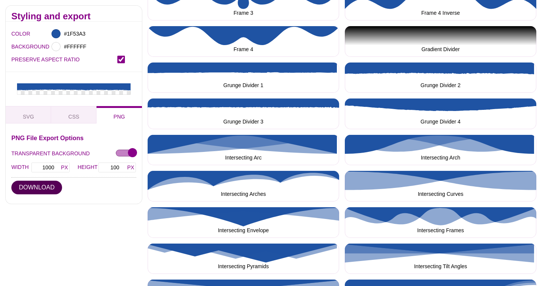
drag, startPoint x: 46, startPoint y: 186, endPoint x: 48, endPoint y: 182, distance: 4.1
click at [46, 186] on button "DOWNLOAD" at bounding box center [36, 187] width 51 height 14
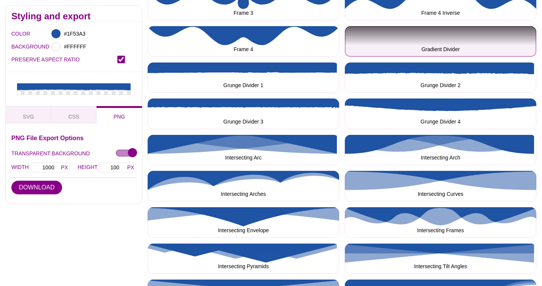
click at [498, 26] on button "Gradient Divider" at bounding box center [440, 41] width 191 height 31
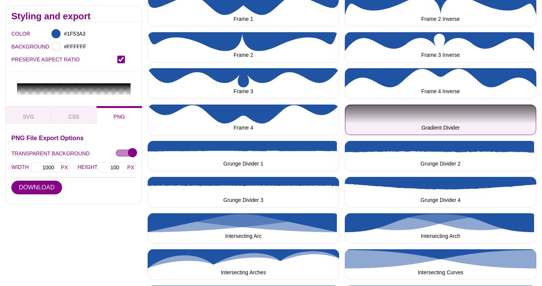
scroll to position [403, 0]
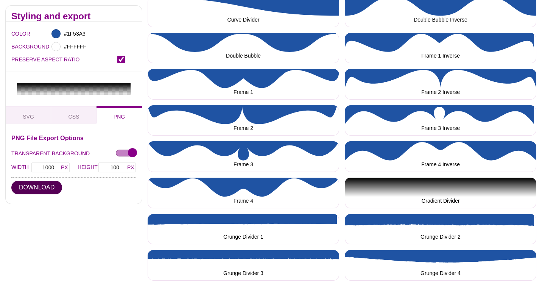
click at [30, 186] on button "DOWNLOAD" at bounding box center [36, 187] width 51 height 14
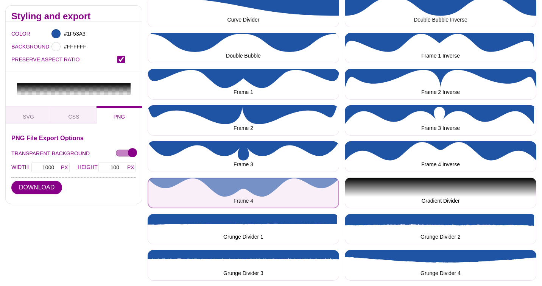
click at [154, 185] on button "Frame 4" at bounding box center [243, 192] width 191 height 31
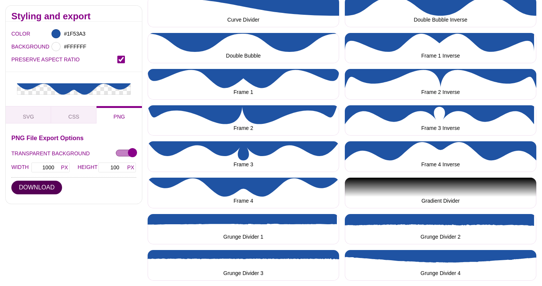
click at [13, 189] on button "DOWNLOAD" at bounding box center [36, 187] width 51 height 14
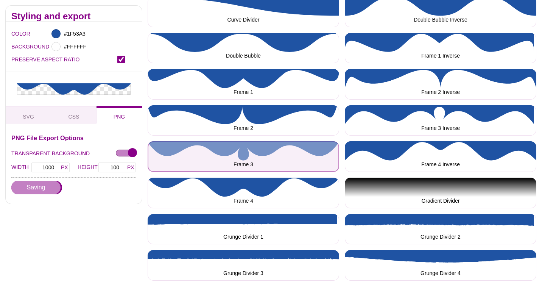
click at [166, 141] on button "Frame 3" at bounding box center [243, 156] width 191 height 31
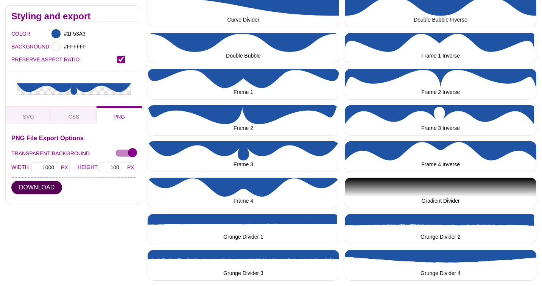
click at [36, 187] on button "DOWNLOAD" at bounding box center [36, 187] width 51 height 14
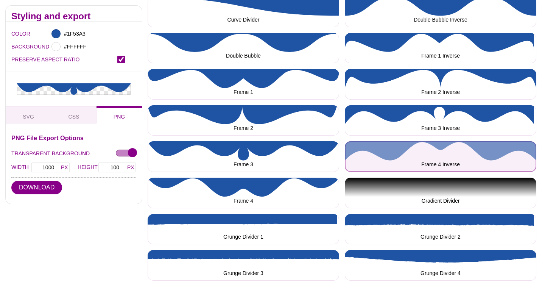
click at [458, 145] on button "Frame 4 Inverse" at bounding box center [440, 156] width 191 height 31
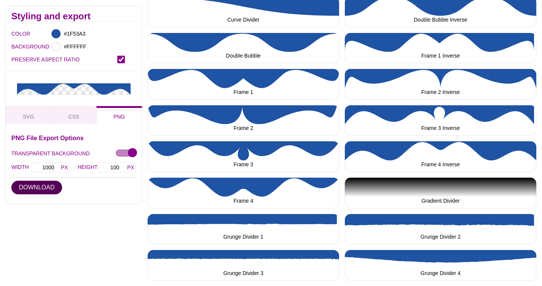
click at [27, 188] on button "DOWNLOAD" at bounding box center [36, 187] width 51 height 14
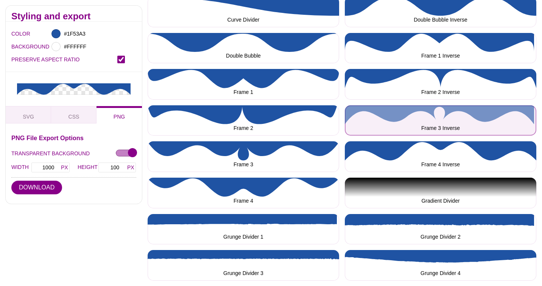
click at [434, 105] on button "Frame 3 Inverse" at bounding box center [440, 120] width 191 height 31
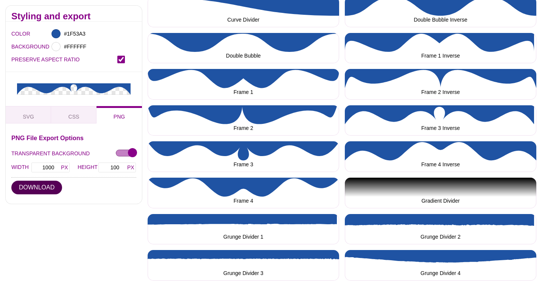
click at [51, 185] on button "DOWNLOAD" at bounding box center [36, 187] width 51 height 14
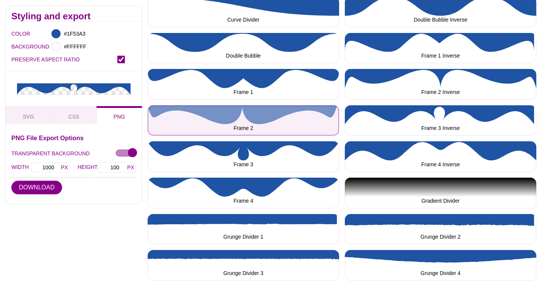
click at [162, 108] on button "Frame 2" at bounding box center [243, 120] width 191 height 31
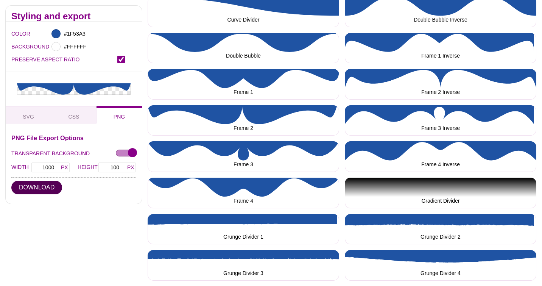
click at [45, 184] on button "DOWNLOAD" at bounding box center [36, 187] width 51 height 14
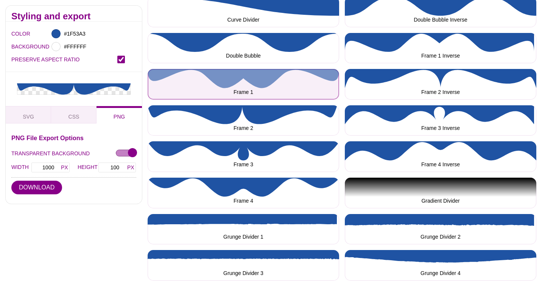
drag, startPoint x: 156, startPoint y: 73, endPoint x: 156, endPoint y: 76, distance: 3.8
click at [156, 73] on button "Frame 1" at bounding box center [243, 84] width 191 height 31
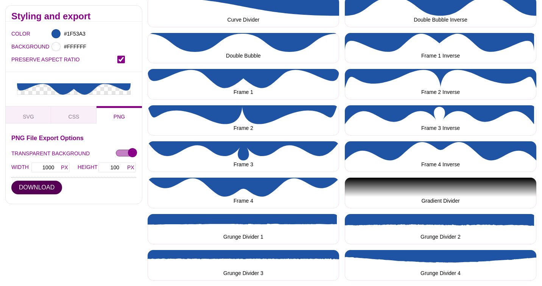
click at [37, 192] on button "DOWNLOAD" at bounding box center [36, 187] width 51 height 14
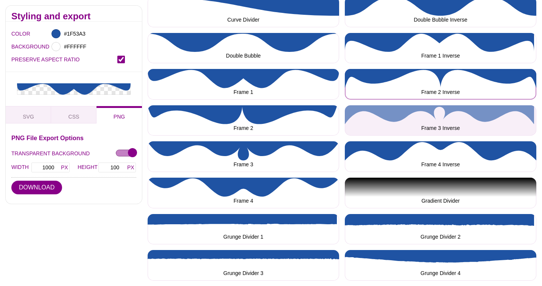
drag, startPoint x: 443, startPoint y: 71, endPoint x: 376, endPoint y: 101, distance: 73.8
click at [443, 71] on button "Frame 2 Inverse" at bounding box center [440, 84] width 191 height 31
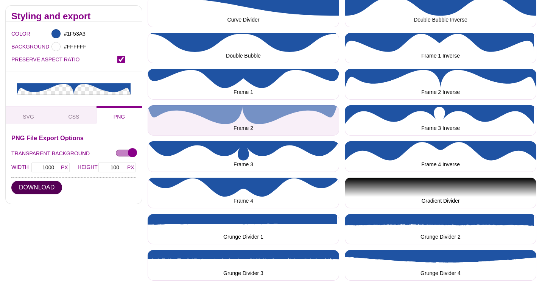
drag, startPoint x: 45, startPoint y: 189, endPoint x: 222, endPoint y: 109, distance: 194.3
click at [46, 189] on button "DOWNLOAD" at bounding box center [36, 187] width 51 height 14
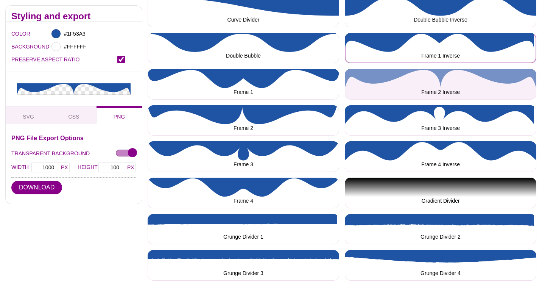
drag, startPoint x: 434, startPoint y: 47, endPoint x: 368, endPoint y: 71, distance: 70.9
click at [434, 47] on button "Frame 1 Inverse" at bounding box center [440, 48] width 191 height 31
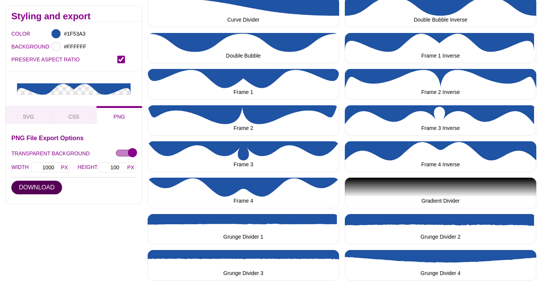
click at [45, 190] on button "DOWNLOAD" at bounding box center [36, 187] width 51 height 14
drag, startPoint x: 165, startPoint y: 37, endPoint x: 137, endPoint y: 86, distance: 55.9
click at [165, 37] on button "Double Bubble" at bounding box center [243, 48] width 191 height 31
click at [52, 189] on button "DOWNLOAD" at bounding box center [36, 187] width 51 height 14
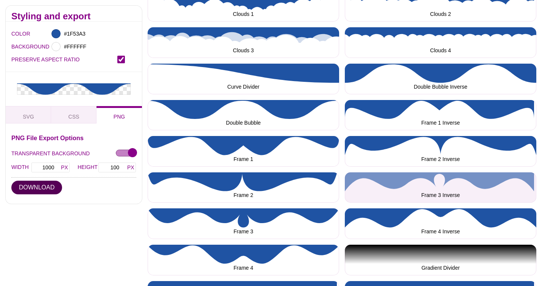
scroll to position [252, 0]
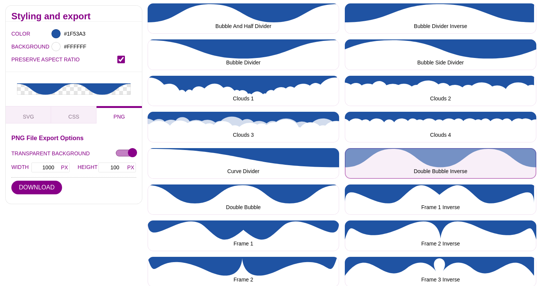
click at [474, 156] on button "Double Bubble Inverse" at bounding box center [440, 163] width 191 height 31
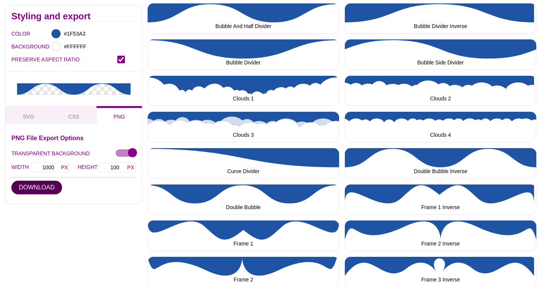
click at [56, 187] on button "DOWNLOAD" at bounding box center [36, 187] width 51 height 14
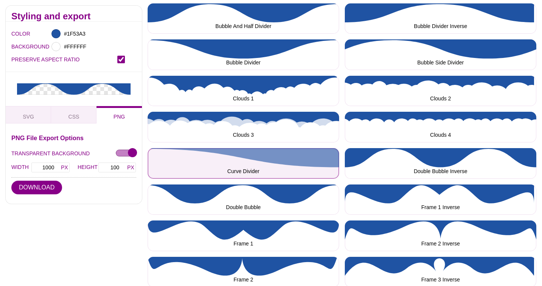
click at [163, 148] on button "Curve Divider" at bounding box center [243, 163] width 191 height 31
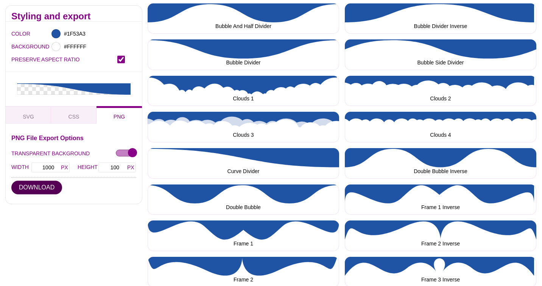
click at [44, 187] on button "DOWNLOAD" at bounding box center [36, 187] width 51 height 14
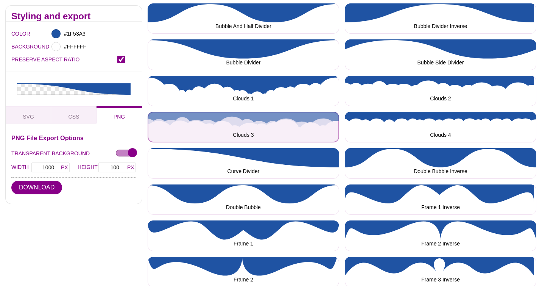
click at [148, 112] on button "Clouds 3" at bounding box center [243, 127] width 191 height 31
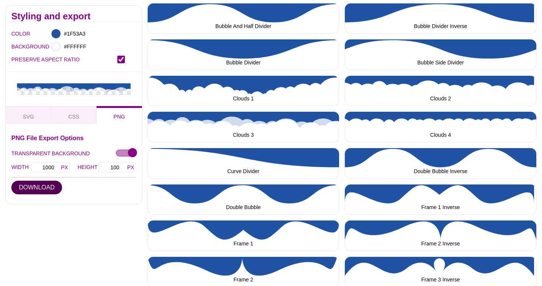
click at [23, 189] on button "DOWNLOAD" at bounding box center [36, 187] width 51 height 14
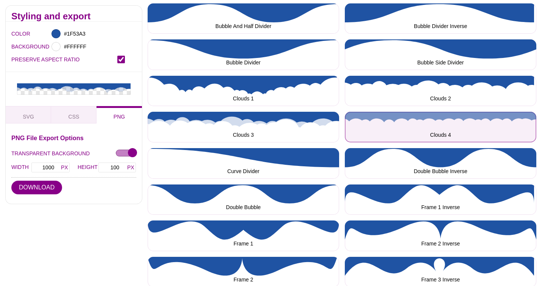
click at [417, 116] on button "Clouds 4" at bounding box center [440, 127] width 191 height 31
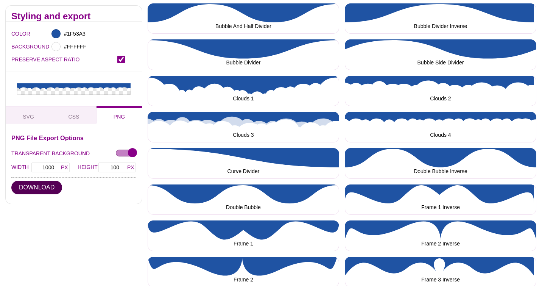
drag, startPoint x: 42, startPoint y: 185, endPoint x: 94, endPoint y: 154, distance: 60.2
click at [42, 185] on button "DOWNLOAD" at bounding box center [36, 187] width 51 height 14
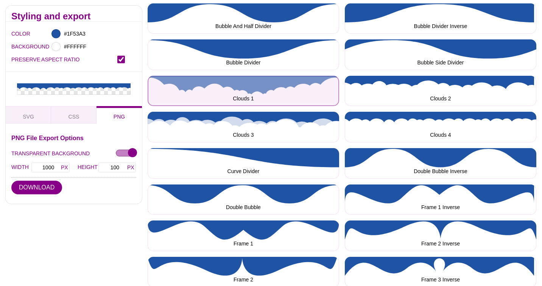
click at [173, 76] on button "Clouds 1" at bounding box center [243, 91] width 191 height 31
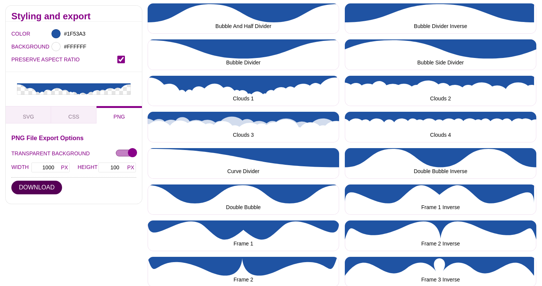
click at [40, 187] on button "DOWNLOAD" at bounding box center [36, 187] width 51 height 14
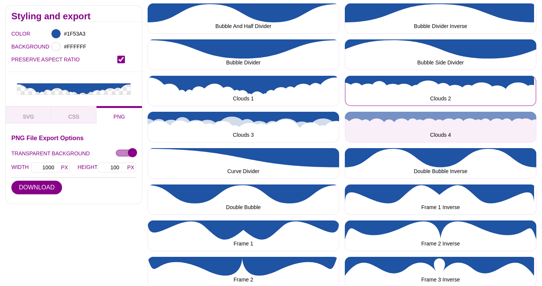
drag, startPoint x: 474, startPoint y: 84, endPoint x: 368, endPoint y: 119, distance: 112.2
click at [474, 84] on button "Clouds 2" at bounding box center [440, 91] width 191 height 31
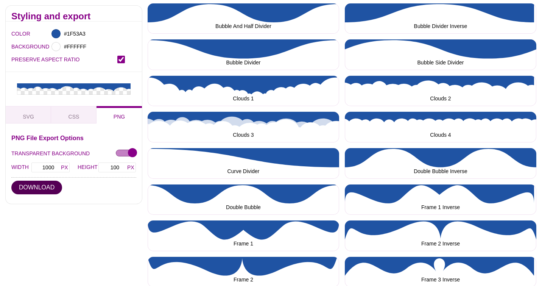
click at [46, 187] on button "DOWNLOAD" at bounding box center [36, 187] width 51 height 14
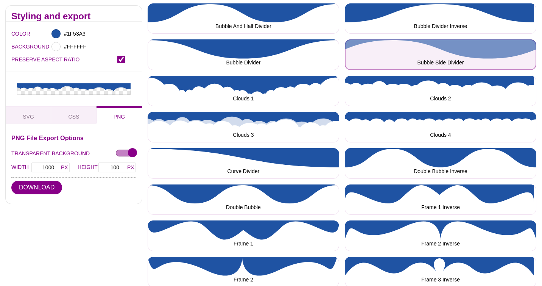
click at [430, 44] on button "Bubble Side Divider" at bounding box center [440, 54] width 191 height 31
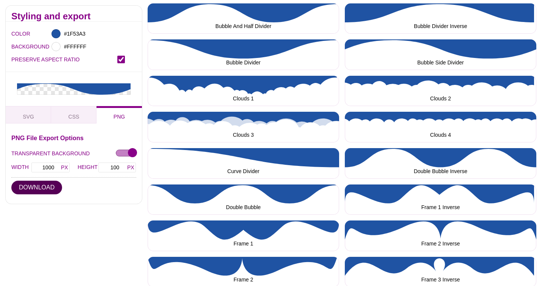
click at [47, 188] on button "DOWNLOAD" at bounding box center [36, 187] width 51 height 14
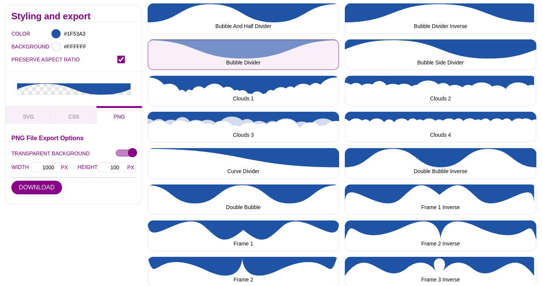
drag, startPoint x: 161, startPoint y: 42, endPoint x: 149, endPoint y: 54, distance: 16.9
click at [161, 42] on button "Bubble Divider" at bounding box center [243, 54] width 191 height 31
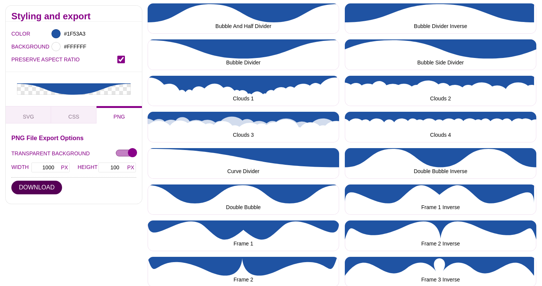
click at [47, 187] on button "DOWNLOAD" at bounding box center [36, 187] width 51 height 14
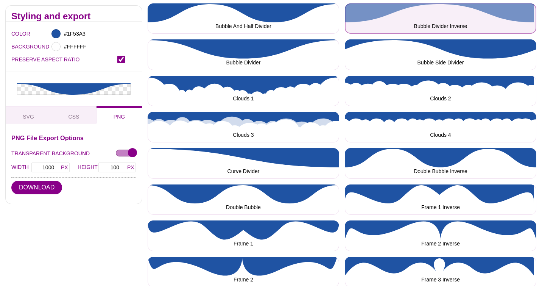
click at [425, 17] on button "Bubble Divider Inverse" at bounding box center [440, 18] width 191 height 31
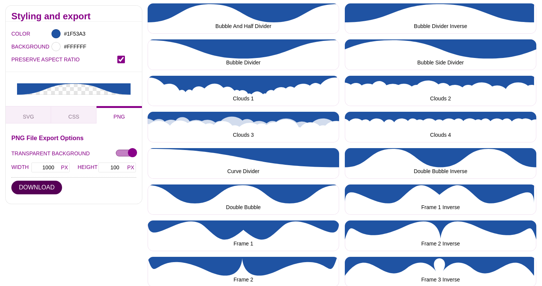
click at [44, 187] on button "DOWNLOAD" at bounding box center [36, 187] width 51 height 14
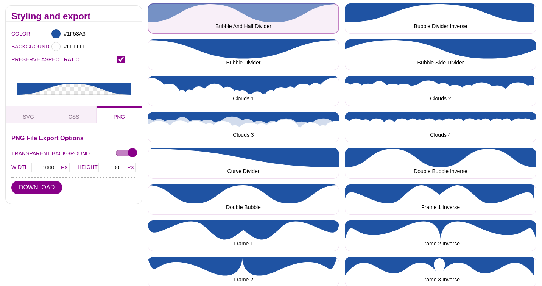
click at [153, 13] on button "Bubble And Half Divider" at bounding box center [243, 18] width 191 height 31
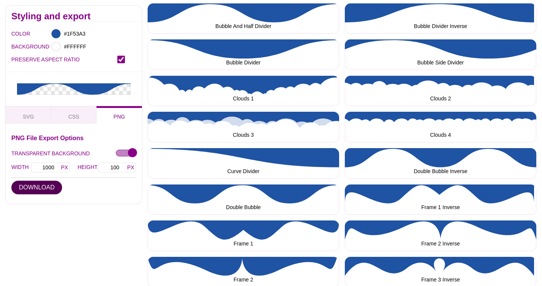
click at [40, 187] on button "DOWNLOAD" at bounding box center [36, 187] width 51 height 14
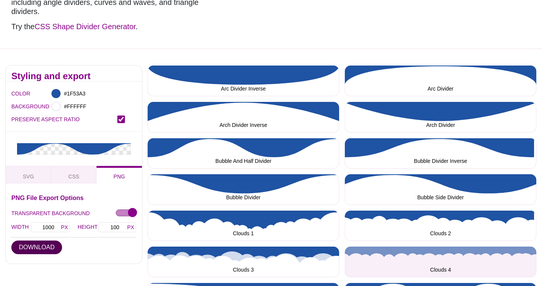
scroll to position [101, 0]
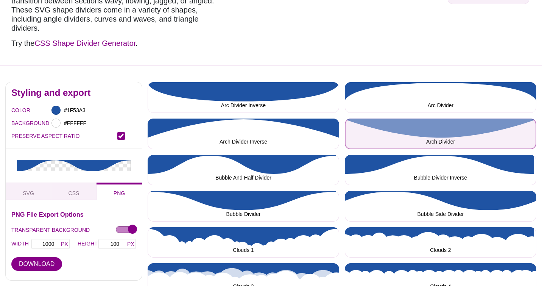
click at [472, 124] on button "Arch Divider" at bounding box center [440, 133] width 191 height 31
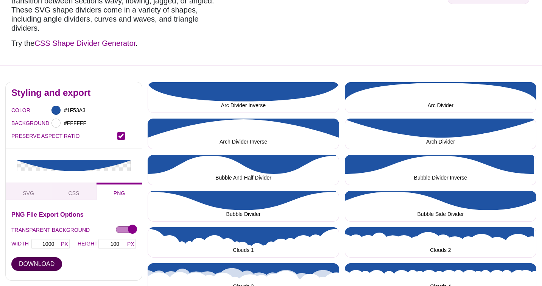
click at [43, 257] on button "DOWNLOAD" at bounding box center [36, 264] width 51 height 14
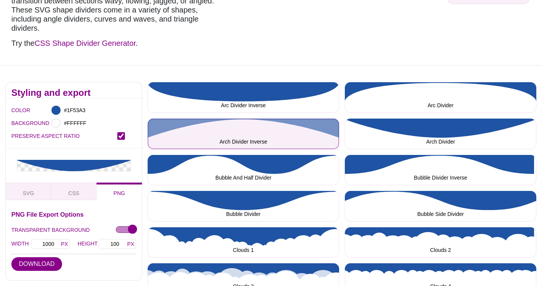
click at [158, 118] on button "Arch Divider Inverse" at bounding box center [243, 133] width 191 height 31
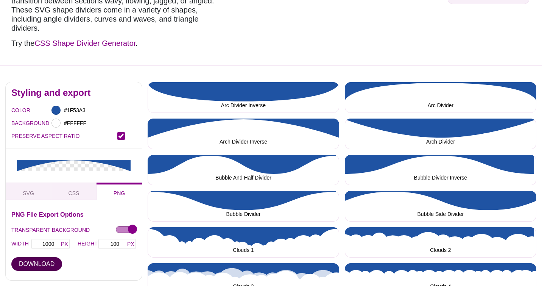
click at [29, 257] on button "DOWNLOAD" at bounding box center [36, 264] width 51 height 14
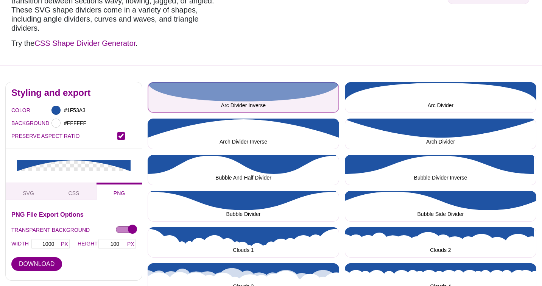
click at [155, 84] on button "Arc Divider Inverse" at bounding box center [243, 97] width 191 height 31
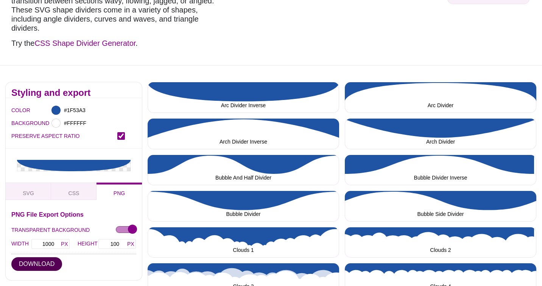
click at [44, 257] on button "DOWNLOAD" at bounding box center [36, 264] width 51 height 14
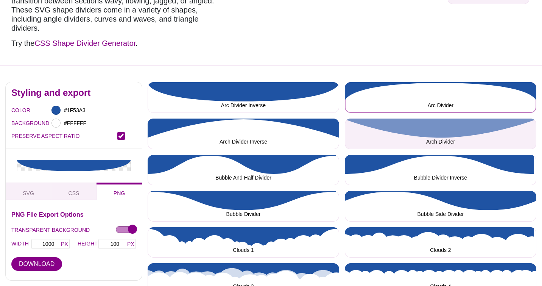
drag, startPoint x: 421, startPoint y: 86, endPoint x: 383, endPoint y: 112, distance: 46.5
click at [422, 86] on button "Arc Divider" at bounding box center [440, 97] width 191 height 31
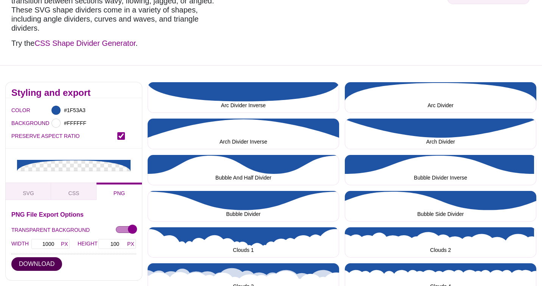
click at [48, 258] on button "DOWNLOAD" at bounding box center [36, 264] width 51 height 14
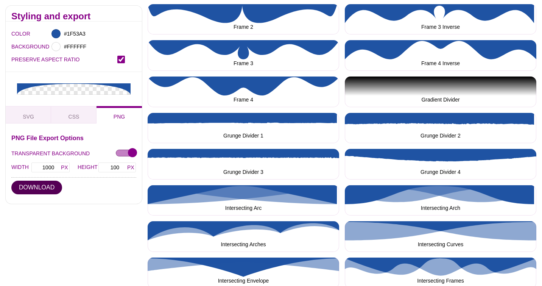
scroll to position [202, 0]
